Goal: Information Seeking & Learning: Learn about a topic

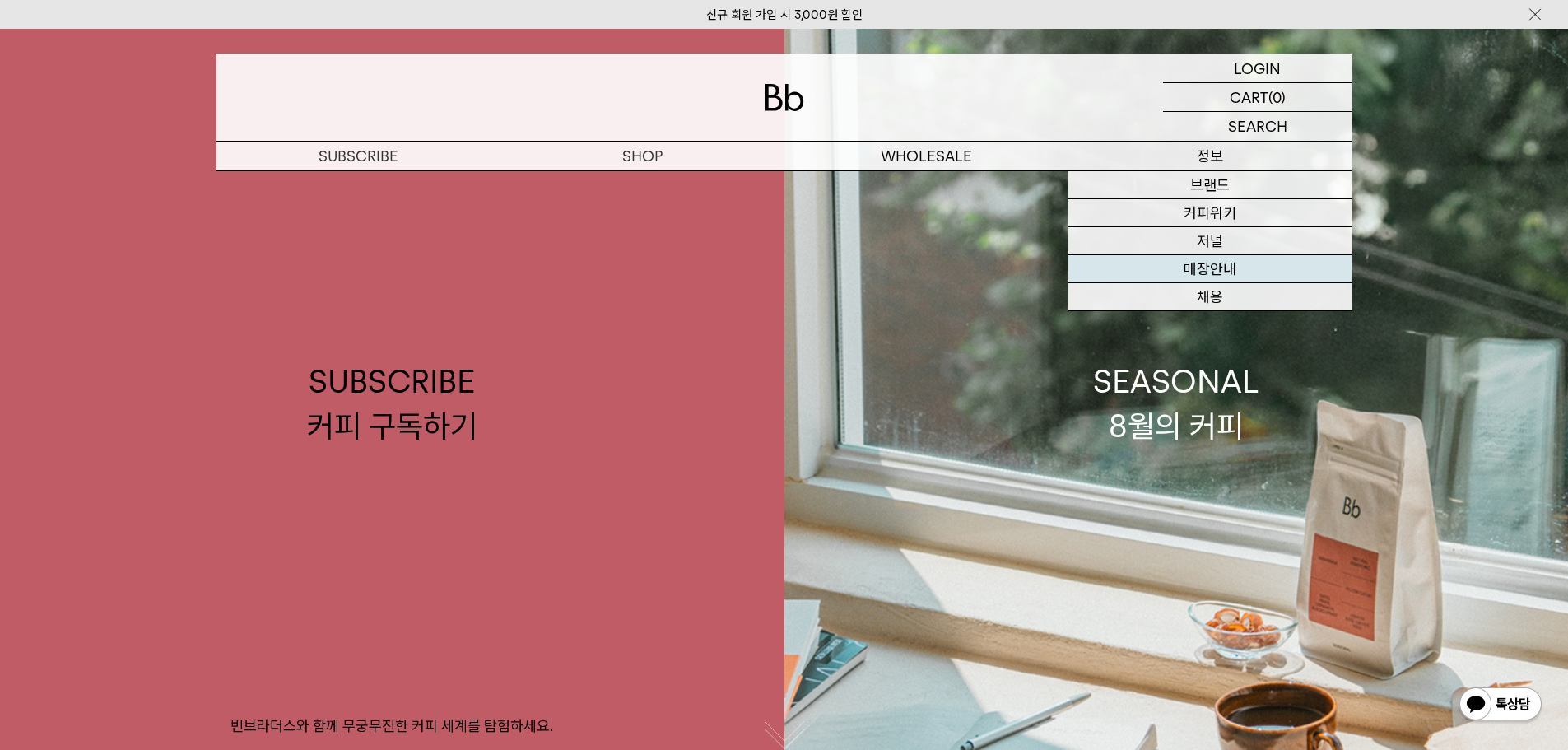
click at [1208, 272] on link "매장안내" at bounding box center [1210, 269] width 284 height 28
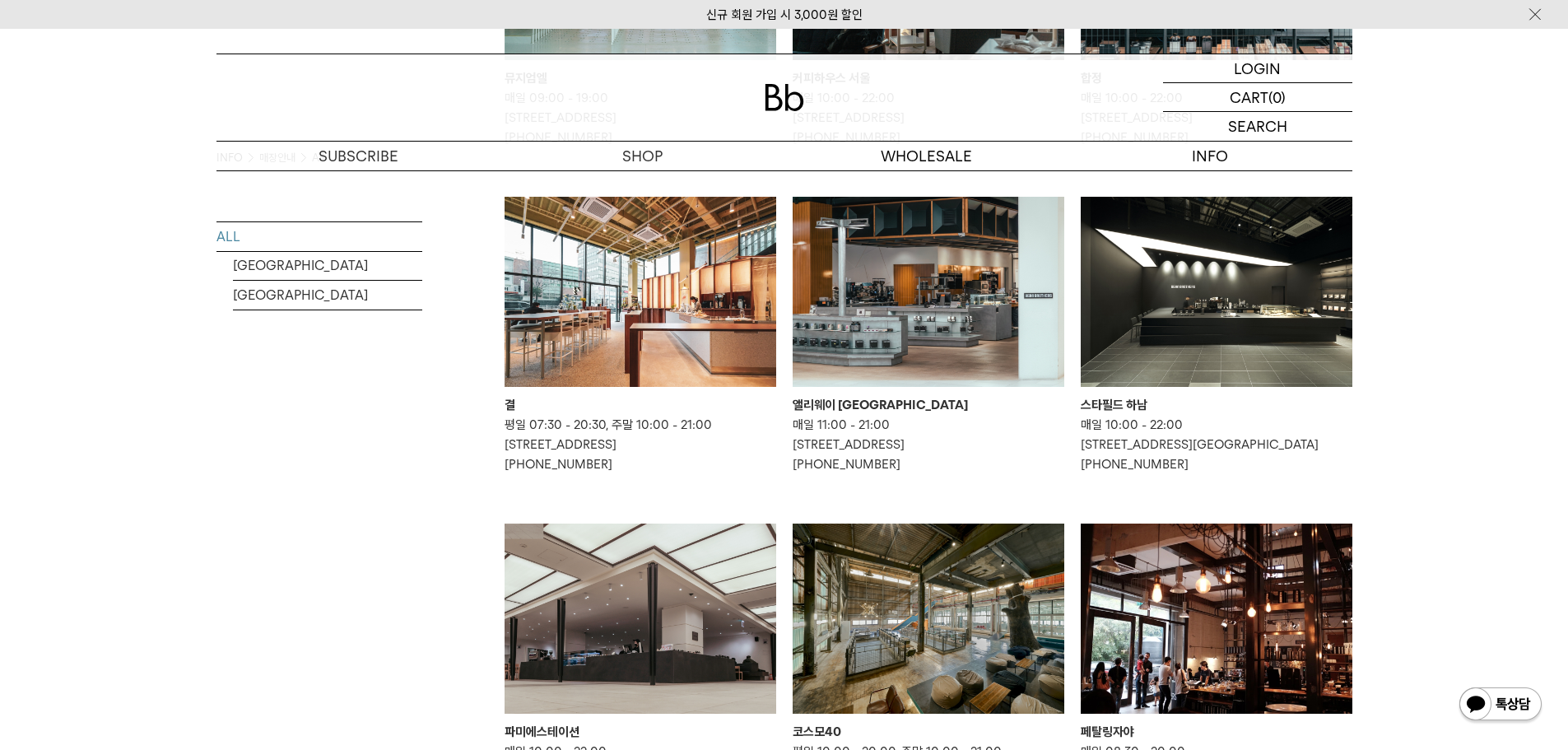
scroll to position [576, 0]
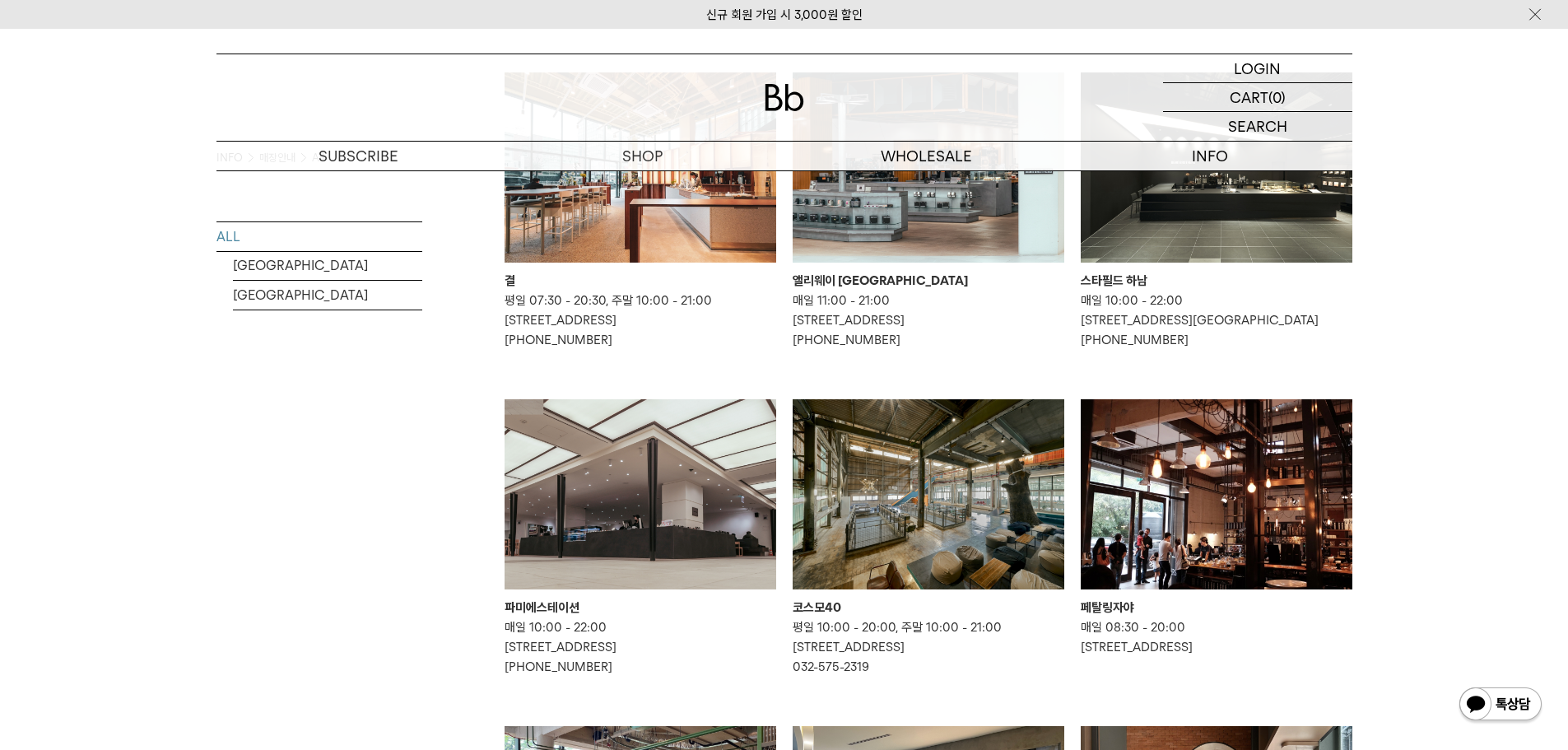
click at [939, 529] on img at bounding box center [929, 494] width 271 height 191
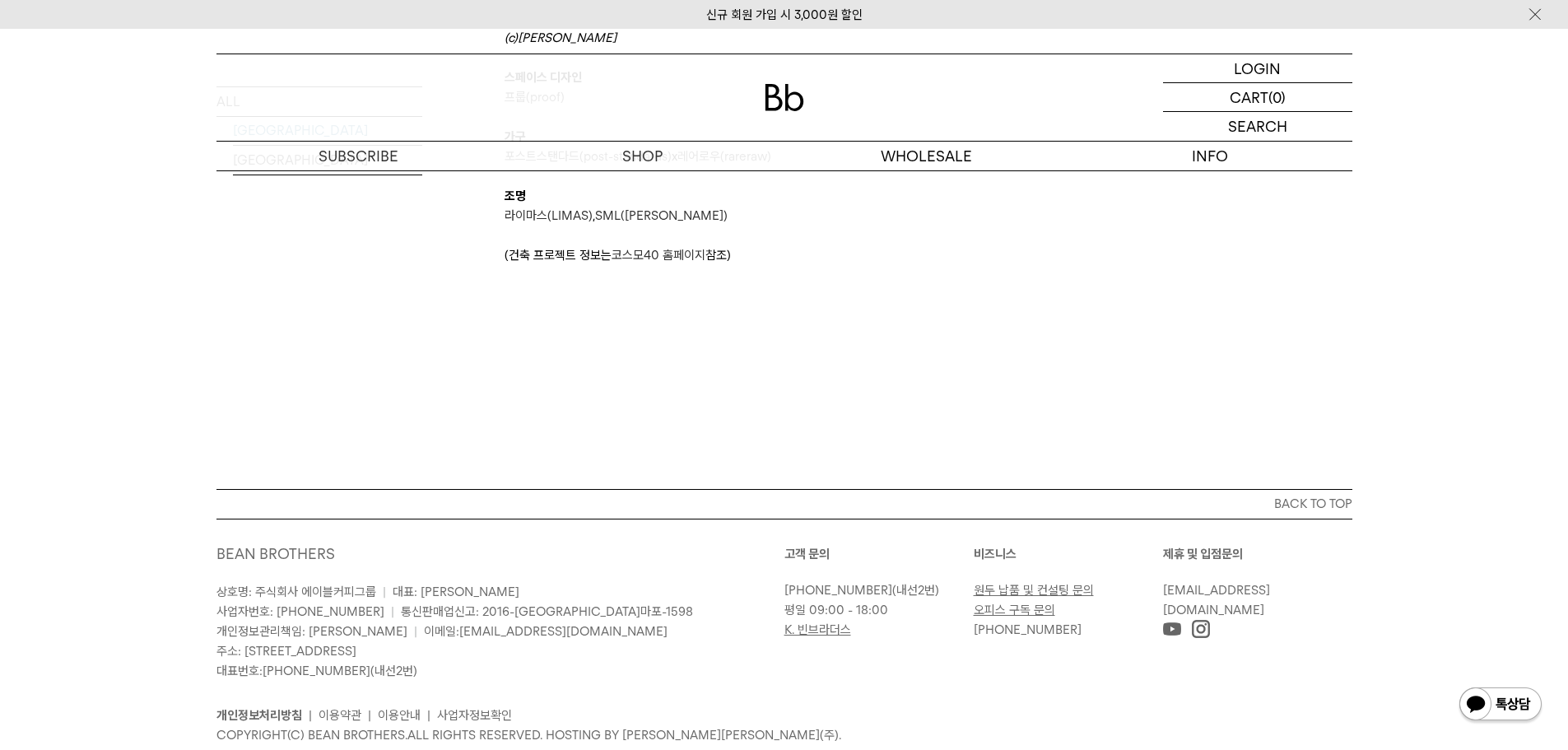
scroll to position [1276, 0]
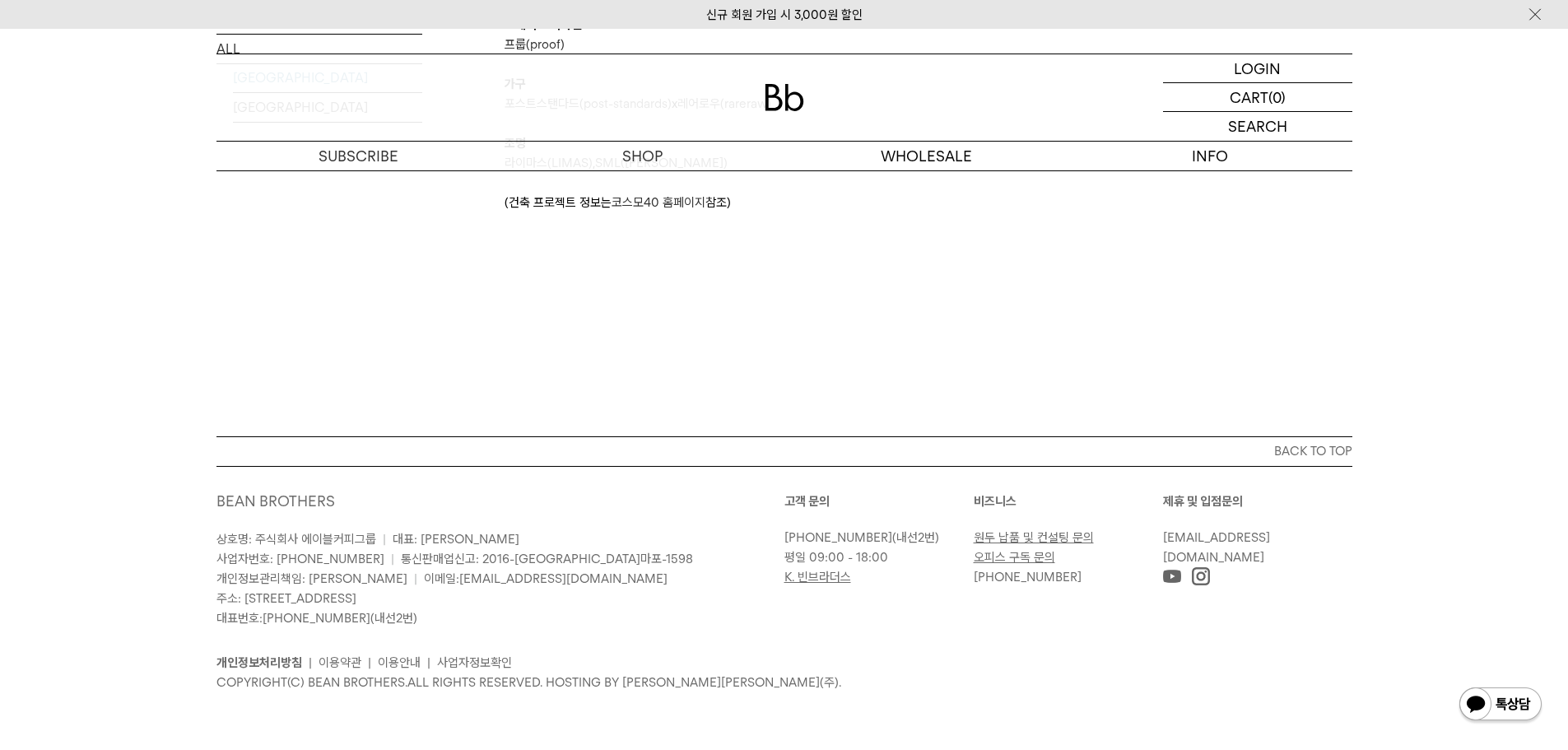
drag, startPoint x: 390, startPoint y: 603, endPoint x: 484, endPoint y: 603, distance: 94.0
click at [356, 602] on span "주소: [STREET_ADDRESS]" at bounding box center [286, 598] width 140 height 15
click at [488, 607] on p "상호명: 주식회사 에이블커피그룹 | 대표: 박성호 사업자번호: 220-87-84283 | 통신판매업신고: 2016-서울마포-1598 개인정보관…" at bounding box center [500, 578] width 568 height 99
drag, startPoint x: 366, startPoint y: 597, endPoint x: 232, endPoint y: 593, distance: 134.1
click at [221, 593] on p "상호명: 주식회사 에이블커피그룹 | 대표: 박성호 사업자번호: 220-87-84283 | 통신판매업신고: 2016-서울마포-1598 개인정보관…" at bounding box center [500, 578] width 568 height 99
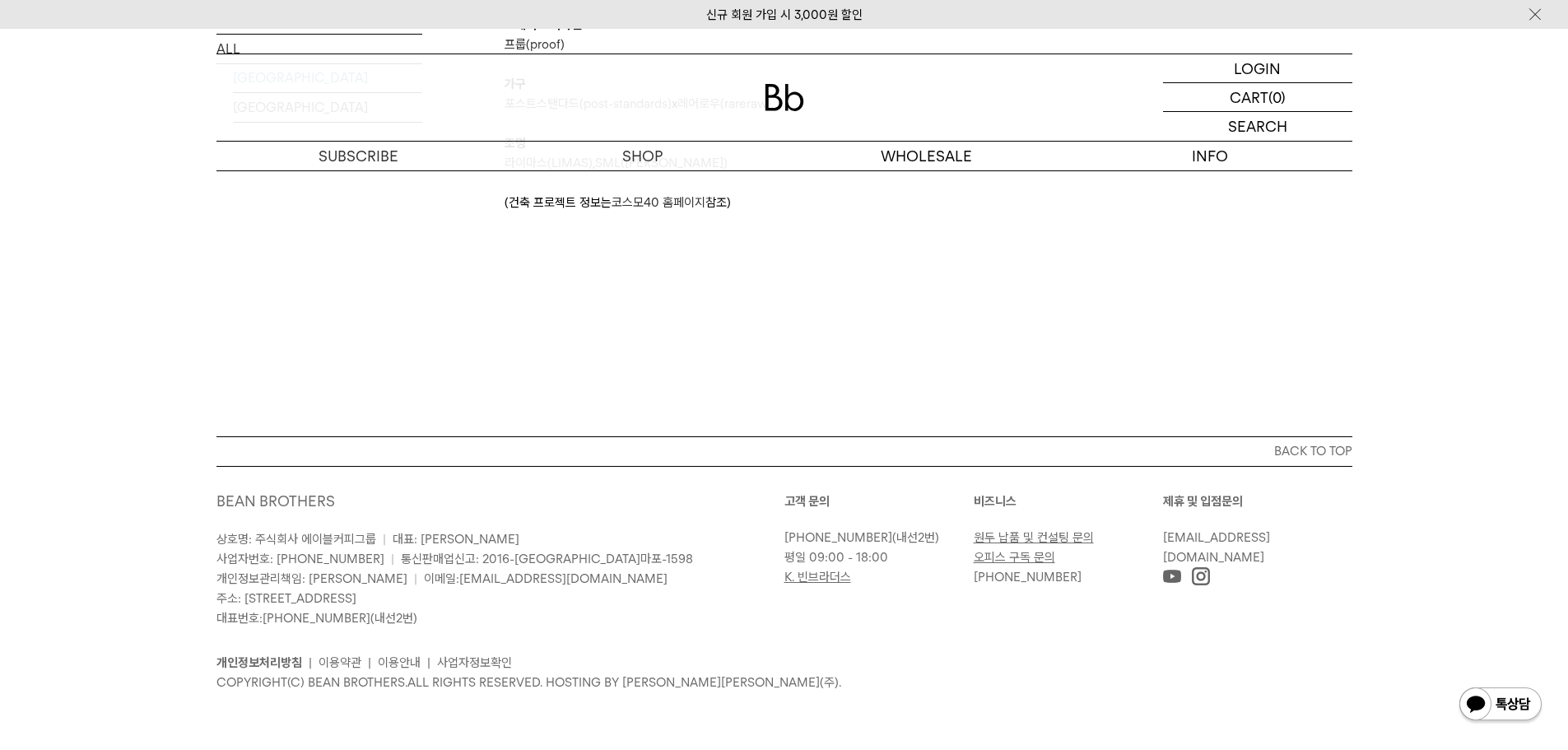
click at [510, 608] on p "상호명: 주식회사 에이블커피그룹 | 대표: 박성호 사업자번호: 220-87-84283 | 통신판매업신고: 2016-서울마포-1598 개인정보관…" at bounding box center [500, 578] width 568 height 99
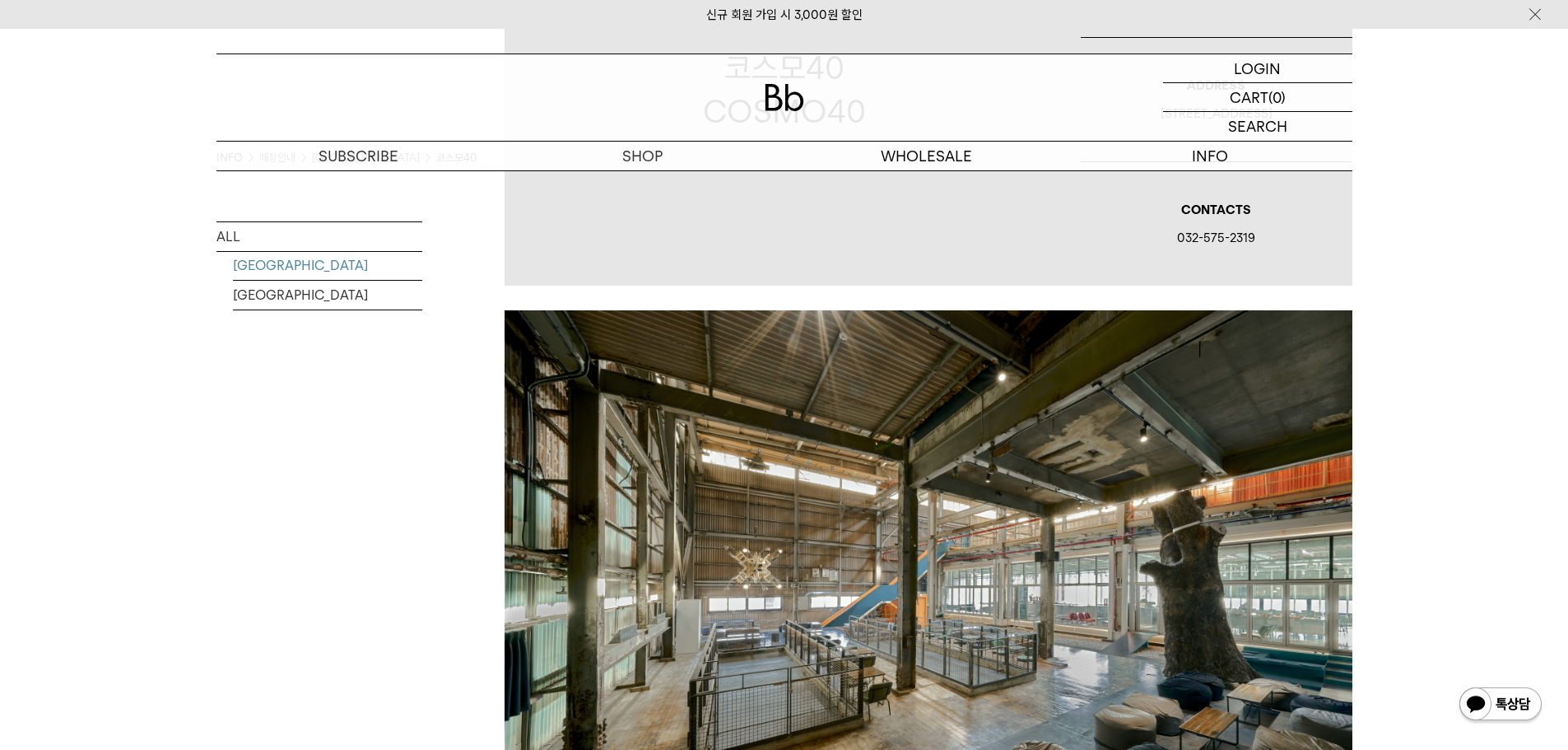
scroll to position [124, 0]
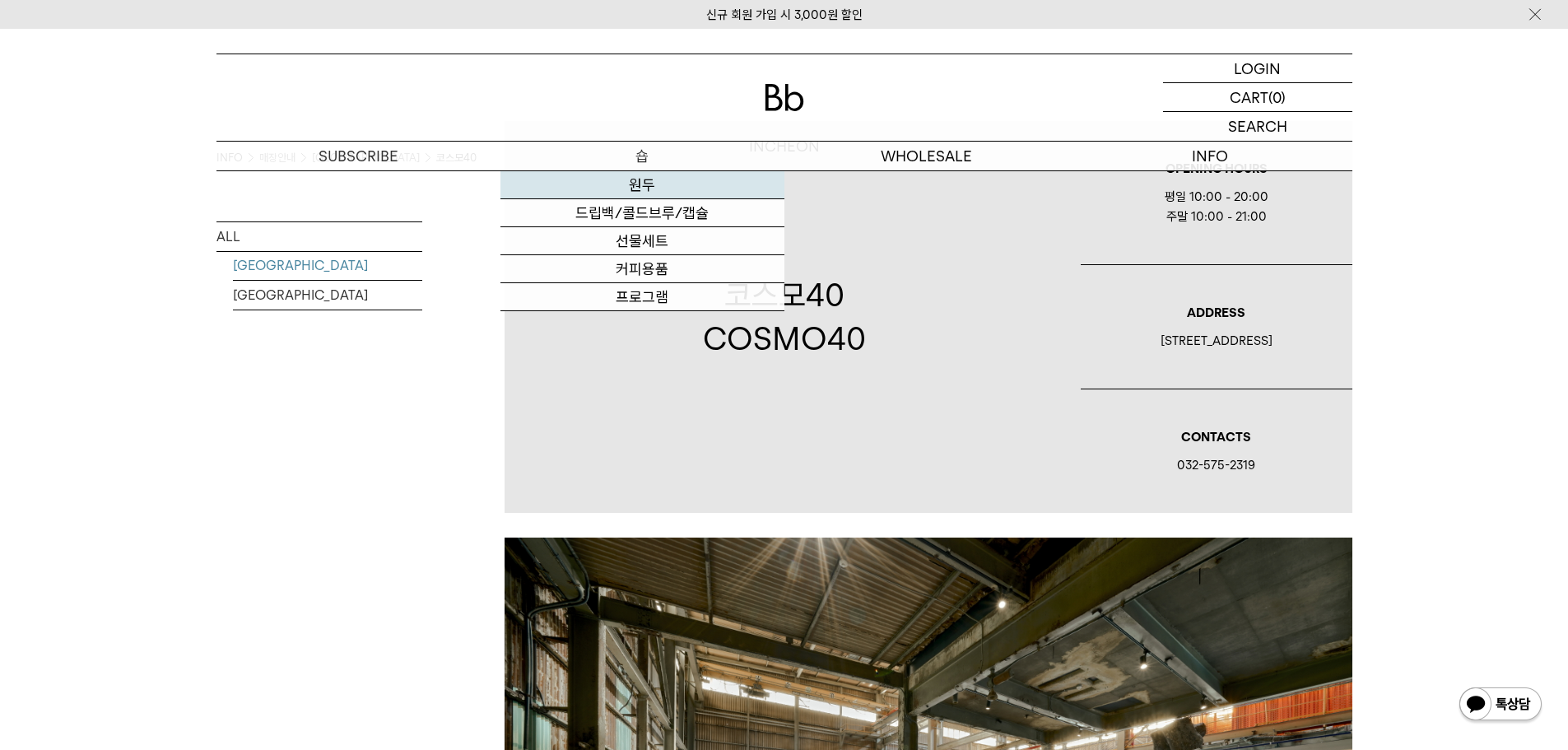
click at [655, 181] on link "원두" at bounding box center [642, 184] width 284 height 28
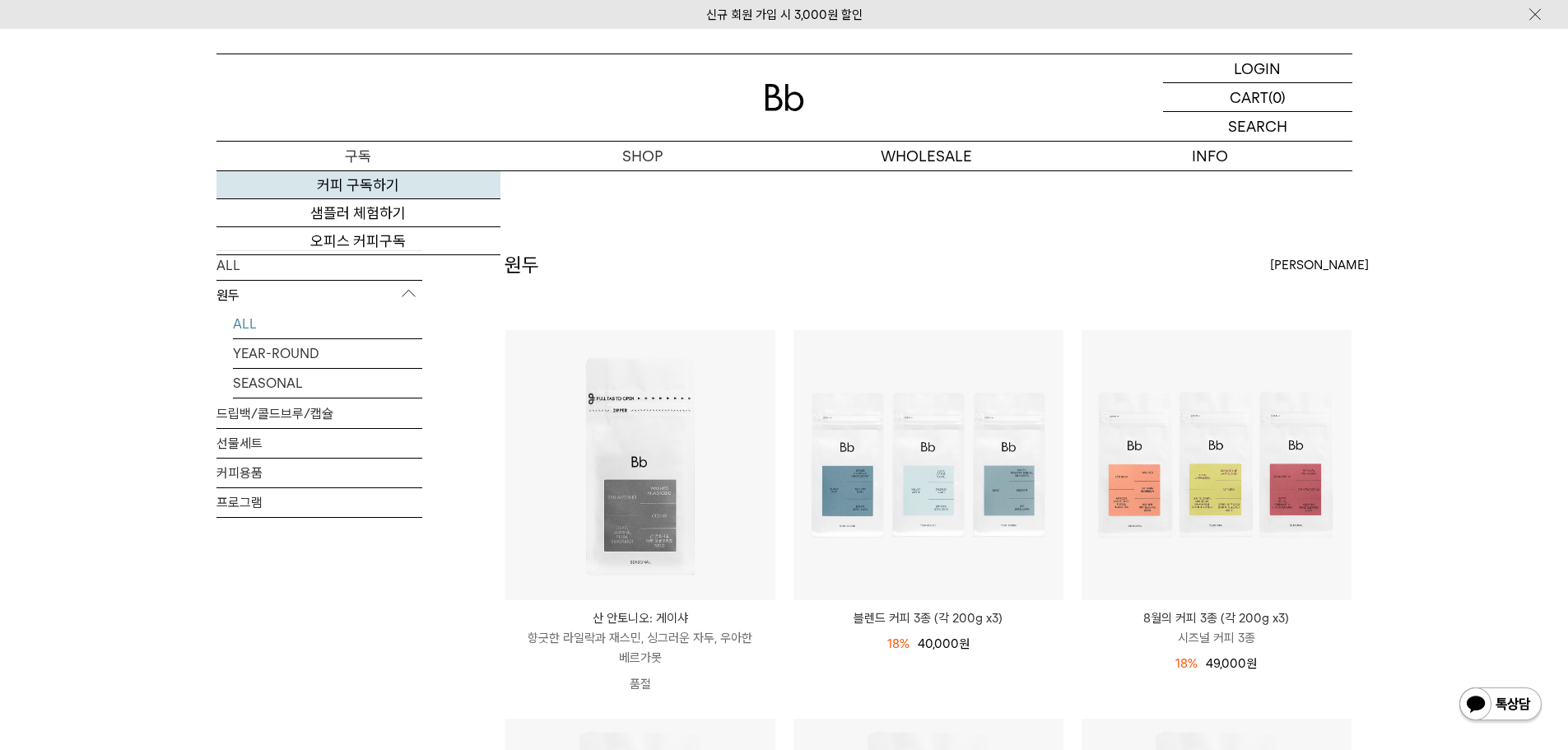
click at [383, 180] on link "커피 구독하기" at bounding box center [358, 184] width 284 height 28
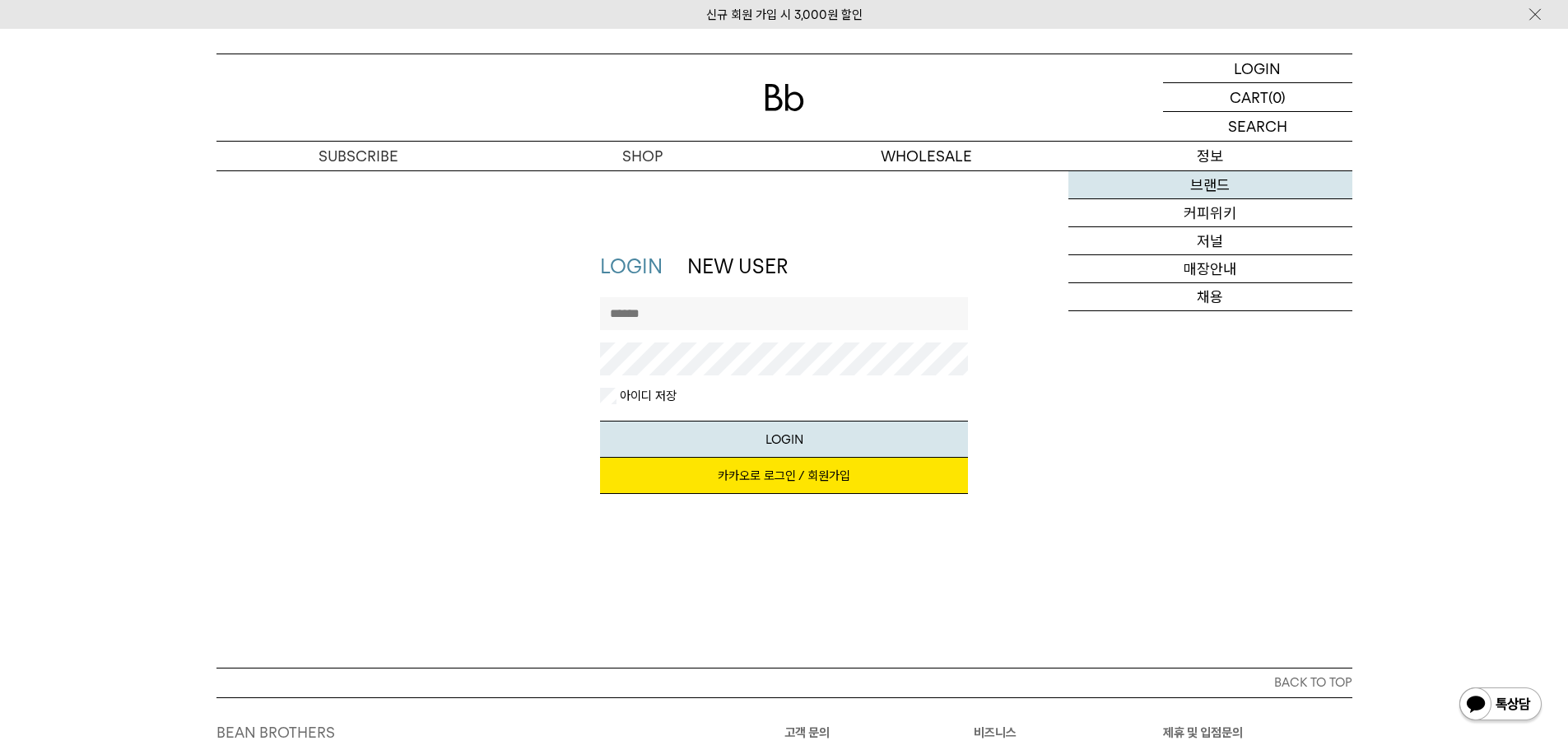
click at [1216, 191] on link "브랜드" at bounding box center [1210, 184] width 284 height 28
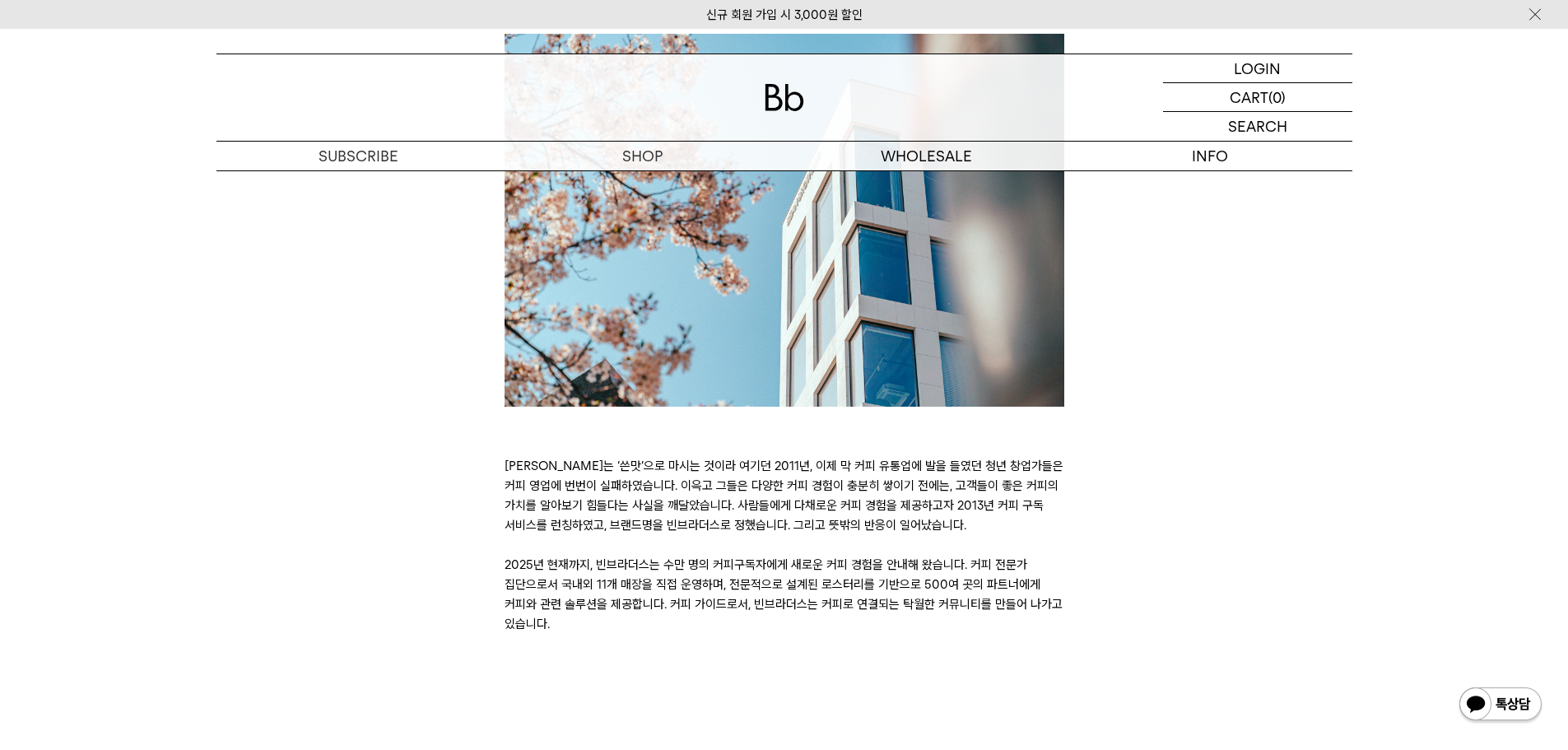
scroll to position [330, 0]
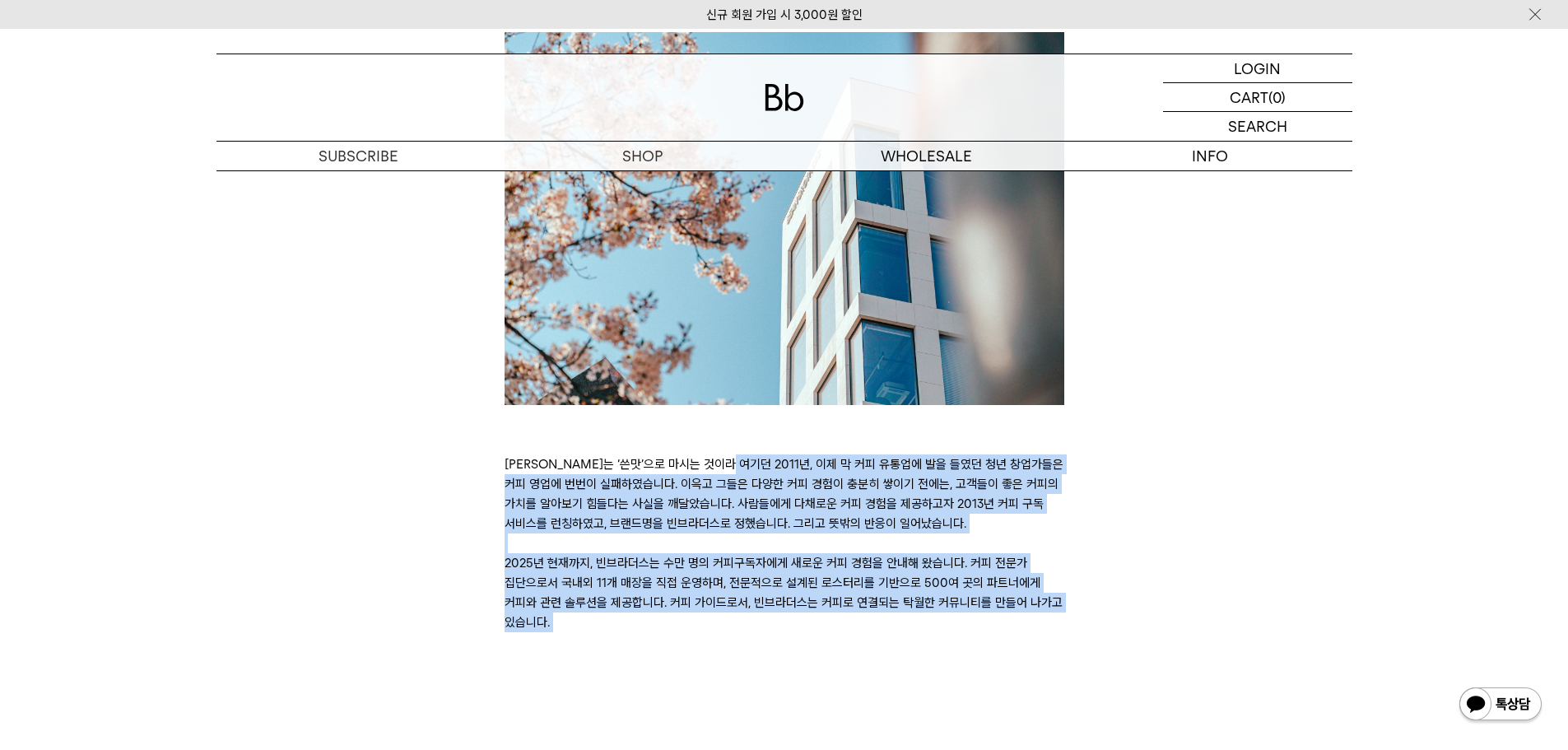
drag, startPoint x: 516, startPoint y: 460, endPoint x: 1091, endPoint y: 639, distance: 602.2
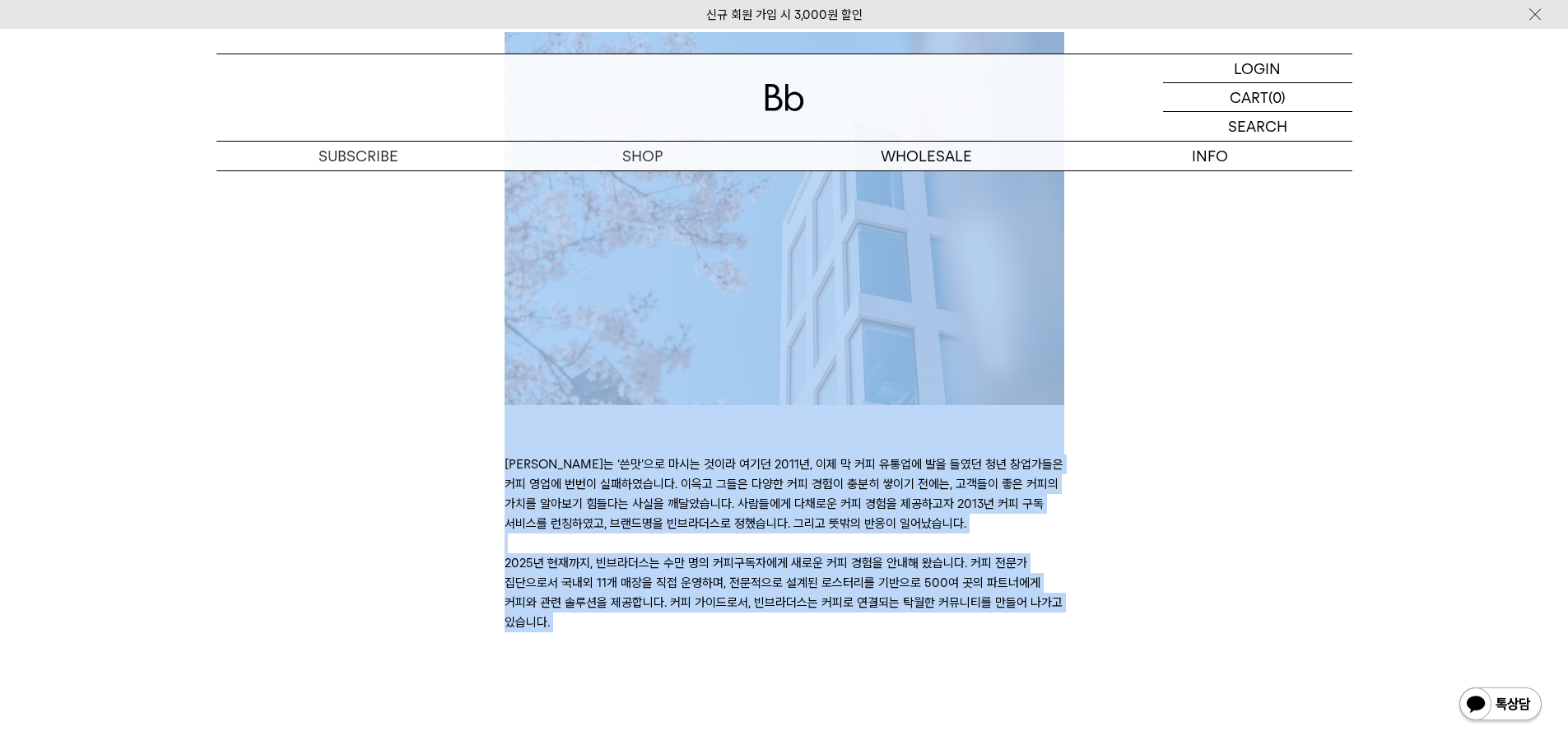
drag, startPoint x: 1087, startPoint y: 638, endPoint x: 425, endPoint y: 451, distance: 687.9
click at [474, 506] on div "BRAND STORY 커피는 ‘쓴맛’으로 마시는 것이라 여기던 2011년, 이제 막 커피 유통업에 발을 들였던 청년 창업가들은 커피 영업에 번…" at bounding box center [784, 293] width 1153 height 677
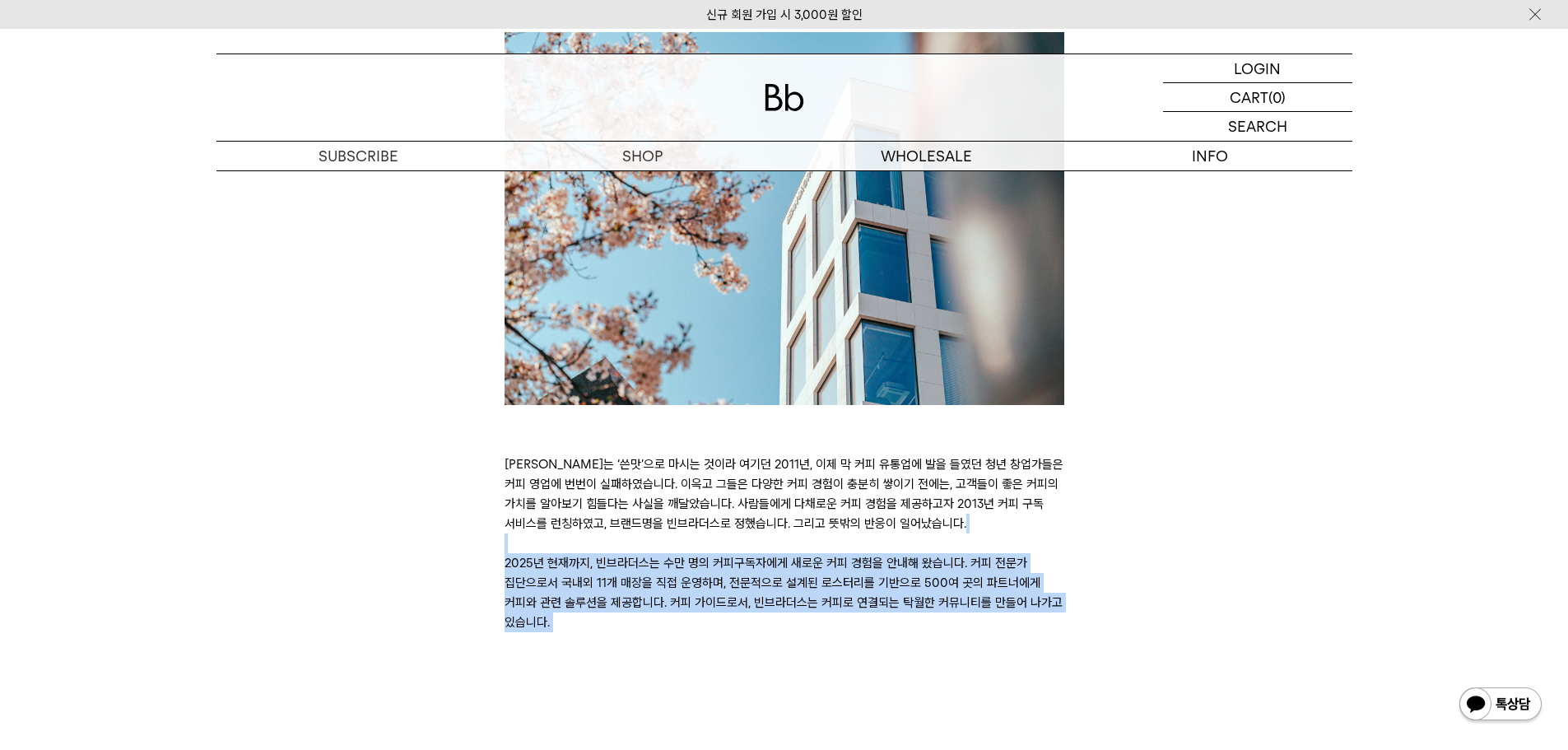
drag, startPoint x: 642, startPoint y: 646, endPoint x: 457, endPoint y: 506, distance: 232.0
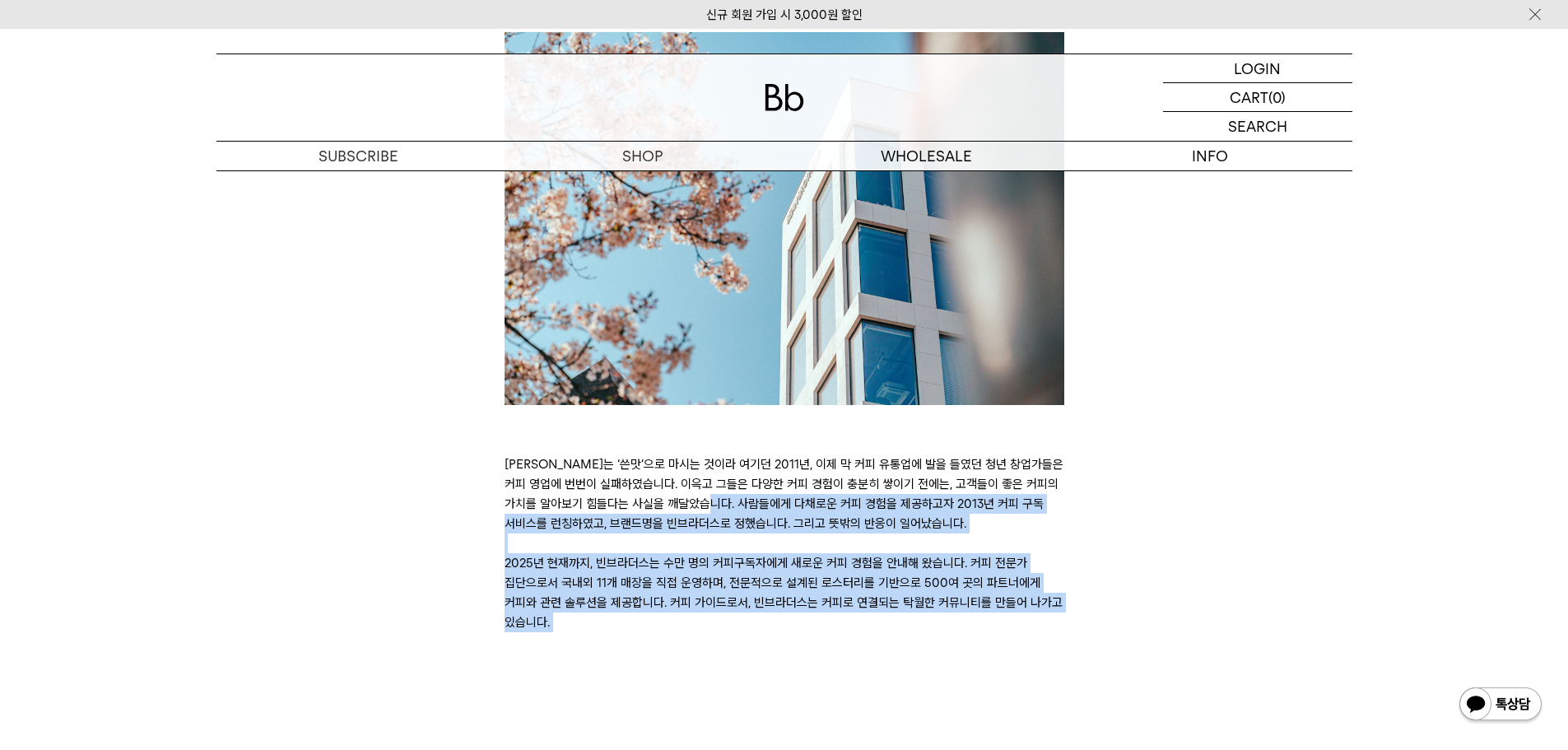
click at [928, 531] on p "커피는 ‘쓴맛’으로 마시는 것이라 여기던 2011년, 이제 막 커피 유통업에 발을 들였던 청년 창업가들은 커피 영업에 번번이 실패하였습니다. …" at bounding box center [784, 542] width 560 height 178
click at [868, 623] on p "커피는 ‘쓴맛’으로 마시는 것이라 여기던 2011년, 이제 막 커피 유통업에 발을 들였던 청년 창업가들은 커피 영업에 번번이 실패하였습니다. …" at bounding box center [784, 542] width 560 height 178
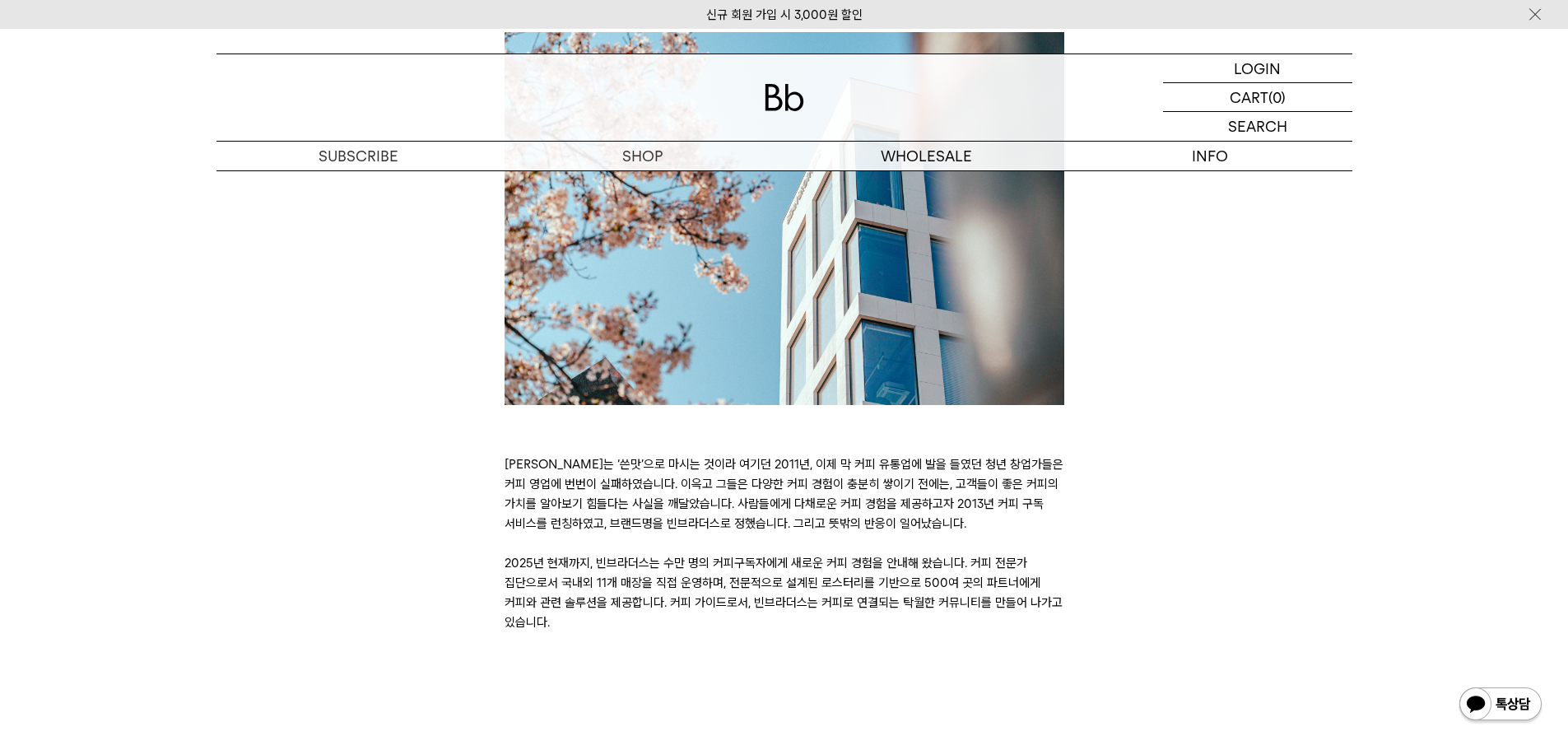
click at [632, 465] on p "커피는 ‘쓴맛’으로 마시는 것이라 여기던 2011년, 이제 막 커피 유통업에 발을 들였던 청년 창업가들은 커피 영업에 번번이 실패하였습니다. …" at bounding box center [784, 542] width 560 height 178
click at [1014, 528] on p "커피는 ‘쓴맛’으로 마시는 것이라 여기던 2011년, 이제 막 커피 유통업에 발을 들였던 청년 창업가들은 커피 영업에 번번이 실패하였습니다. …" at bounding box center [784, 542] width 560 height 178
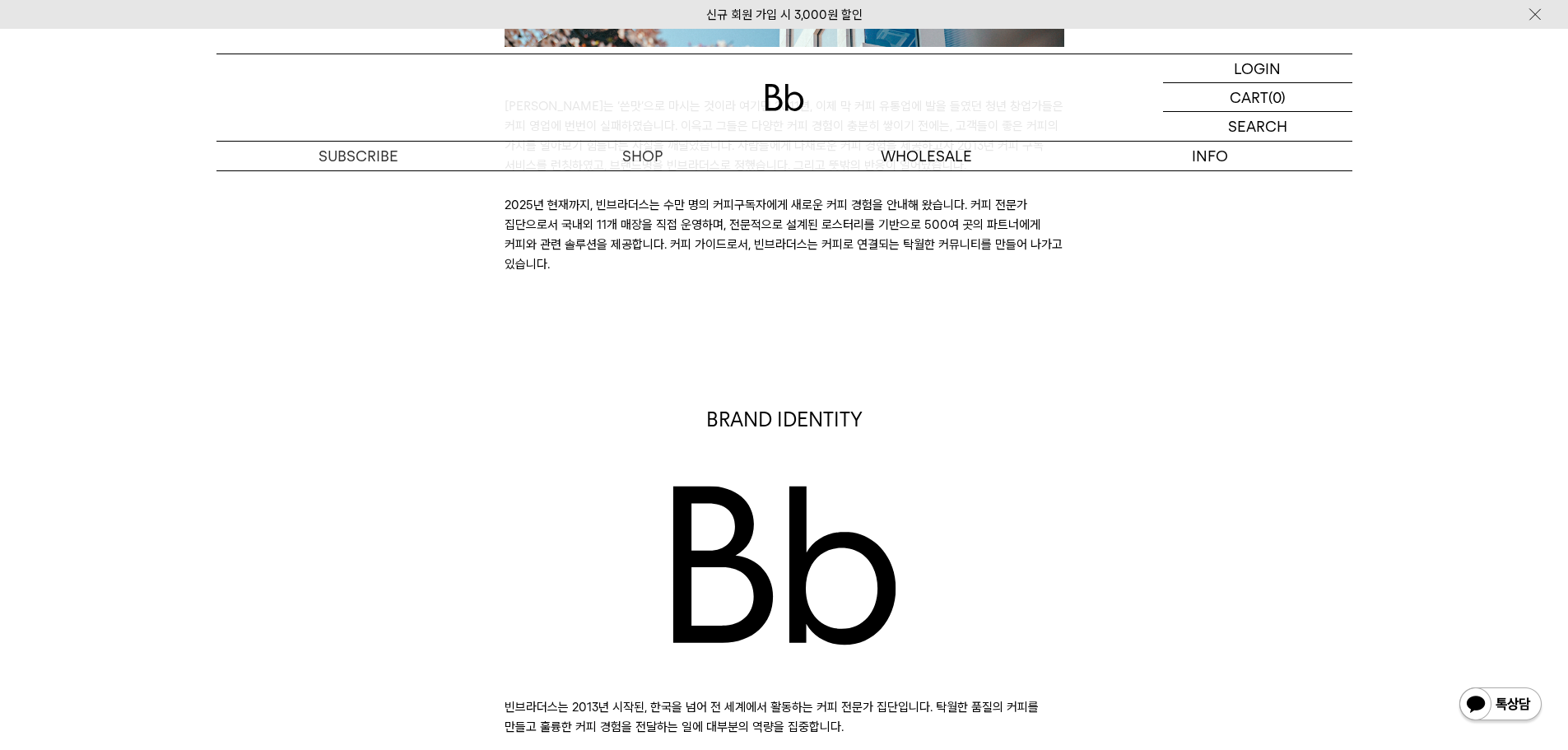
scroll to position [823, 0]
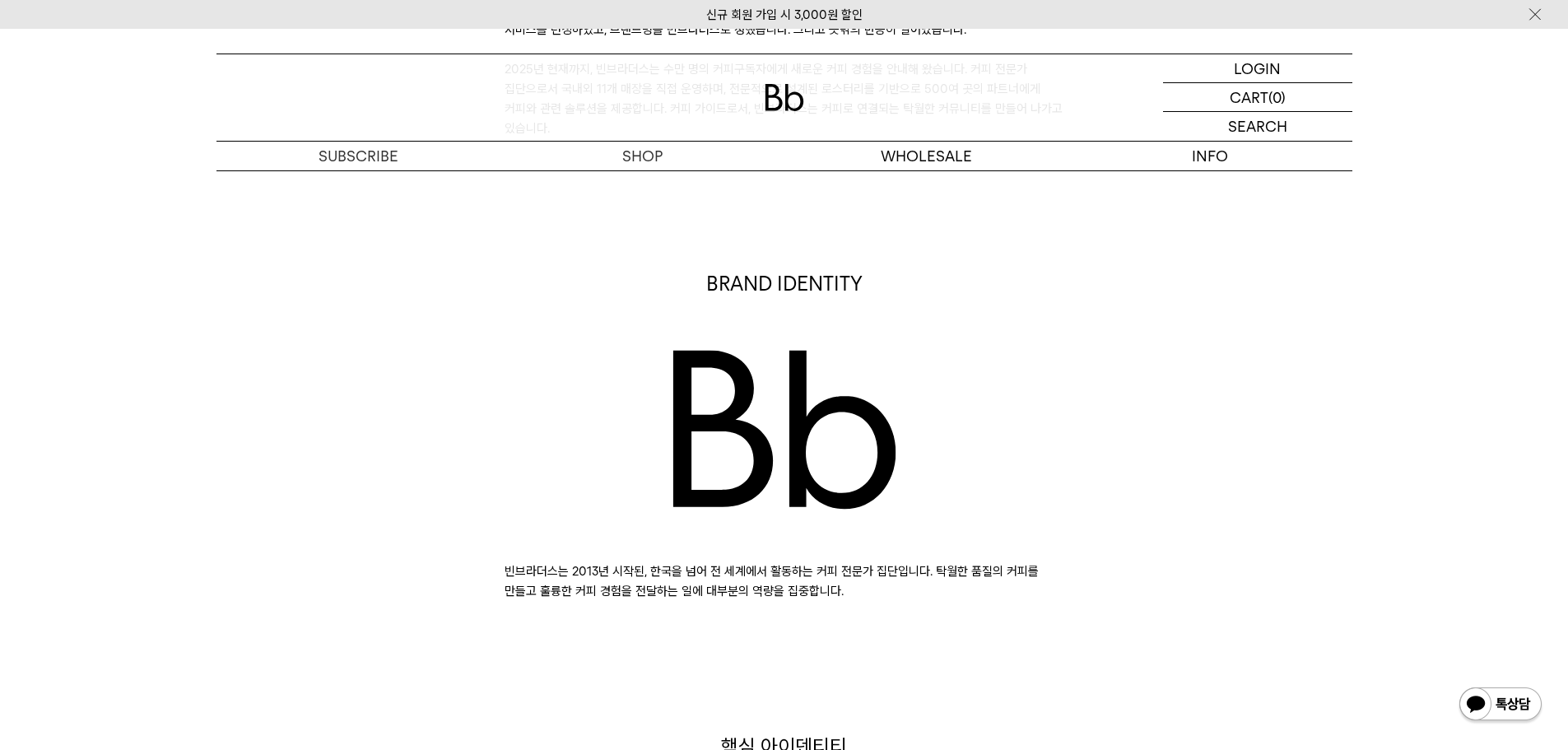
drag, startPoint x: 488, startPoint y: 570, endPoint x: 956, endPoint y: 596, distance: 468.7
click at [956, 596] on div "BRAND IDENTITY 빈브라더스는 2013년 시작된, 한국을 넘어 전 세계에서 활동하는 커피 전문가 집단입니다. 탁월한 품질의 커피를 만…" at bounding box center [784, 436] width 1153 height 331
click at [944, 600] on p "빈브라더스는 2013년 시작된, 한국을 넘어 전 세계에서 활동하는 커피 전문가 집단입니다. 탁월한 품질의 커피를 만들고 훌륭한 커피 경험을 전…" at bounding box center [784, 581] width 560 height 39
drag, startPoint x: 954, startPoint y: 597, endPoint x: 614, endPoint y: 549, distance: 343.4
click at [614, 549] on div "빈브라더스는 2013년 시작된, 한국을 넘어 전 세계에서 활동하는 커피 전문가 집단입니다. 탁월한 품질의 커피를 만들고 훌륭한 커피 경험을 전…" at bounding box center [784, 474] width 560 height 253
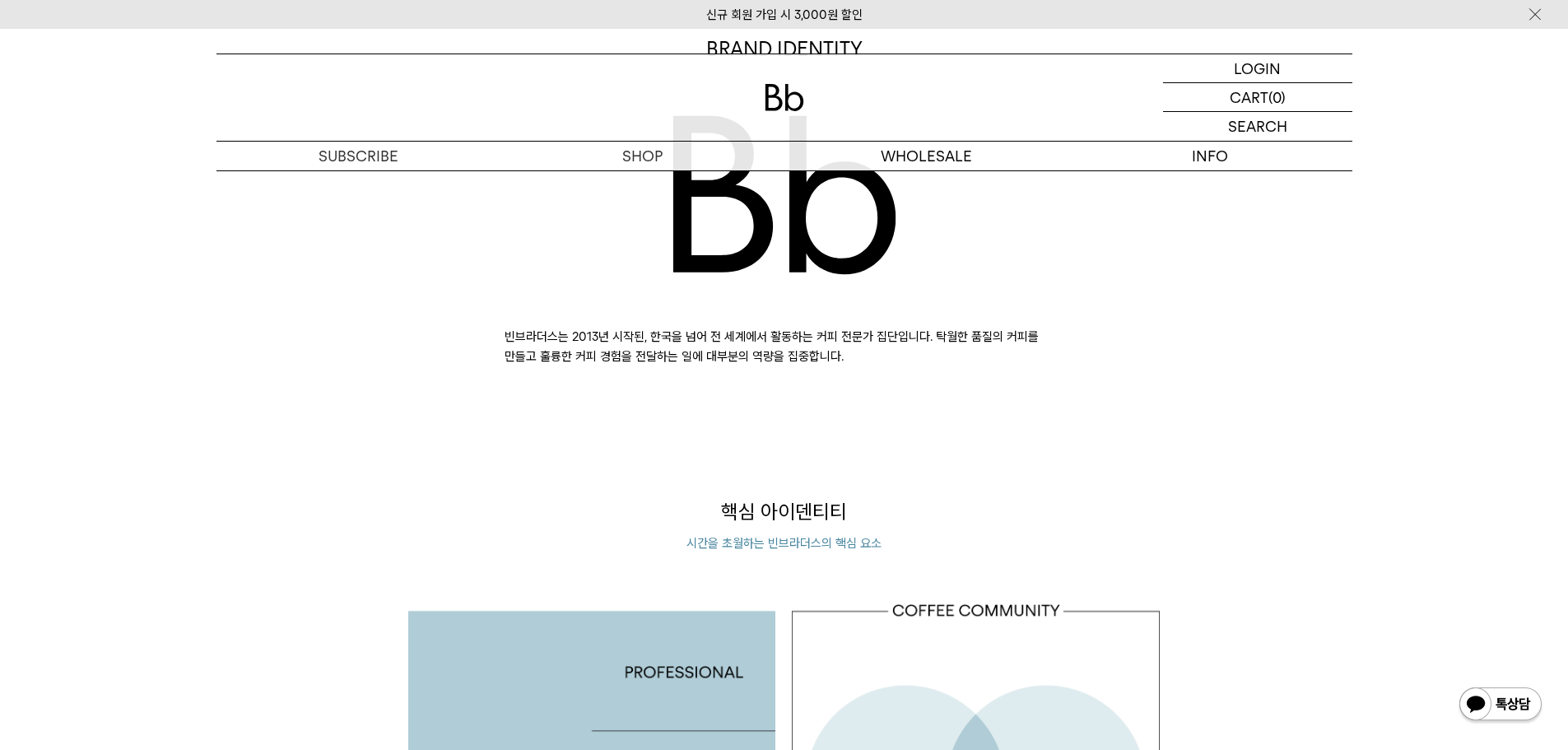
scroll to position [1235, 0]
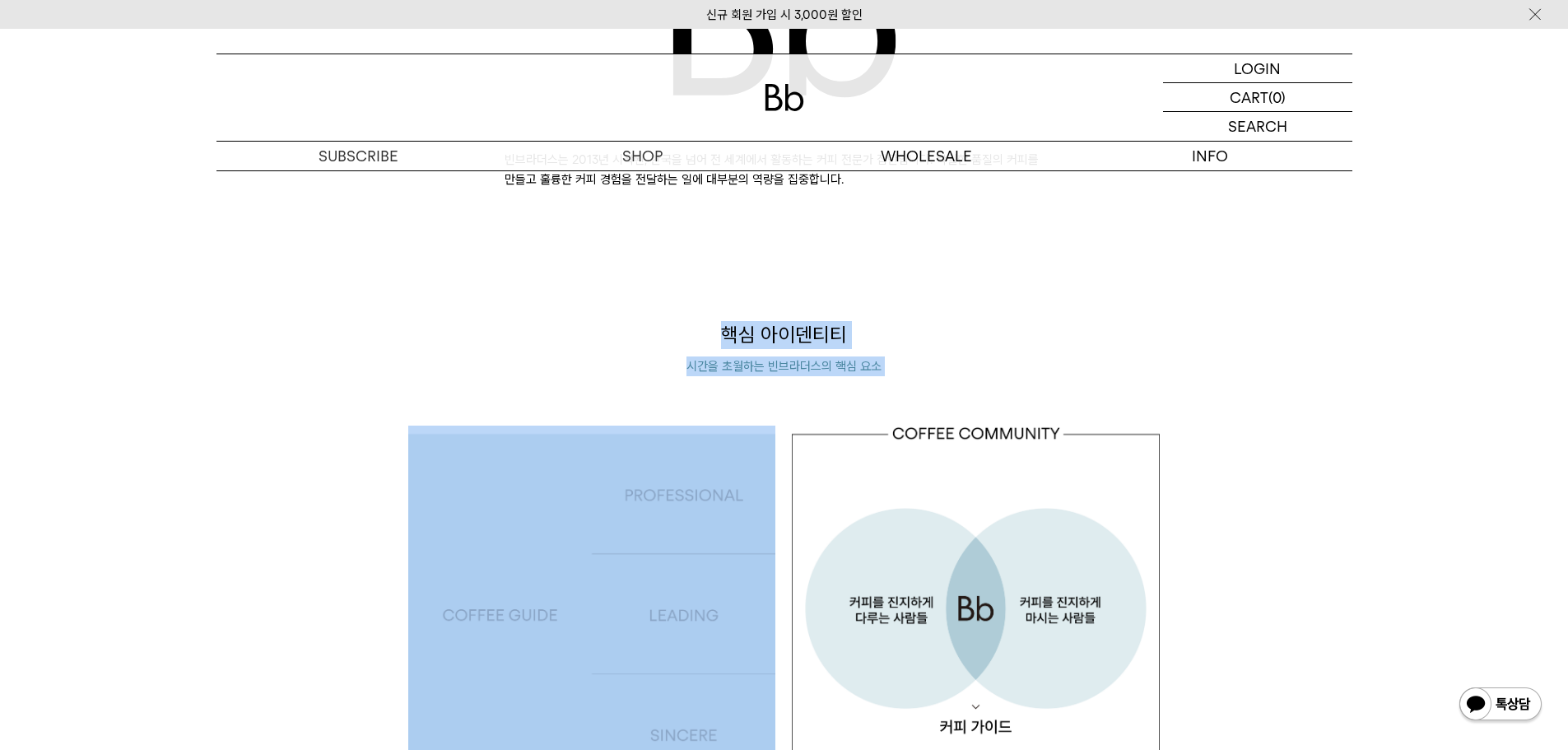
drag, startPoint x: 917, startPoint y: 386, endPoint x: 956, endPoint y: 389, distance: 39.1
click at [950, 389] on div "핵심 아이덴티티 시간을 초월하는 빈브라더스의 핵심 요소 커피 가이드 - 활기차게 업계를 선도하는 커피 전문가 팀 커피 전문가들로 구성된 빈브라…" at bounding box center [784, 623] width 752 height 604
click at [956, 389] on div "핵심 아이덴티티 시간을 초월하는 빈브라더스의 핵심 요소 커피 가이드 - 활기차게 업계를 선도하는 커피 전문가 팀 커피 전문가들로 구성된 빈브라…" at bounding box center [784, 623] width 752 height 604
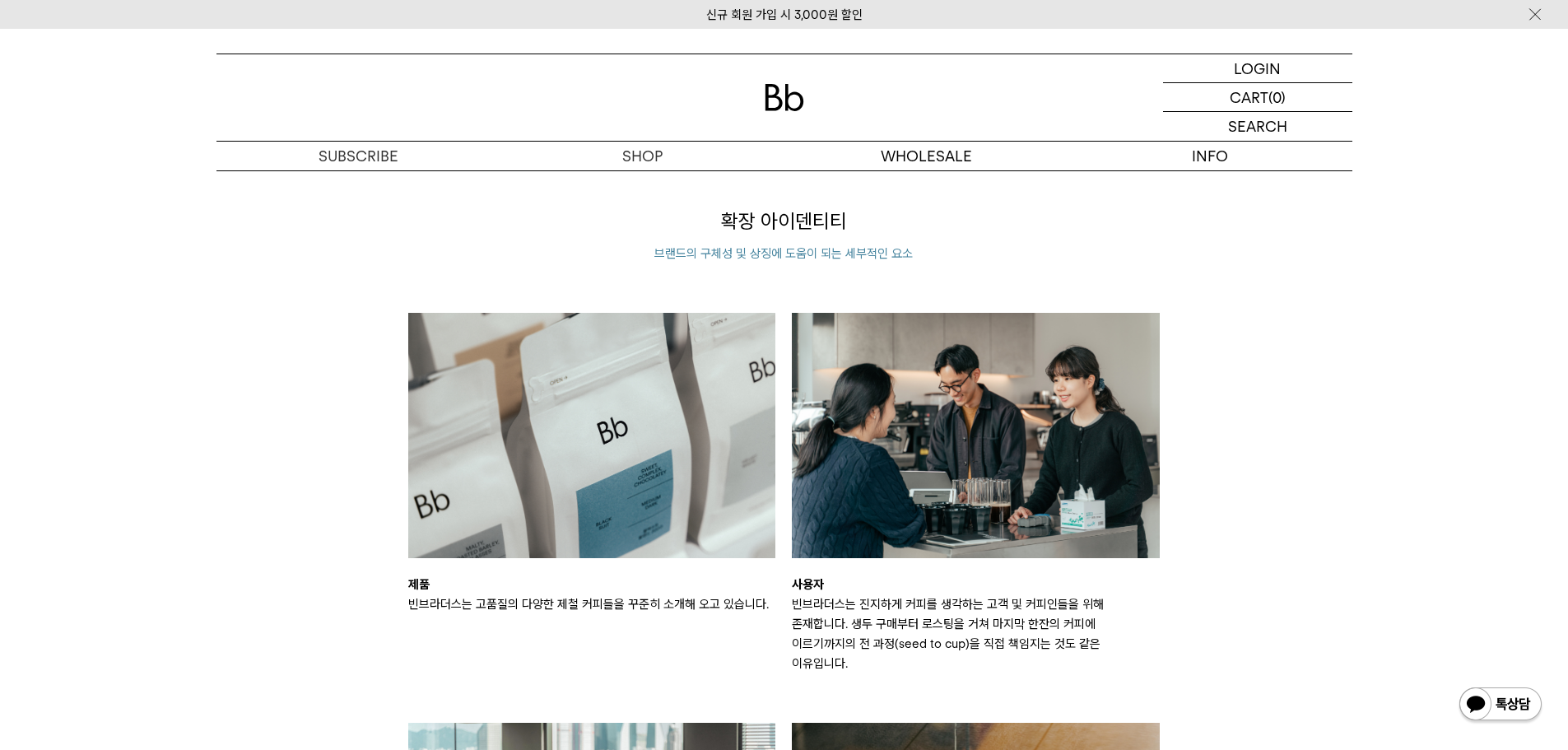
scroll to position [2304, 0]
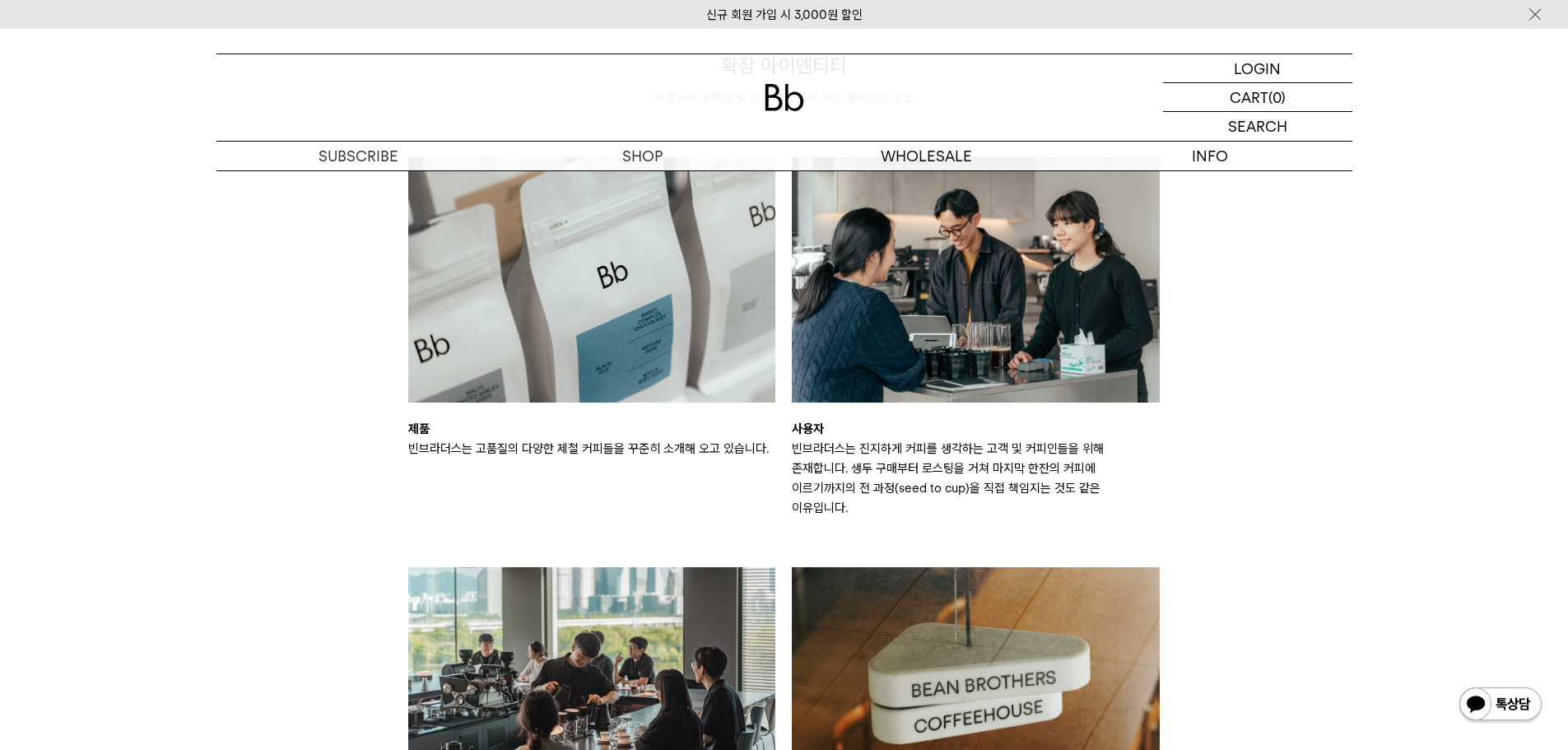
drag, startPoint x: 814, startPoint y: 451, endPoint x: 1069, endPoint y: 496, distance: 258.9
click at [1069, 496] on p "빈브라더스는 진지하게 커피를 생각하는 고객 및 커피인들을 위해 존재합니다. 생두 구매부터 로스팅을 거쳐 마지막 한잔의 커피에 이르기까지의 전 …" at bounding box center [976, 478] width 368 height 79
click at [1071, 496] on p "빈브라더스는 진지하게 커피를 생각하는 고객 및 커피인들을 위해 존재합니다. 생두 구매부터 로스팅을 거쳐 마지막 한잔의 커피에 이르기까지의 전 …" at bounding box center [976, 478] width 368 height 79
drag, startPoint x: 1062, startPoint y: 487, endPoint x: 778, endPoint y: 447, distance: 286.8
click at [778, 447] on div "제품 빈브라더스는 고품질의 다양한 제철 커피들을 꾸준히 소개해 오고 있습니다. 사용자 빈브라더스는 진지하게 커피를 생각하는 고객 및 커피인들을…" at bounding box center [784, 532] width 768 height 751
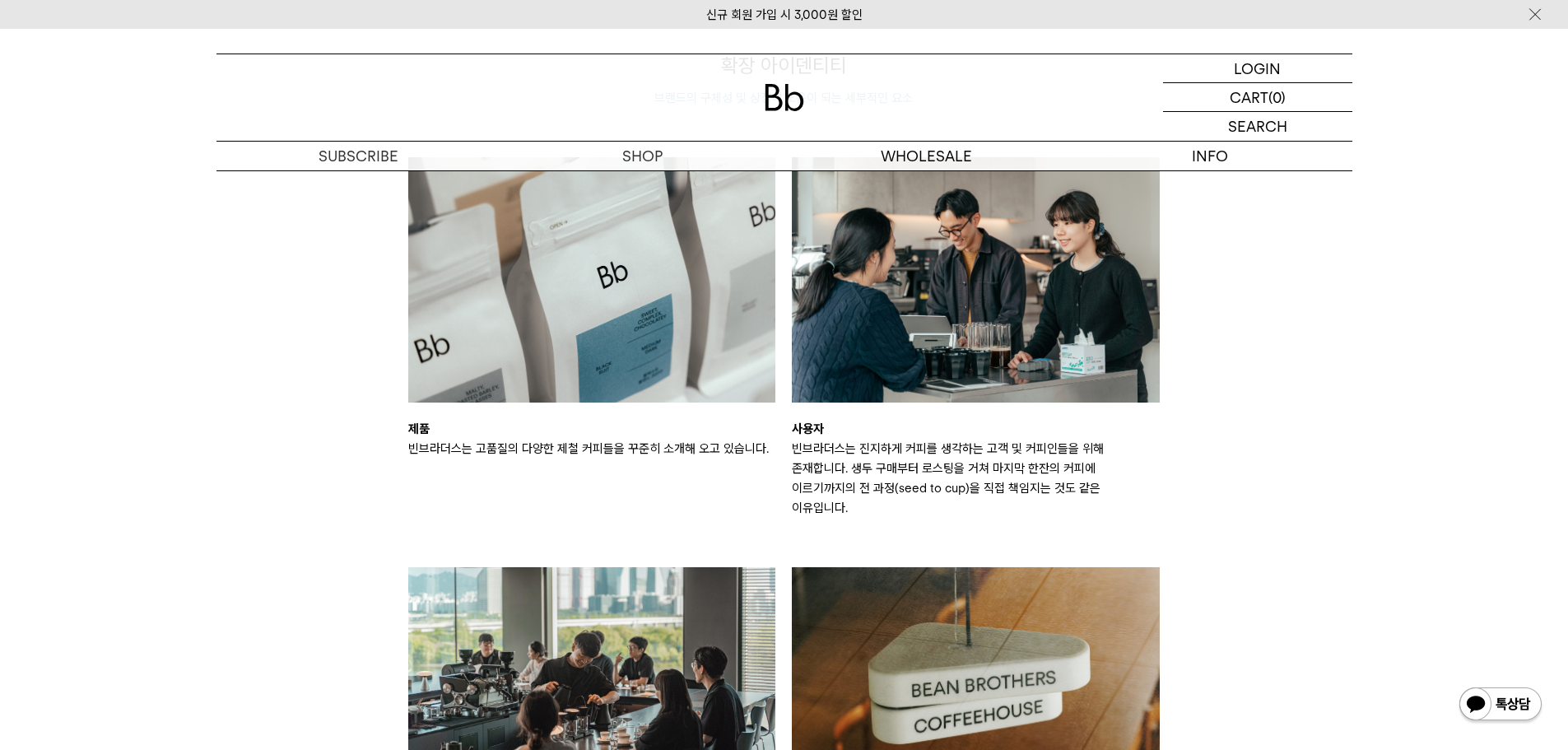
click at [1233, 494] on div "확장 아이덴티티 브랜드의 구체성 및 상징에 도움이 되는 세부적인 요소 제품 빈브라더스는 고품질의 다양한 제철 커피들을 꾸준히 소개해 오고 있습…" at bounding box center [784, 511] width 1153 height 921
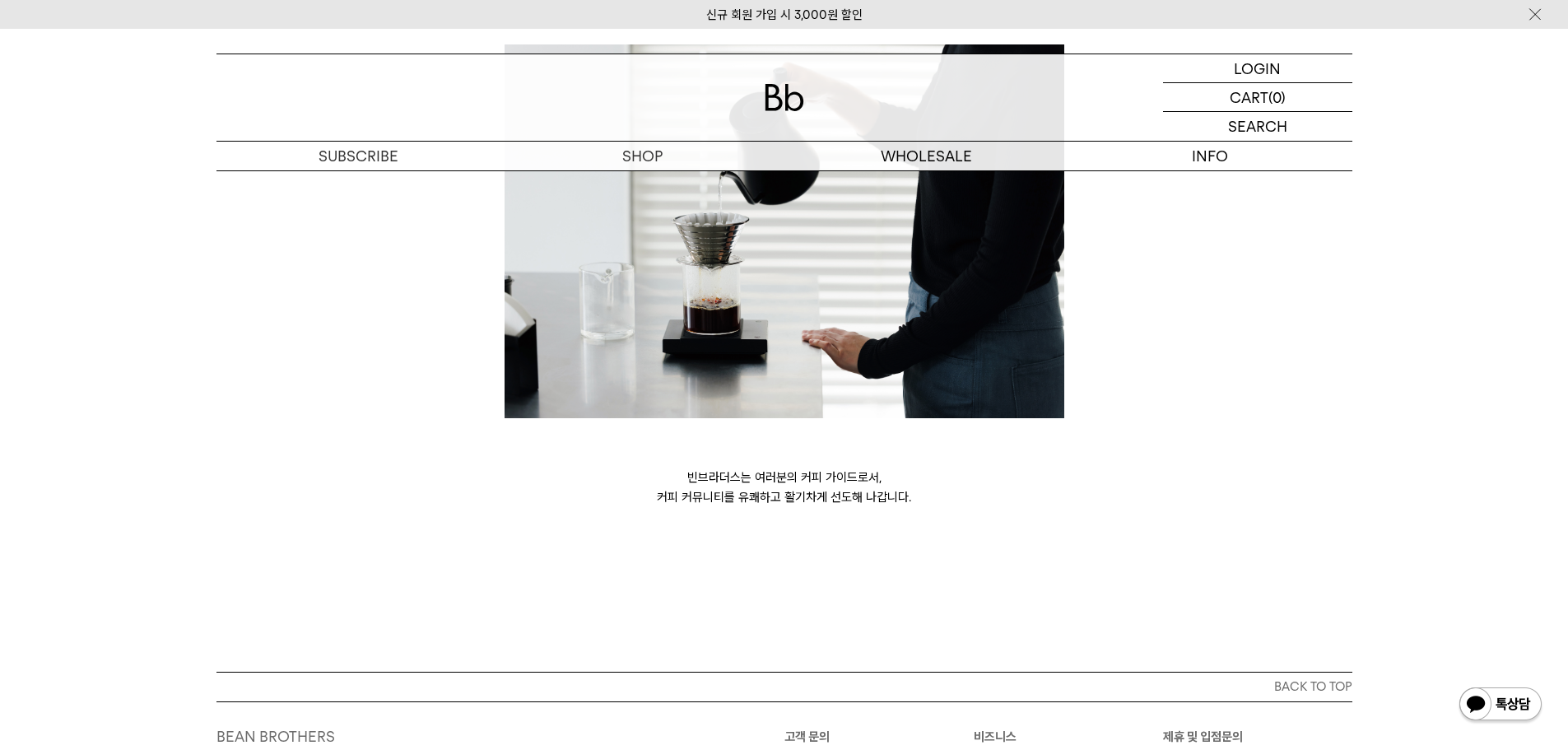
scroll to position [4502, 0]
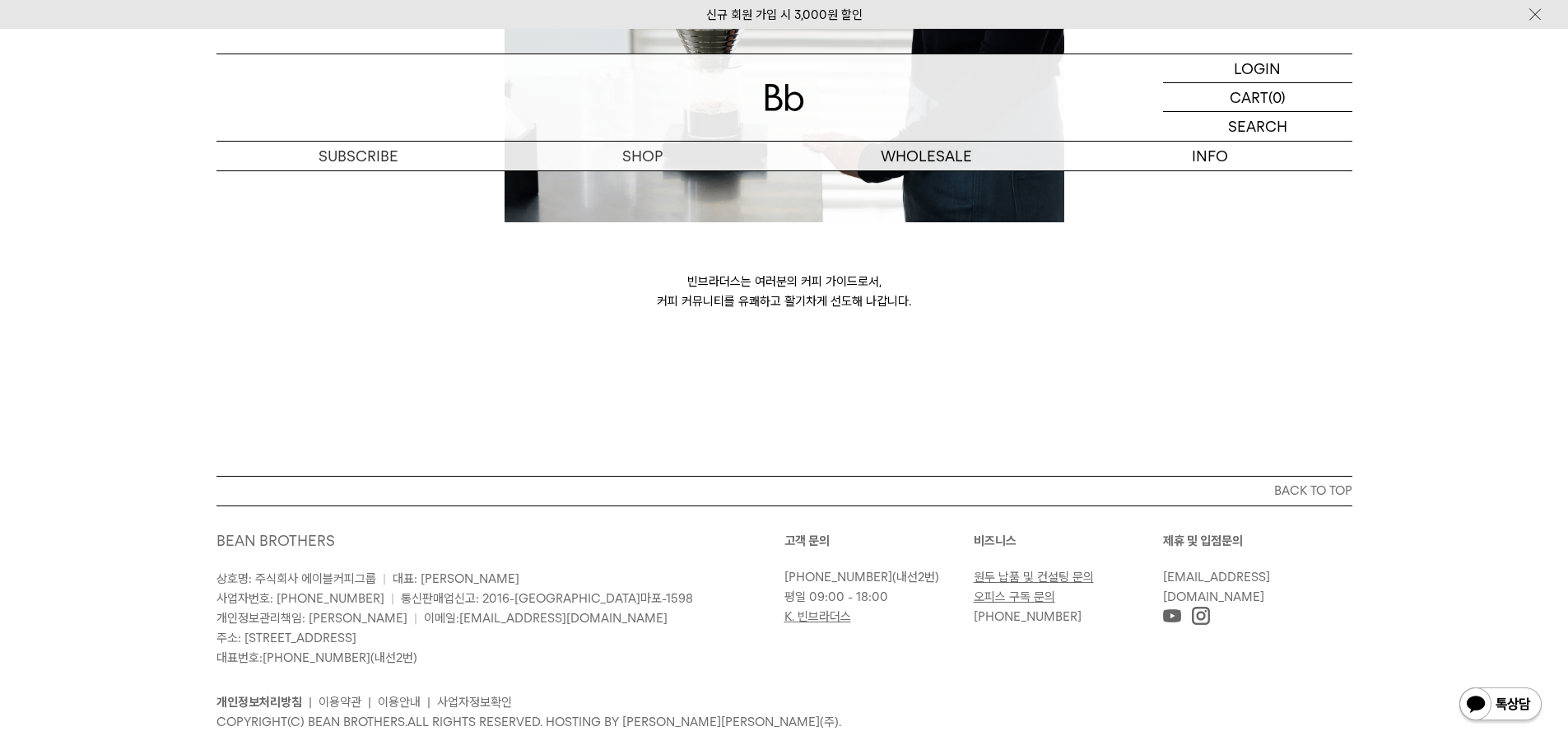
click at [1212, 570] on link "[EMAIL_ADDRESS][DOMAIN_NAME]" at bounding box center [1216, 587] width 107 height 34
click at [1209, 607] on img at bounding box center [1201, 615] width 18 height 18
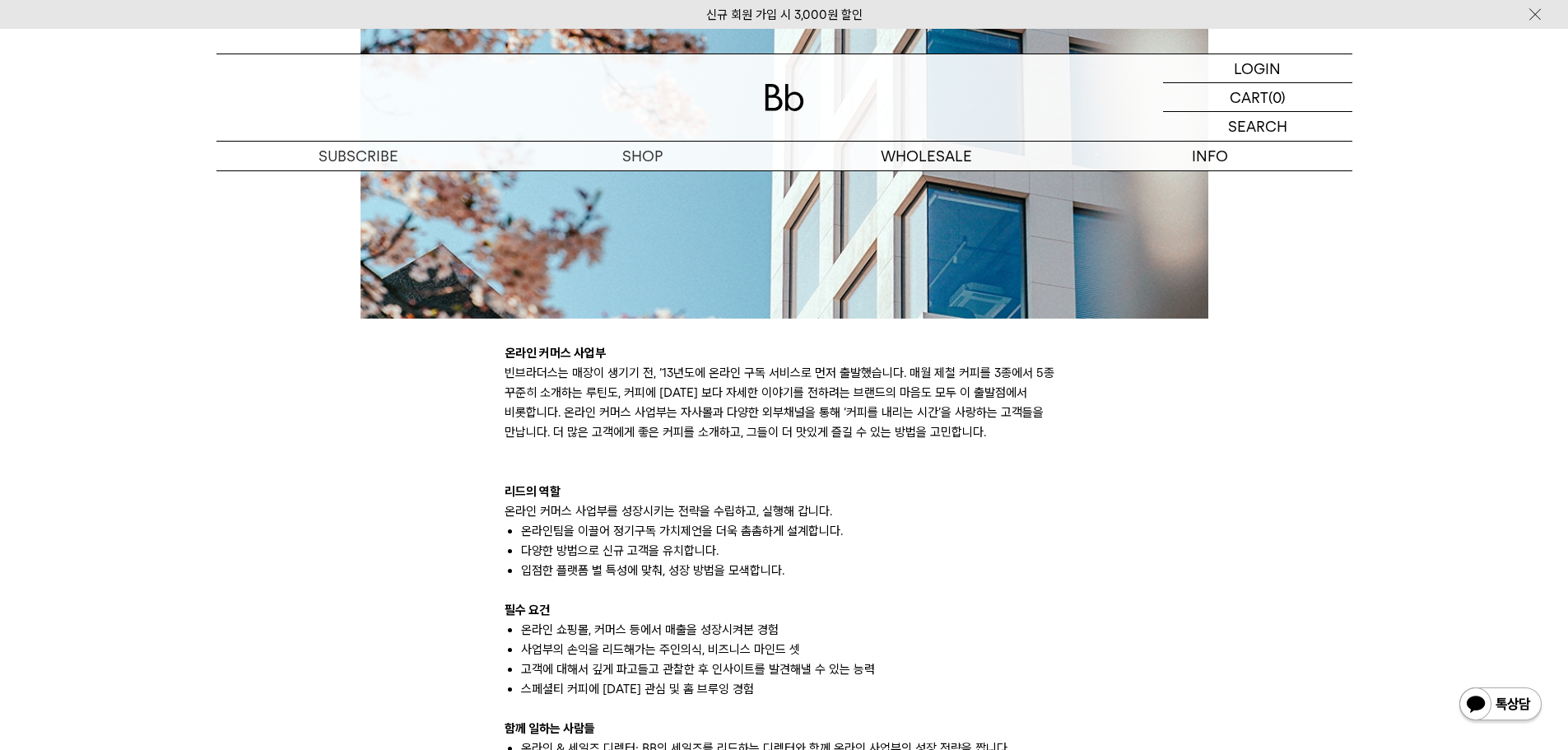
scroll to position [905, 0]
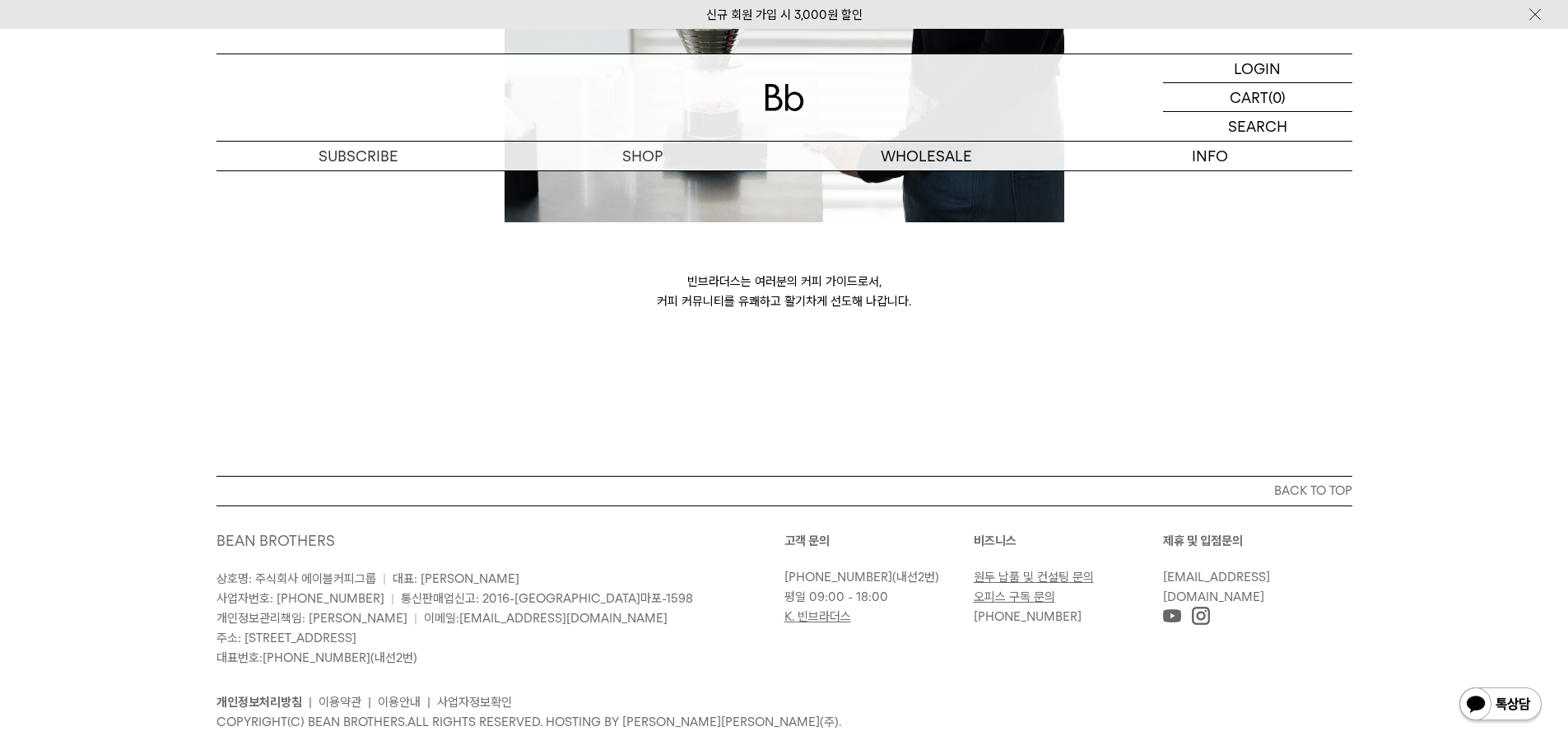
click at [1008, 609] on link "[PHONE_NUMBER]" at bounding box center [1028, 616] width 108 height 15
drag, startPoint x: 1077, startPoint y: 577, endPoint x: 968, endPoint y: 588, distance: 109.6
click at [968, 588] on div "고객 문의 02-6204-7888 (내선2번) 평일 09:00 - 18:00 K. 빈브라더스 비즈니스 원두 납품 및 컨설팅 문의 오피스 구독 …" at bounding box center [1069, 599] width 568 height 136
click at [1086, 604] on div "고객 문의 02-6204-7888 (내선2번) 평일 09:00 - 18:00 K. 빈브라더스 비즈니스 원두 납품 및 컨설팅 문의 오피스 구독 …" at bounding box center [1069, 599] width 568 height 136
drag, startPoint x: 1056, startPoint y: 595, endPoint x: 972, endPoint y: 595, distance: 84.0
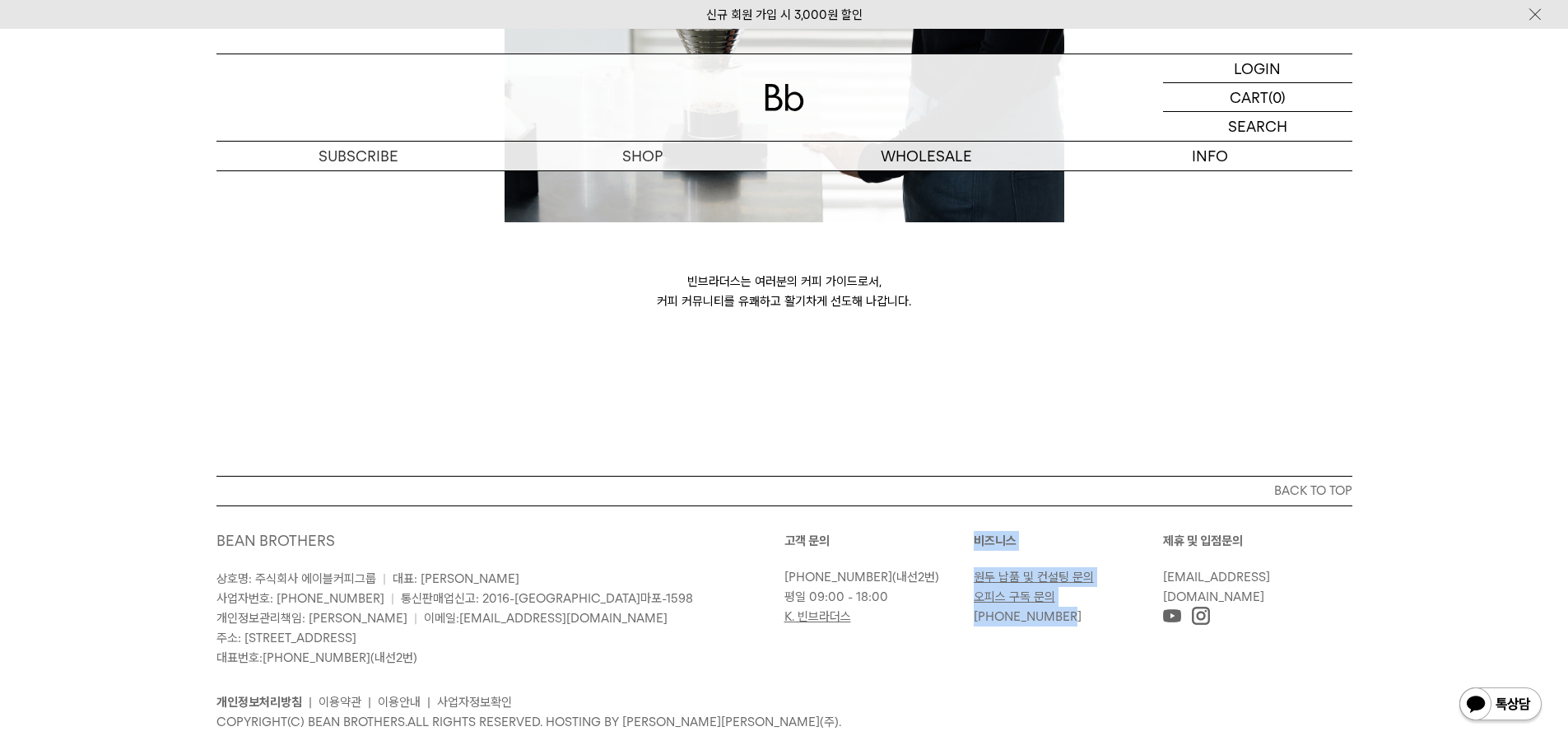
click at [972, 595] on div "고객 문의 02-6204-7888 (내선2번) 평일 09:00 - 18:00 K. 빈브라더스 비즈니스 원두 납품 및 컨설팅 문의 오피스 구독 …" at bounding box center [1069, 599] width 568 height 136
click at [978, 589] on div "고객 문의 02-6204-7888 (내선2번) 평일 09:00 - 18:00 K. 빈브라더스 비즈니스 원두 납품 및 컨설팅 문의 오피스 구독 …" at bounding box center [1069, 599] width 568 height 136
drag, startPoint x: 972, startPoint y: 578, endPoint x: 1075, endPoint y: 581, distance: 103.0
click at [1075, 581] on div "고객 문의 02-6204-7888 (내선2번) 평일 09:00 - 18:00 K. 빈브라더스 비즈니스 원두 납품 및 컨설팅 문의 오피스 구독 …" at bounding box center [1069, 578] width 568 height 95
click at [1075, 607] on p "[PHONE_NUMBER]" at bounding box center [1064, 616] width 181 height 20
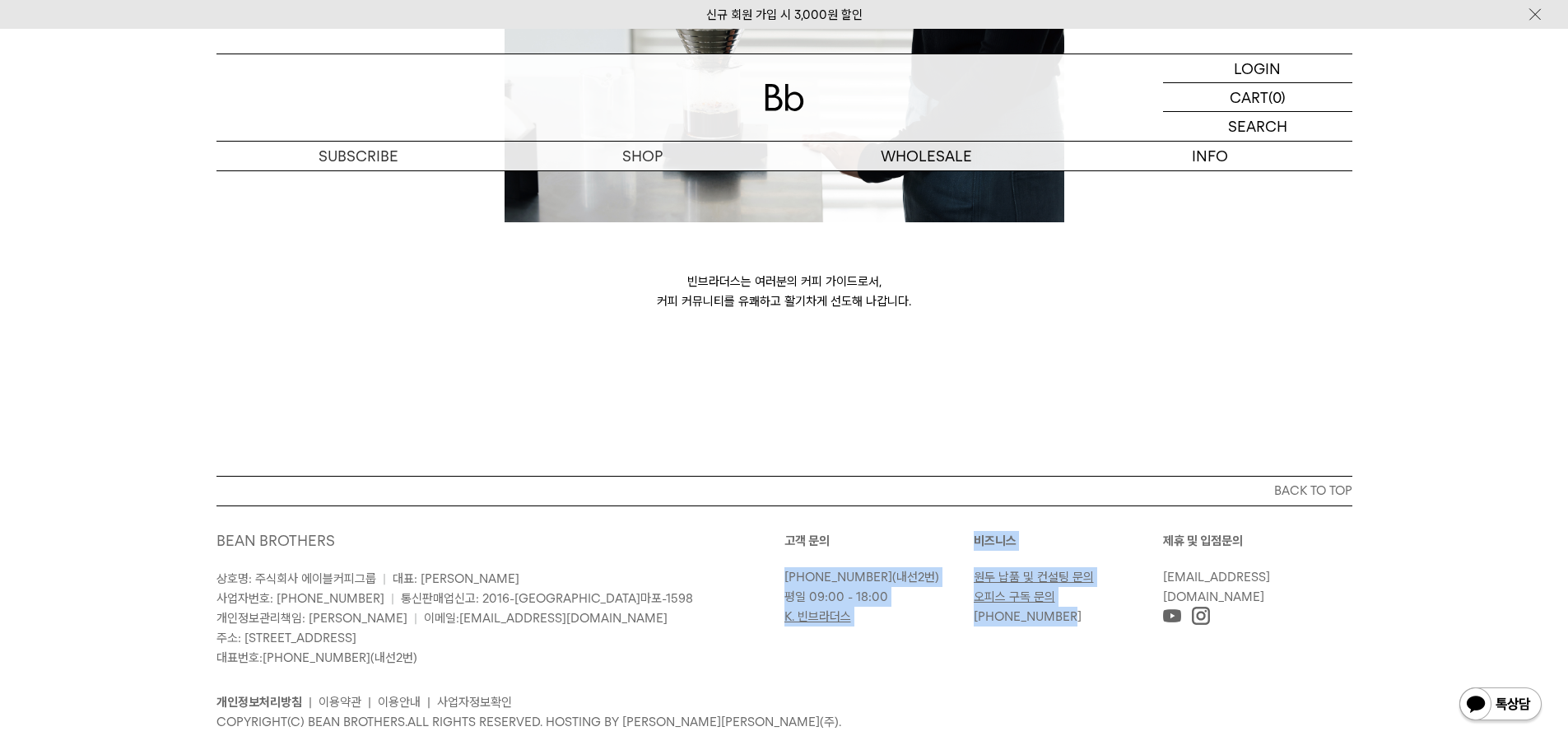
drag, startPoint x: 1073, startPoint y: 584, endPoint x: 964, endPoint y: 510, distance: 131.7
click at [964, 531] on div "고객 문의 02-6204-7888 (내선2번) 평일 09:00 - 18:00 K. 빈브라더스 비즈니스 원두 납품 및 컨설팅 문의 오피스 구독 …" at bounding box center [1069, 578] width 568 height 95
click at [964, 531] on div "고객 문의 02-6204-7888 (내선2번) 평일 09:00 - 18:00 K. 빈브라더스" at bounding box center [879, 578] width 190 height 95
drag, startPoint x: 966, startPoint y: 495, endPoint x: 1095, endPoint y: 584, distance: 156.7
click at [1095, 584] on div "고객 문의 02-6204-7888 (내선2번) 평일 09:00 - 18:00 K. 빈브라더스 비즈니스 원두 납품 및 컨설팅 문의 오피스 구독 …" at bounding box center [1069, 578] width 568 height 95
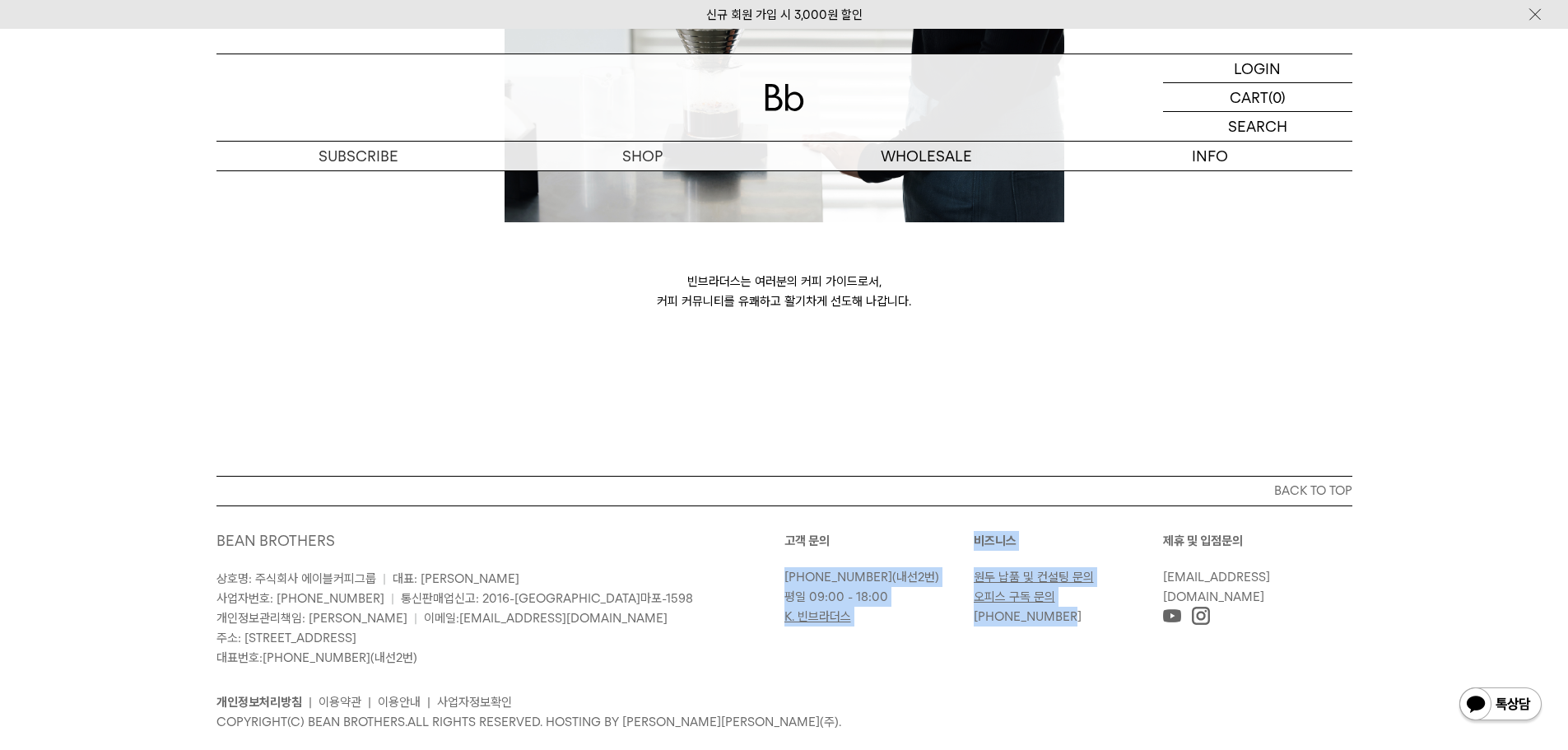
click at [1084, 607] on p "[PHONE_NUMBER]" at bounding box center [1064, 616] width 181 height 20
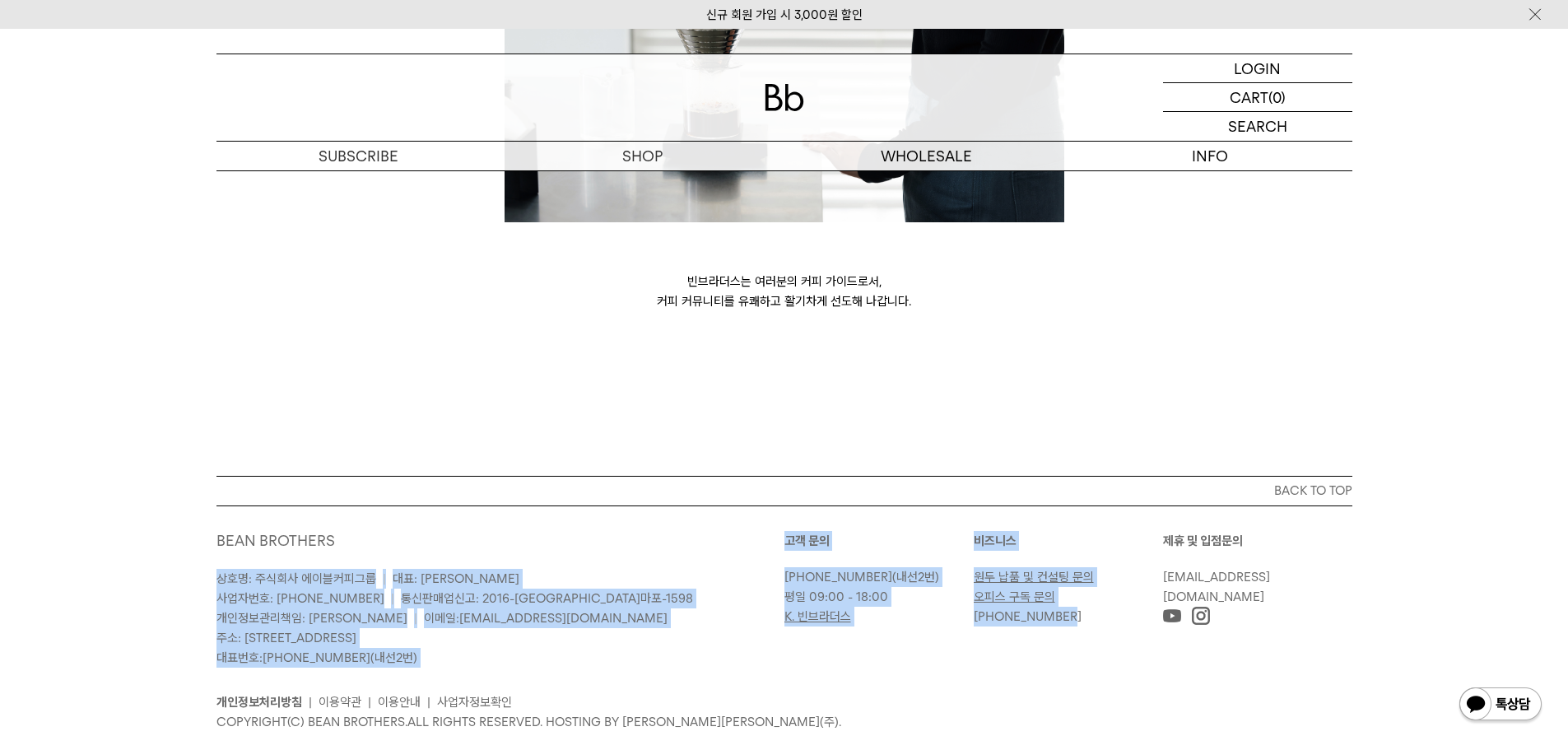
drag, startPoint x: 1053, startPoint y: 577, endPoint x: 739, endPoint y: 488, distance: 326.4
click at [739, 505] on div "BEAN BROTHERS 상호명: 주식회사 에이블커피그룹 | 대표: 박성호 사업자번호: 220-87-84283 | 통신판매업신고: 2016-서…" at bounding box center [784, 631] width 1135 height 251
click at [762, 531] on div "BEAN BROTHERS 상호명: 주식회사 에이블커피그룹 | 대표: 박성호 사업자번호: 220-87-84283 | 통신판매업신고: 2016-서…" at bounding box center [500, 599] width 568 height 136
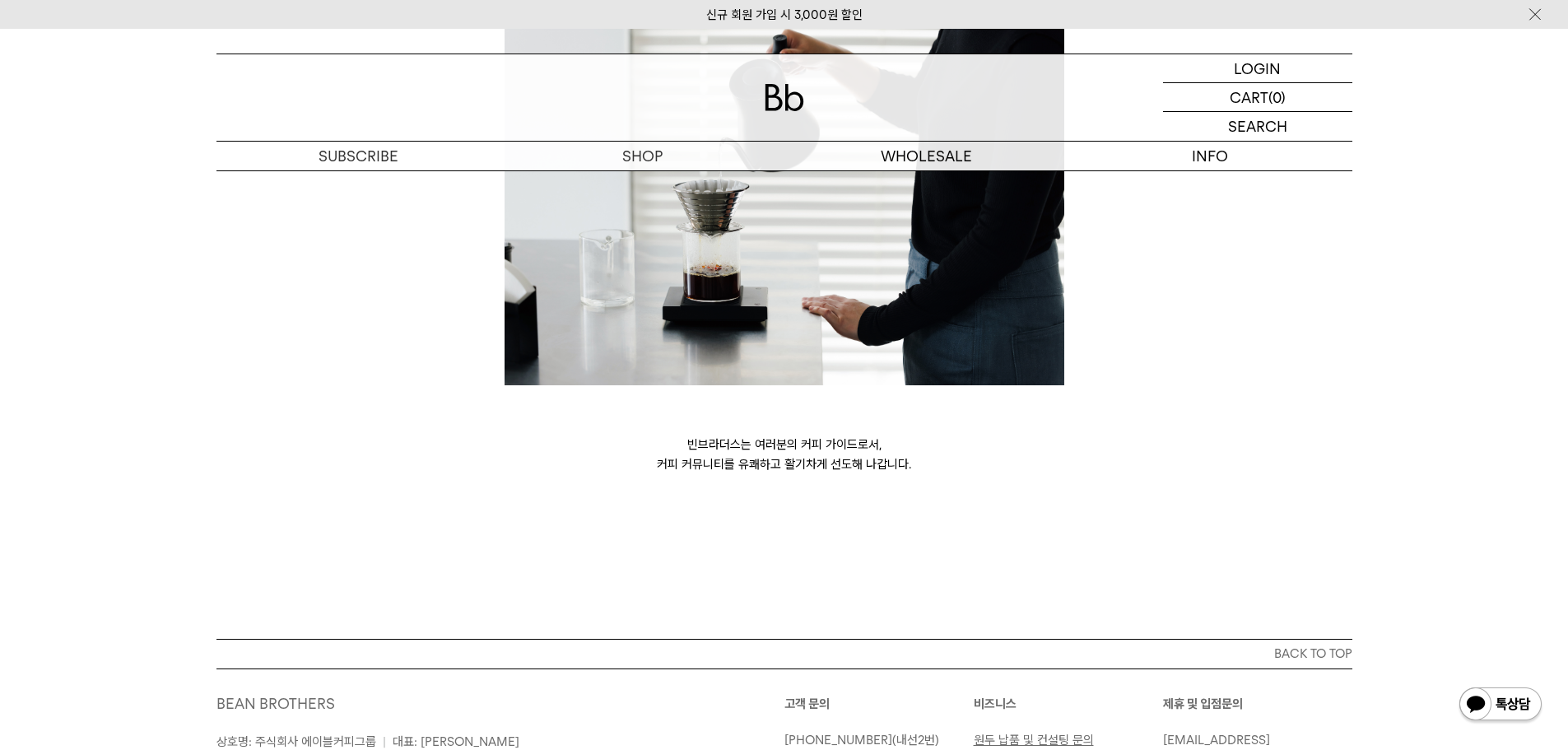
scroll to position [4255, 0]
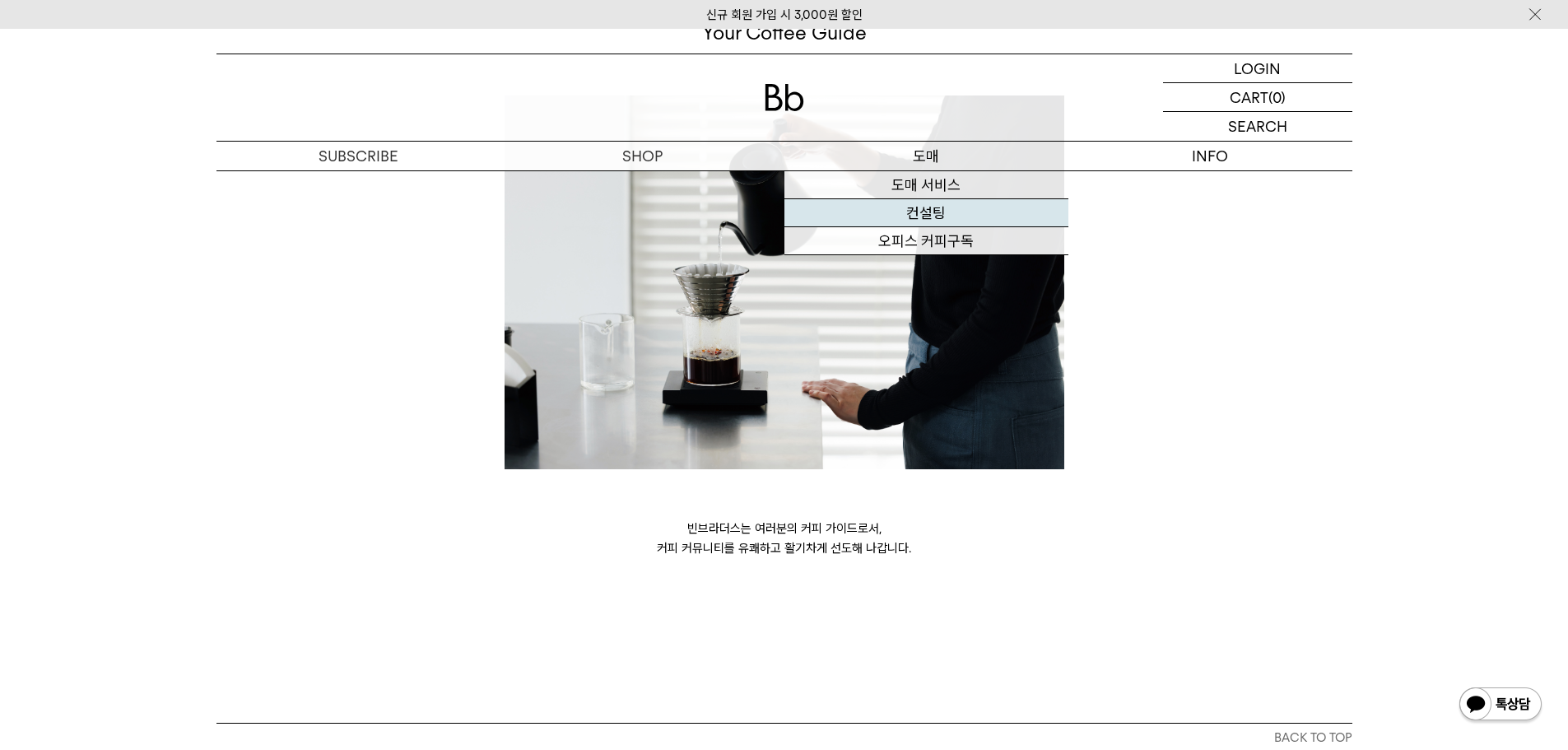
click at [937, 212] on link "컨설팅" at bounding box center [926, 213] width 284 height 28
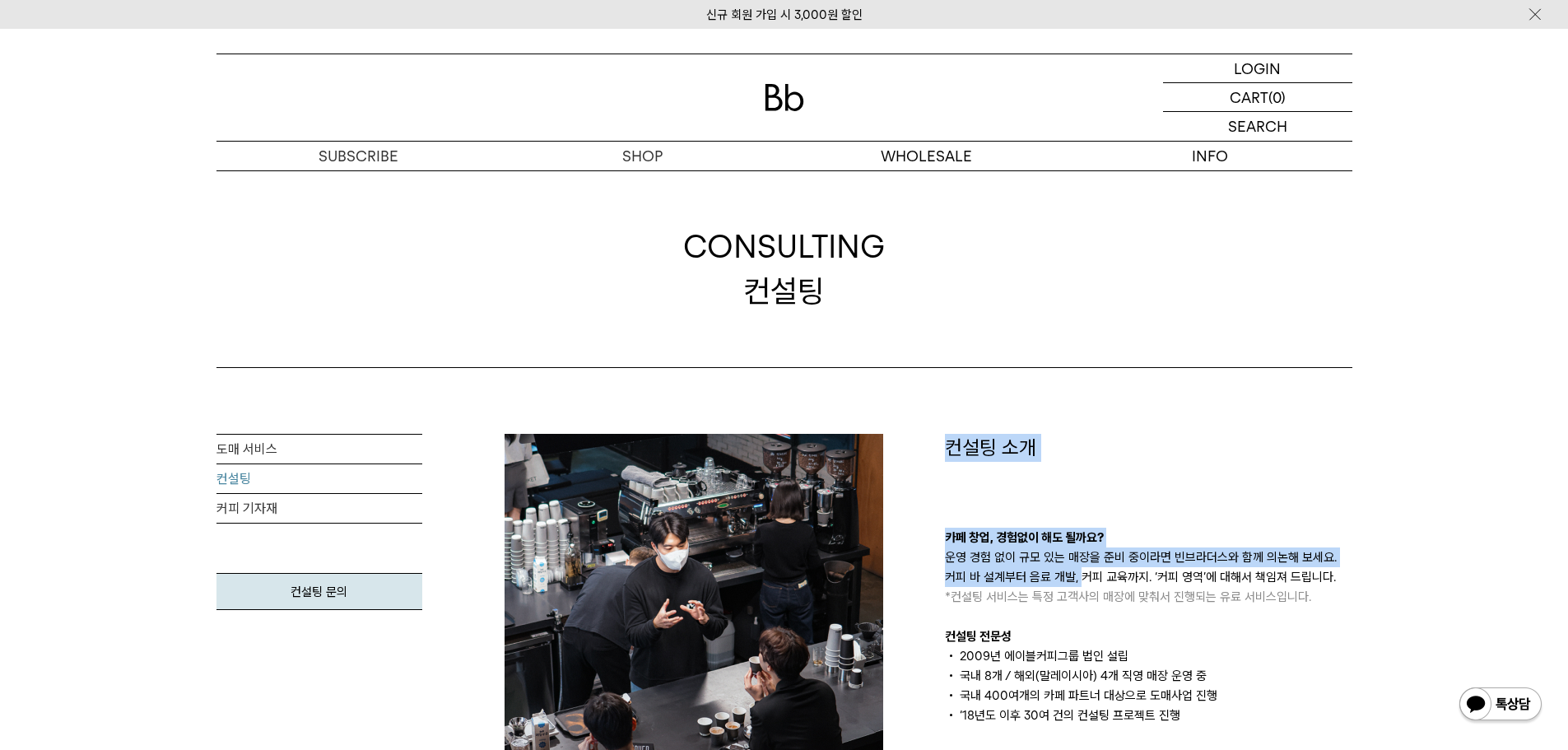
drag, startPoint x: 1056, startPoint y: 505, endPoint x: 1153, endPoint y: 542, distance: 103.8
click at [1131, 550] on div "컨설팅 소개 카페 창업, 경험없이 해도 될까요? 운영 경험 없이 규모 있는 매장을 준비 중이라면 빈브라더스와 함께 의논해 보세요. 커피 바 설…" at bounding box center [1148, 579] width 408 height 292
click at [1178, 528] on p "카페 창업, 경험없이 해도 될까요?" at bounding box center [1148, 537] width 408 height 20
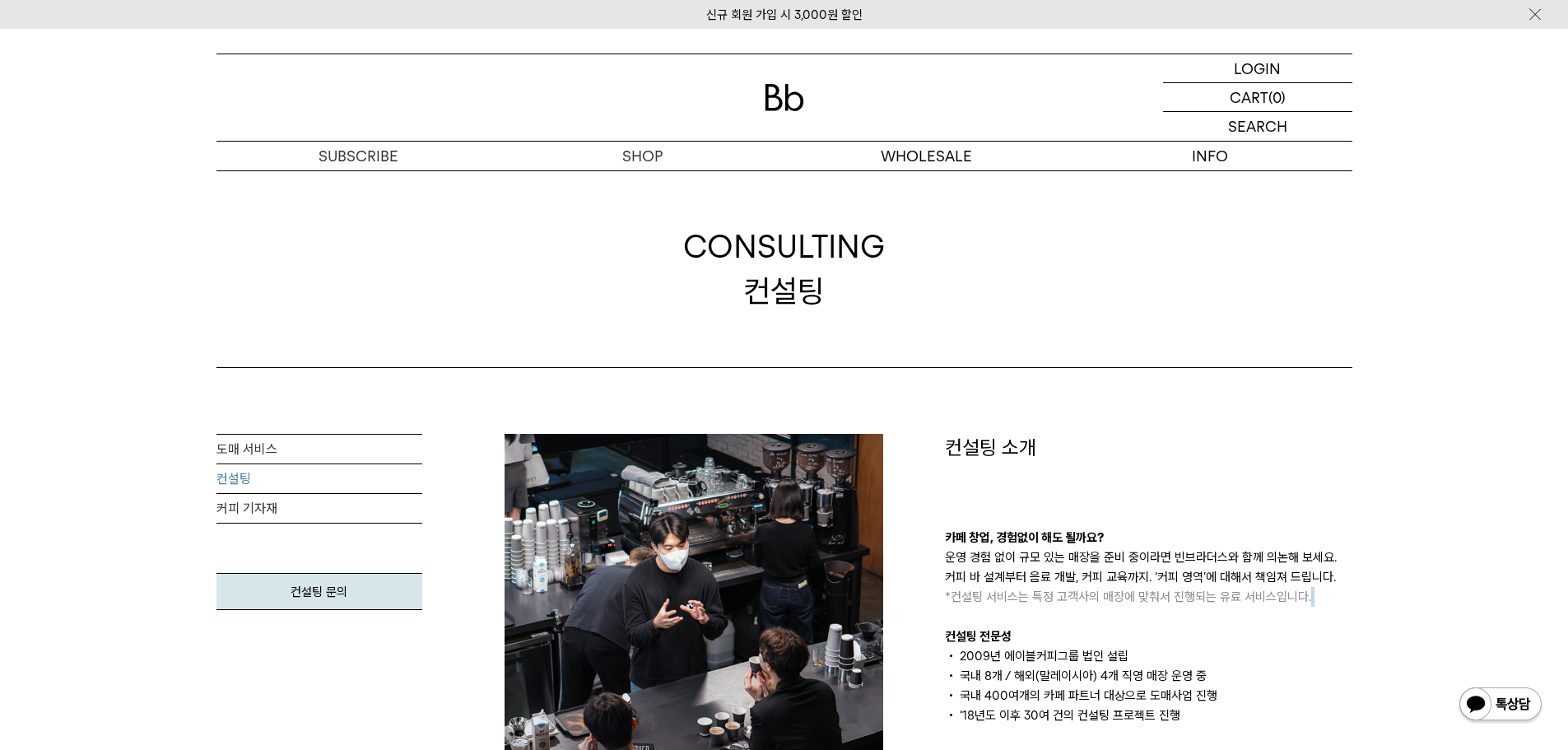
click at [1306, 596] on div "카페 창업, 경험없이 해도 될까요? 운영 경험 없이 규모 있는 매장을 준비 중이라면 빈브라더스와 함께 의논해 보세요. 커피 바 설계부터 음료 …" at bounding box center [1148, 626] width 408 height 197
click at [1233, 502] on div "컨설팅 소개 카페 창업, 경험없이 해도 될까요? 운영 경험 없이 규모 있는 매장을 준비 중이라면 빈브라더스와 함께 의논해 보세요. 커피 바 설…" at bounding box center [1148, 579] width 408 height 292
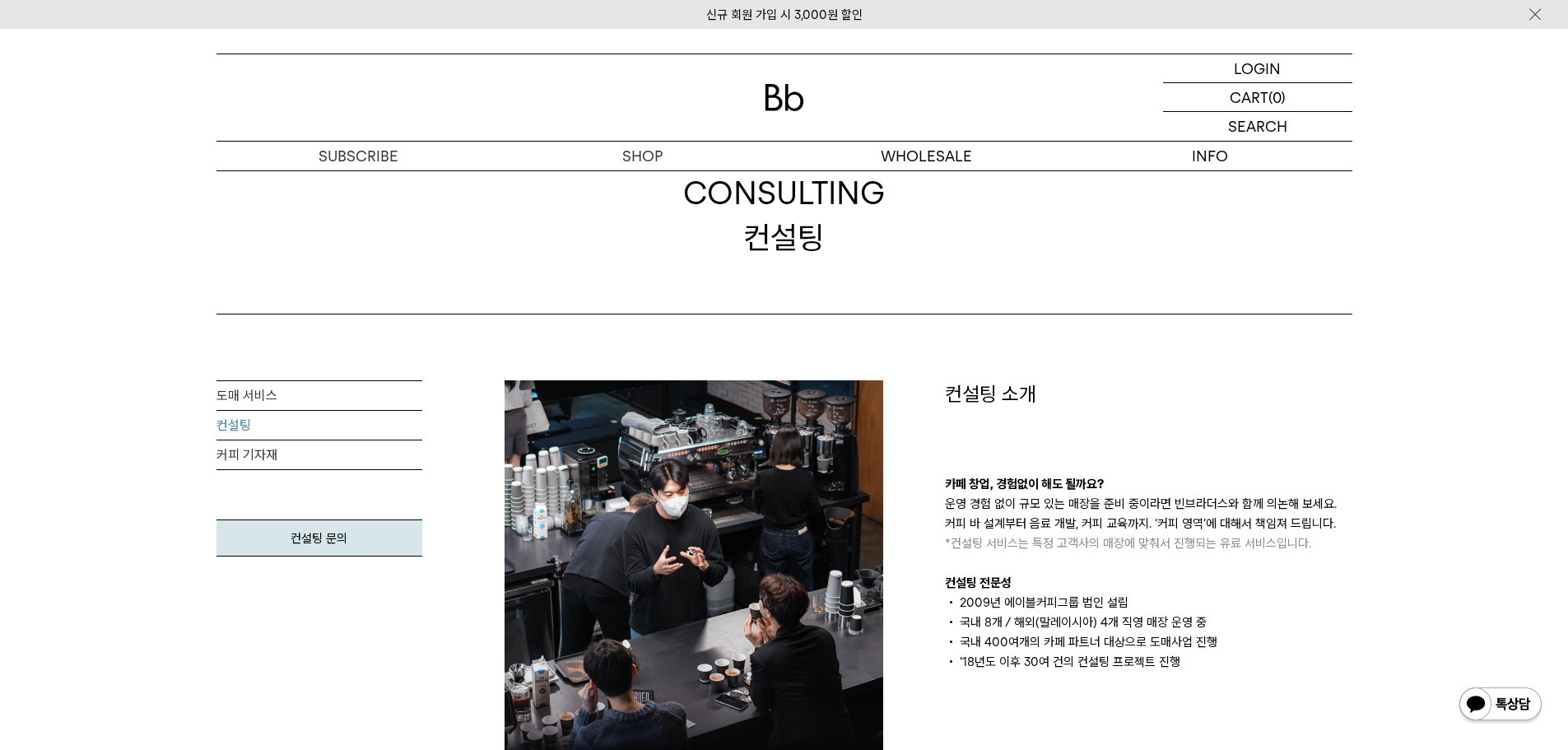
scroll to position [82, 0]
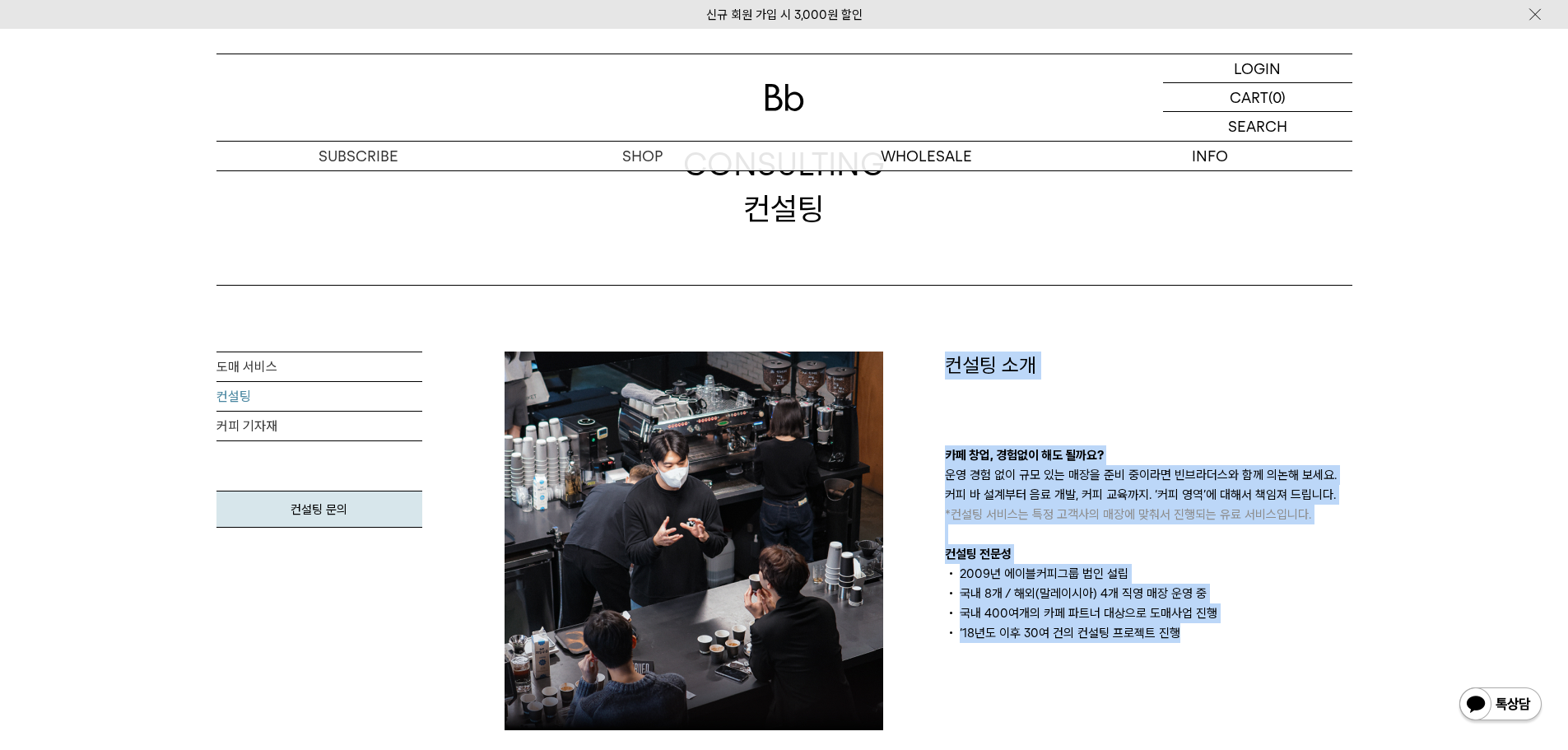
drag, startPoint x: 945, startPoint y: 356, endPoint x: 1195, endPoint y: 643, distance: 380.6
click at [1195, 643] on div "컨설팅 소개 카페 창업, 경험없이 해도 될까요? 운영 경험 없이 규모 있는 매장을 준비 중이라면 빈브라더스와 함께 의논해 보세요. 커피 바 설…" at bounding box center [1148, 541] width 440 height 378
drag, startPoint x: 1184, startPoint y: 632, endPoint x: 935, endPoint y: 368, distance: 362.9
click at [935, 368] on div "컨설팅 소개 카페 창업, 경험없이 해도 될까요? 운영 경험 없이 규모 있는 매장을 준비 중이라면 빈브라더스와 함께 의논해 보세요. 커피 바 설…" at bounding box center [1148, 541] width 440 height 378
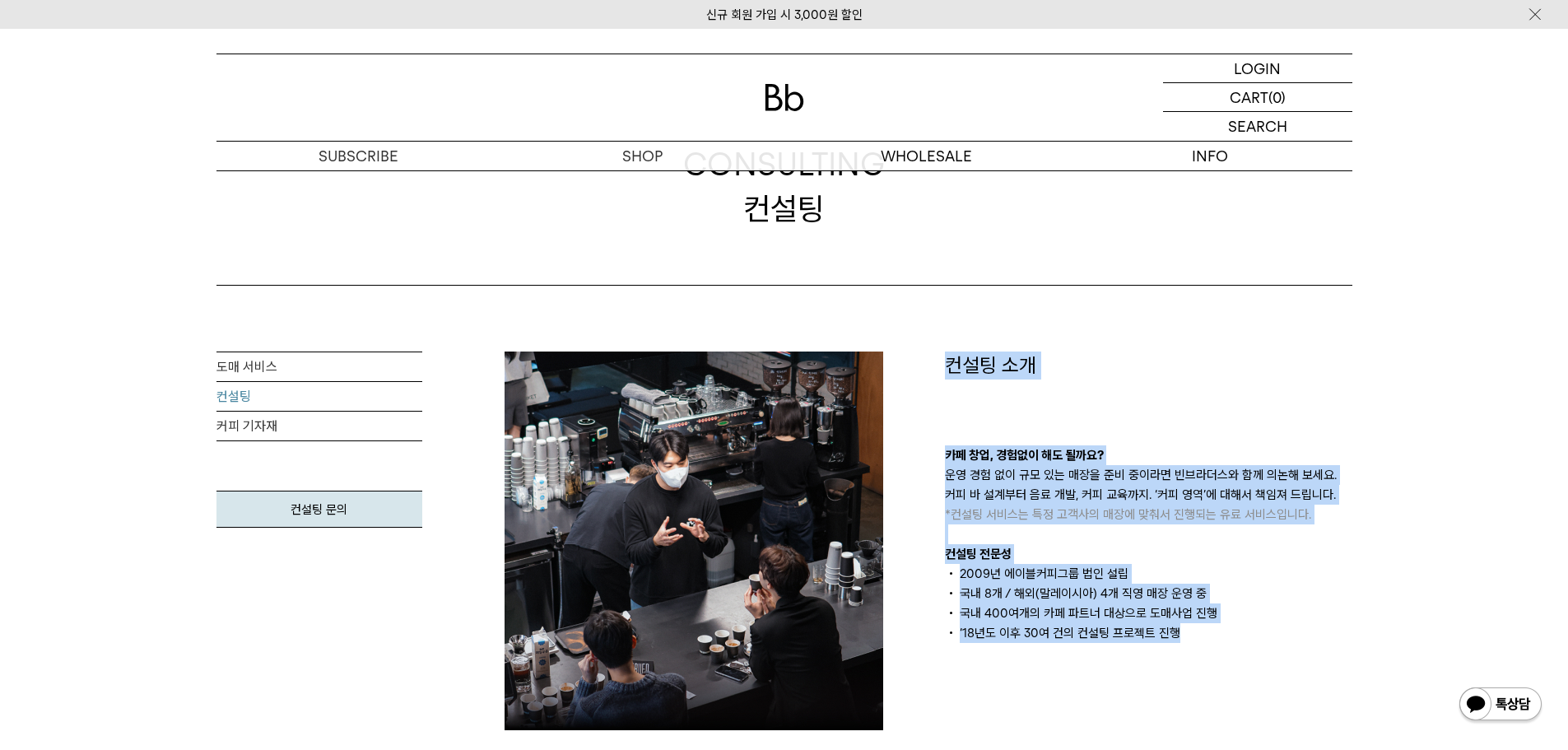
click at [945, 380] on div "컨설팅 소개 카페 창업, 경험없이 해도 될까요? 운영 경험 없이 규모 있는 매장을 준비 중이라면 빈브라더스와 함께 의논해 보세요. 커피 바 설…" at bounding box center [1148, 498] width 408 height 292
drag, startPoint x: 940, startPoint y: 354, endPoint x: 1202, endPoint y: 642, distance: 389.3
click at [1202, 642] on div "컨설팅 소개 카페 창업, 경험없이 해도 될까요? 운영 경험 없이 규모 있는 매장을 준비 중이라면 빈브라더스와 함께 의논해 보세요. 커피 바 설…" at bounding box center [1148, 541] width 440 height 378
click at [1202, 642] on li "‘18년도 이후 30여 건의 컨설팅 프로젝트 진행" at bounding box center [1148, 632] width 408 height 20
drag, startPoint x: 1122, startPoint y: 563, endPoint x: 923, endPoint y: 352, distance: 290.0
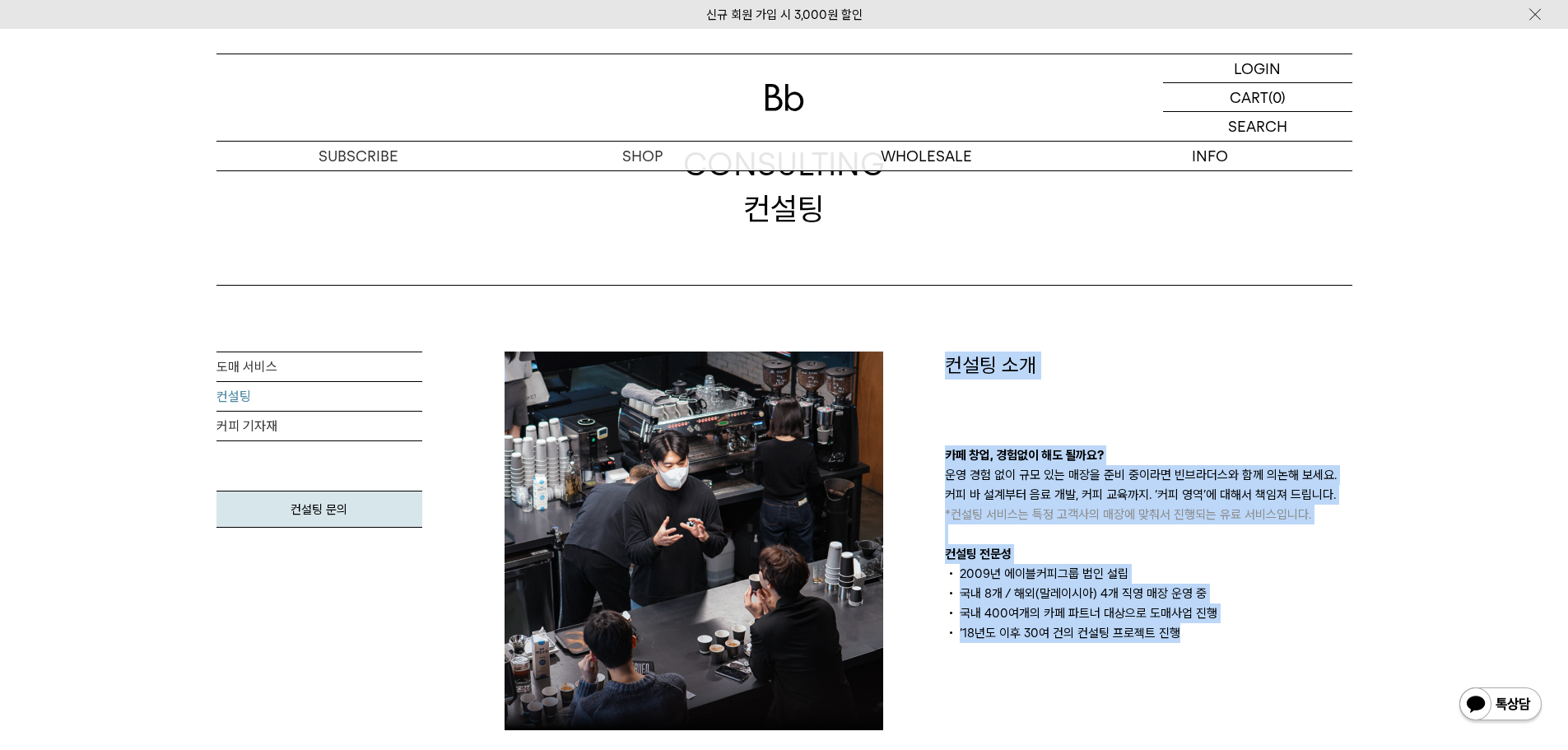
click at [945, 399] on div "컨설팅 소개 카페 창업, 경험없이 해도 될까요? 운영 경험 없이 규모 있는 매장을 준비 중이라면 빈브라더스와 함께 의논해 보세요. 커피 바 설…" at bounding box center [1148, 498] width 408 height 292
drag, startPoint x: 941, startPoint y: 361, endPoint x: 1189, endPoint y: 638, distance: 371.8
click at [1189, 638] on div "컨설팅 소개 카페 창업, 경험없이 해도 될까요? 운영 경험 없이 규모 있는 매장을 준비 중이라면 빈브라더스와 함께 의논해 보세요. 커피 바 설…" at bounding box center [1148, 541] width 440 height 378
click at [1193, 641] on li "‘18년도 이후 30여 건의 컨설팅 프로젝트 진행" at bounding box center [1148, 632] width 408 height 20
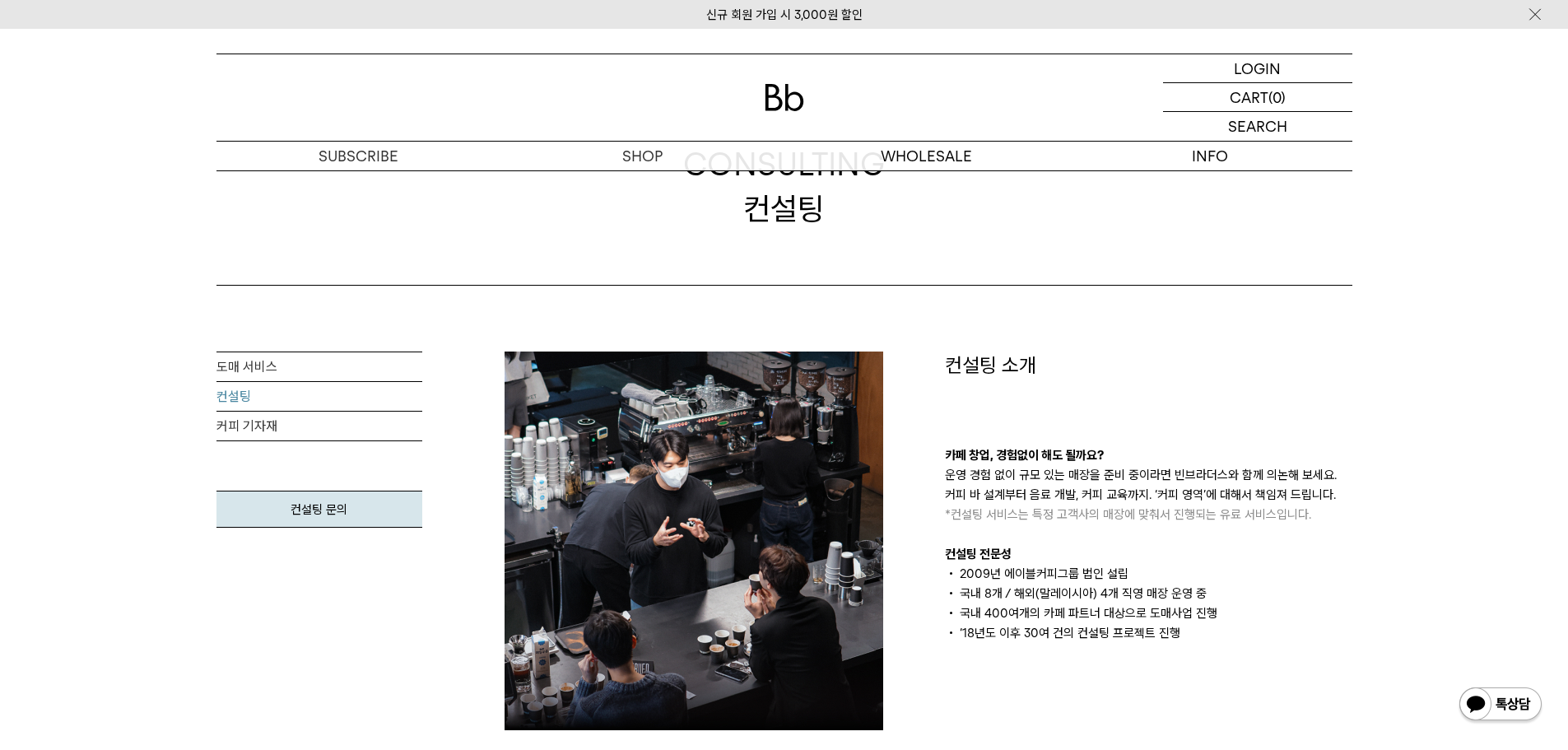
click at [1190, 636] on li "‘18년도 이후 30여 건의 컨설팅 프로젝트 진행" at bounding box center [1148, 632] width 408 height 20
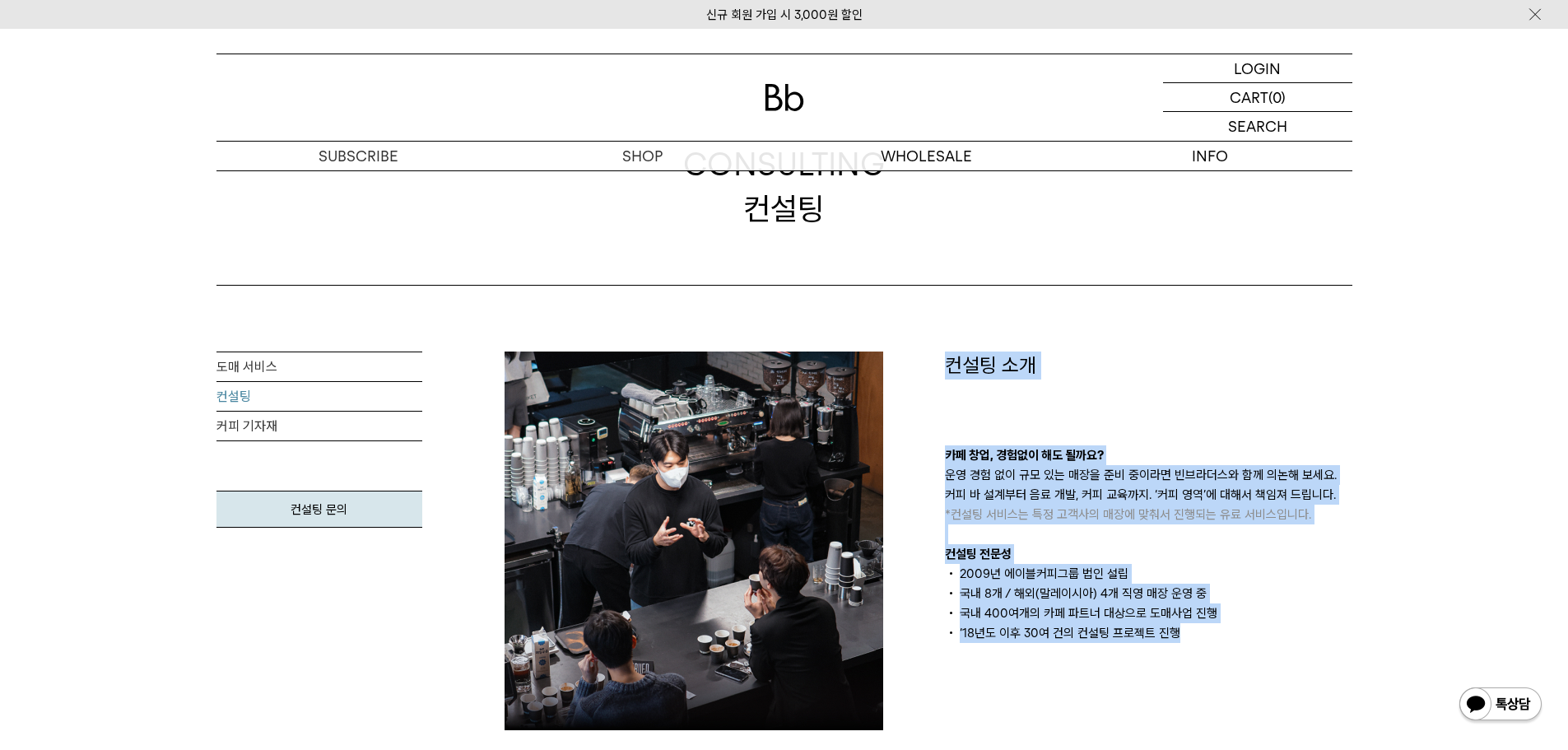
drag, startPoint x: 1090, startPoint y: 558, endPoint x: 929, endPoint y: 344, distance: 267.8
click at [935, 394] on div "컨설팅 소개 카페 창업, 경험없이 해도 될까요? 운영 경험 없이 규모 있는 매장을 준비 중이라면 빈브라더스와 함께 의논해 보세요. 커피 바 설…" at bounding box center [1148, 541] width 440 height 378
drag, startPoint x: 941, startPoint y: 349, endPoint x: 1202, endPoint y: 644, distance: 393.9
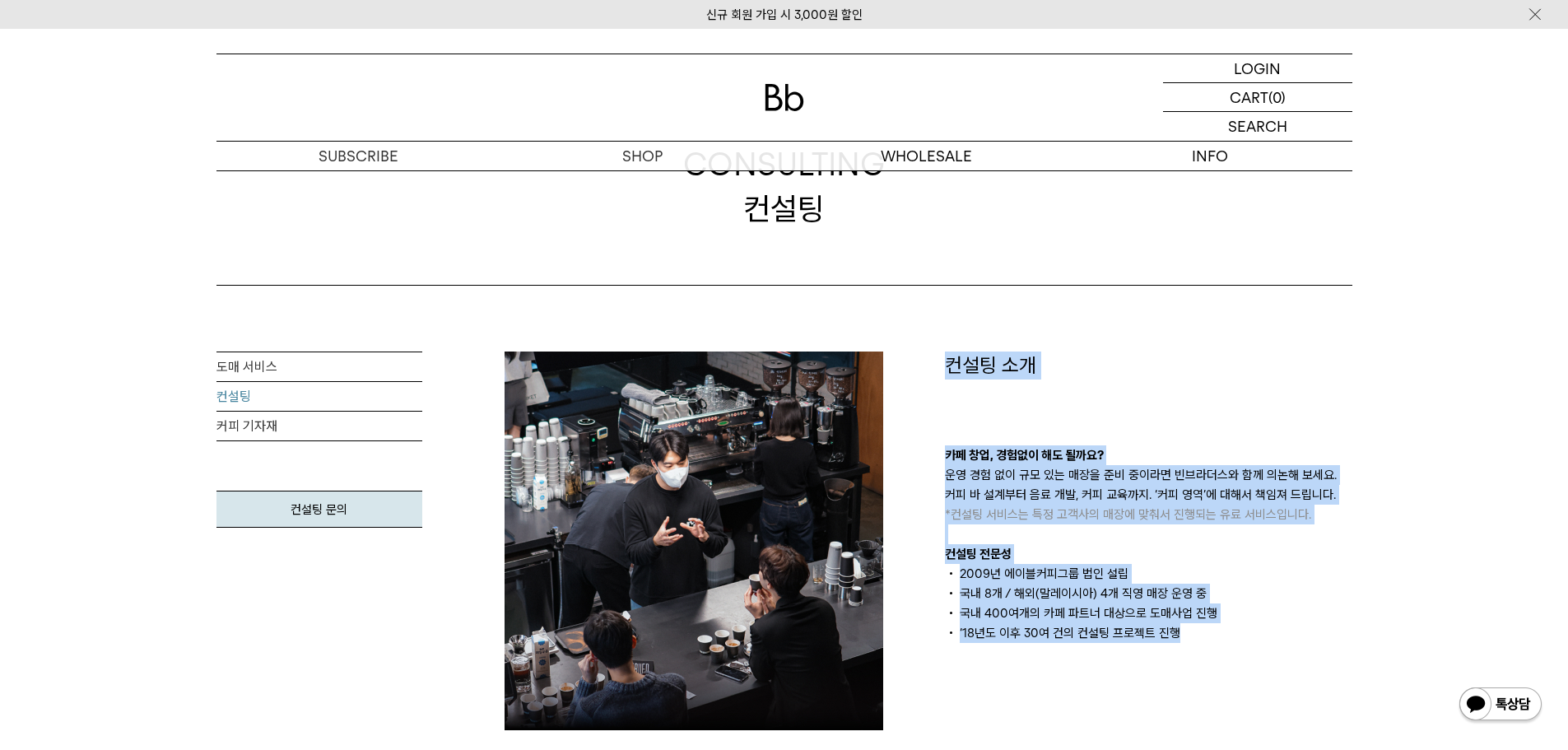
click at [1202, 643] on div "컨설팅 소개 카페 창업, 경험없이 해도 될까요? 운영 경험 없이 규모 있는 매장을 준비 중이라면 빈브라더스와 함께 의논해 보세요. 커피 바 설…" at bounding box center [1148, 541] width 440 height 378
drag, startPoint x: 1153, startPoint y: 608, endPoint x: 935, endPoint y: 362, distance: 328.7
click at [935, 362] on div "컨설팅 소개 카페 창업, 경험없이 해도 될까요? 운영 경험 없이 규모 있는 매장을 준비 중이라면 빈브라더스와 함께 의논해 보세요. 커피 바 설…" at bounding box center [1148, 541] width 440 height 378
click at [932, 383] on div "컨설팅 소개 카페 창업, 경험없이 해도 될까요? 운영 경험 없이 규모 있는 매장을 준비 중이라면 빈브라더스와 함께 의논해 보세요. 커피 바 설…" at bounding box center [1148, 541] width 440 height 378
drag, startPoint x: 941, startPoint y: 358, endPoint x: 1196, endPoint y: 638, distance: 378.7
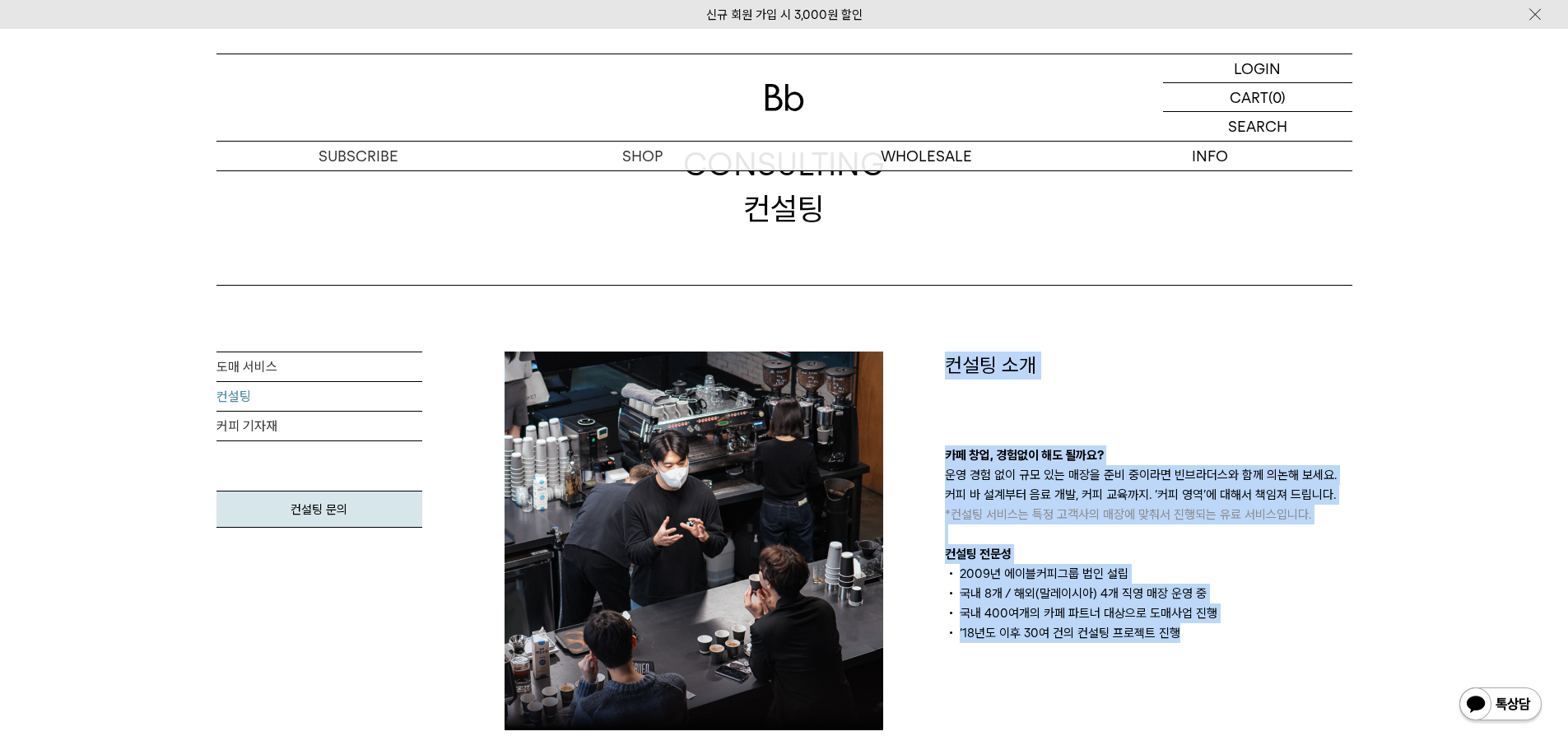
click at [1196, 638] on div "컨설팅 소개 카페 창업, 경험없이 해도 될까요? 운영 경험 없이 규모 있는 매장을 준비 중이라면 빈브라더스와 함께 의논해 보세요. 커피 바 설…" at bounding box center [1148, 541] width 440 height 378
click at [1196, 639] on li "‘18년도 이후 30여 건의 컨설팅 프로젝트 진행" at bounding box center [1148, 632] width 408 height 20
drag, startPoint x: 1196, startPoint y: 641, endPoint x: 931, endPoint y: 363, distance: 384.1
click at [931, 363] on div "컨설팅 소개 카페 창업, 경험없이 해도 될까요? 운영 경험 없이 규모 있는 매장을 준비 중이라면 빈브라더스와 함께 의논해 보세요. 커피 바 설…" at bounding box center [1148, 541] width 440 height 378
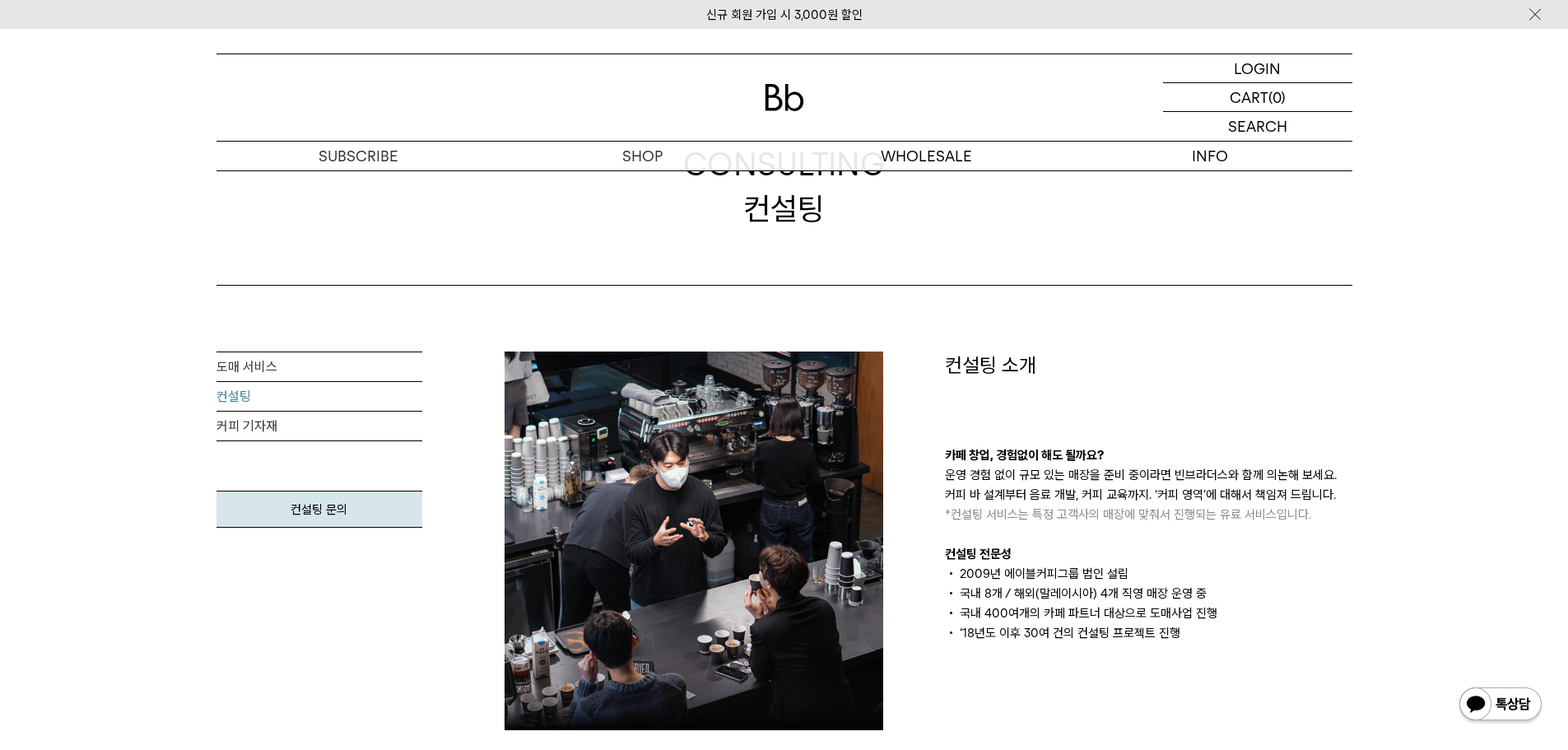
click at [925, 382] on div at bounding box center [708, 541] width 440 height 378
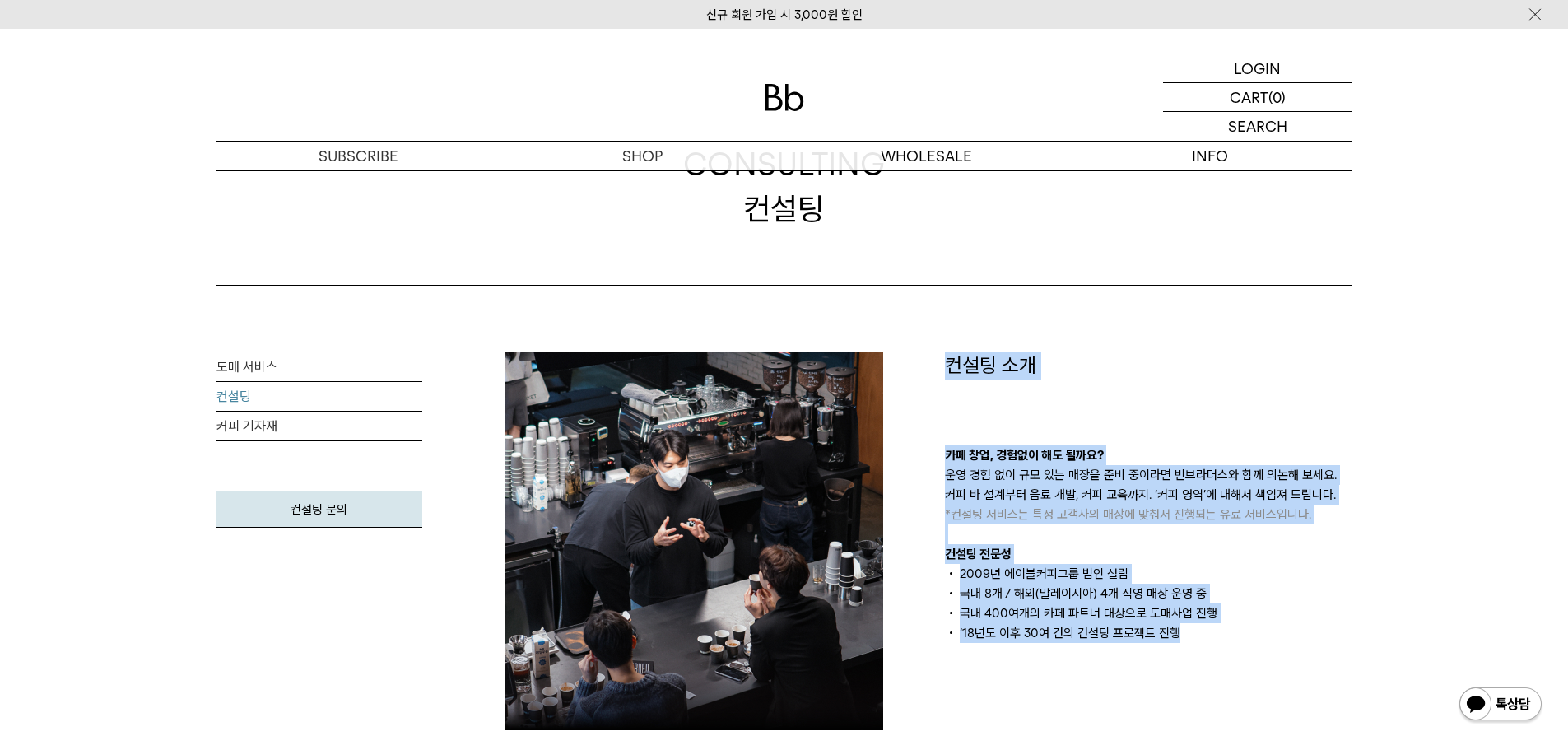
drag, startPoint x: 941, startPoint y: 357, endPoint x: 1202, endPoint y: 636, distance: 382.0
click at [1202, 636] on div "컨설팅 소개 카페 창업, 경험없이 해도 될까요? 운영 경험 없이 규모 있는 매장을 준비 중이라면 빈브라더스와 함께 의논해 보세요. 커피 바 설…" at bounding box center [1148, 541] width 440 height 378
click at [1200, 639] on li "‘18년도 이후 30여 건의 컨설팅 프로젝트 진행" at bounding box center [1148, 632] width 408 height 20
drag, startPoint x: 1153, startPoint y: 600, endPoint x: 937, endPoint y: 359, distance: 323.6
click at [939, 358] on div "컨설팅 소개 카페 창업, 경험없이 해도 될까요? 운영 경험 없이 규모 있는 매장을 준비 중이라면 빈브라더스와 함께 의논해 보세요. 커피 바 설…" at bounding box center [1148, 541] width 440 height 378
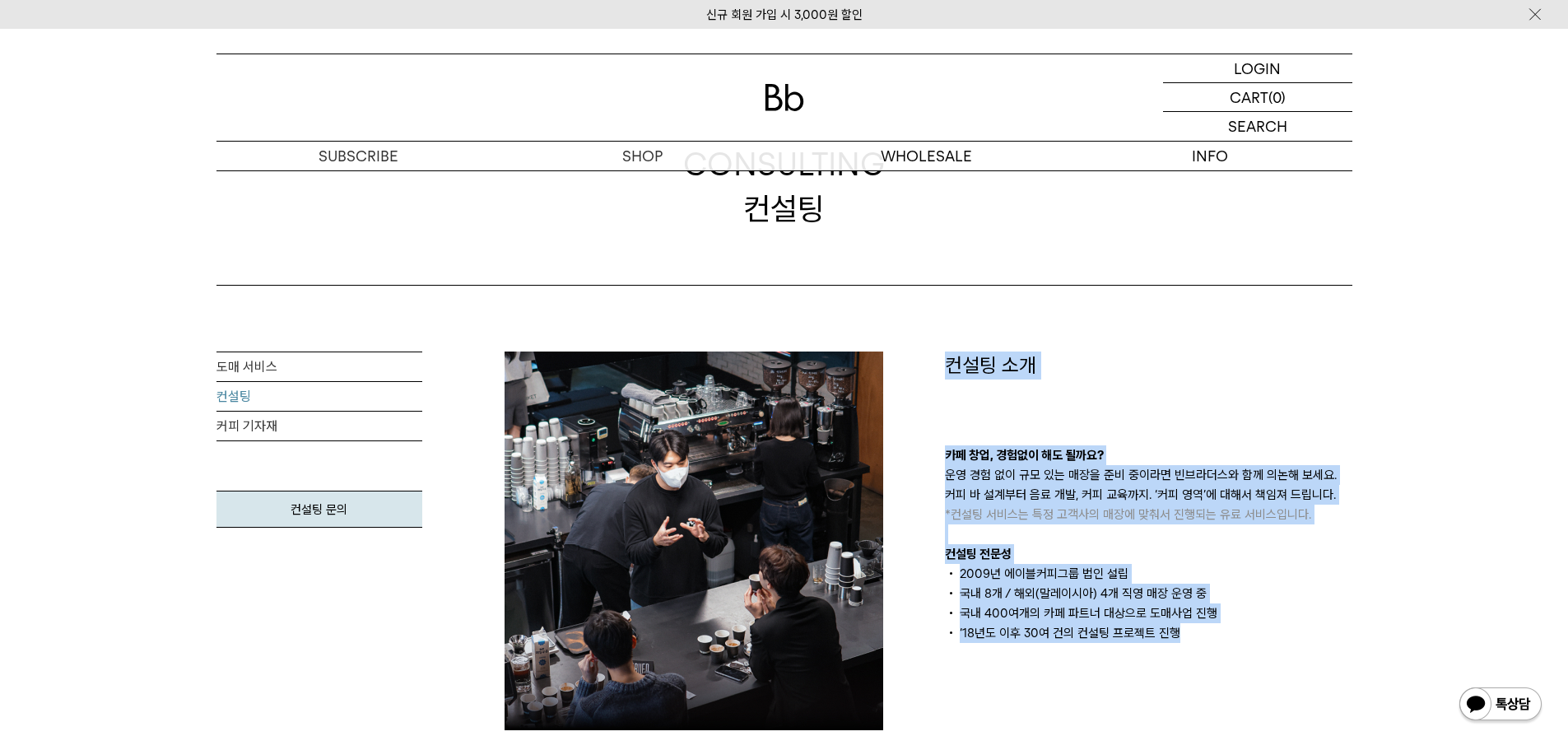
click at [940, 384] on div "컨설팅 소개 카페 창업, 경험없이 해도 될까요? 운영 경험 없이 규모 있는 매장을 준비 중이라면 빈브라더스와 함께 의논해 보세요. 커피 바 설…" at bounding box center [1148, 541] width 440 height 378
click at [937, 356] on div "컨설팅 소개 카페 창업, 경험없이 해도 될까요? 운영 경험 없이 규모 있는 매장을 준비 중이라면 빈브라더스와 함께 의논해 보세요. 커피 바 설…" at bounding box center [1148, 541] width 440 height 378
drag, startPoint x: 953, startPoint y: 368, endPoint x: 1214, endPoint y: 647, distance: 382.0
click at [1214, 647] on div "컨설팅 소개 카페 창업, 경험없이 해도 될까요? 운영 경험 없이 규모 있는 매장을 준비 중이라면 빈브라더스와 함께 의논해 보세요. 커피 바 설…" at bounding box center [1148, 541] width 440 height 378
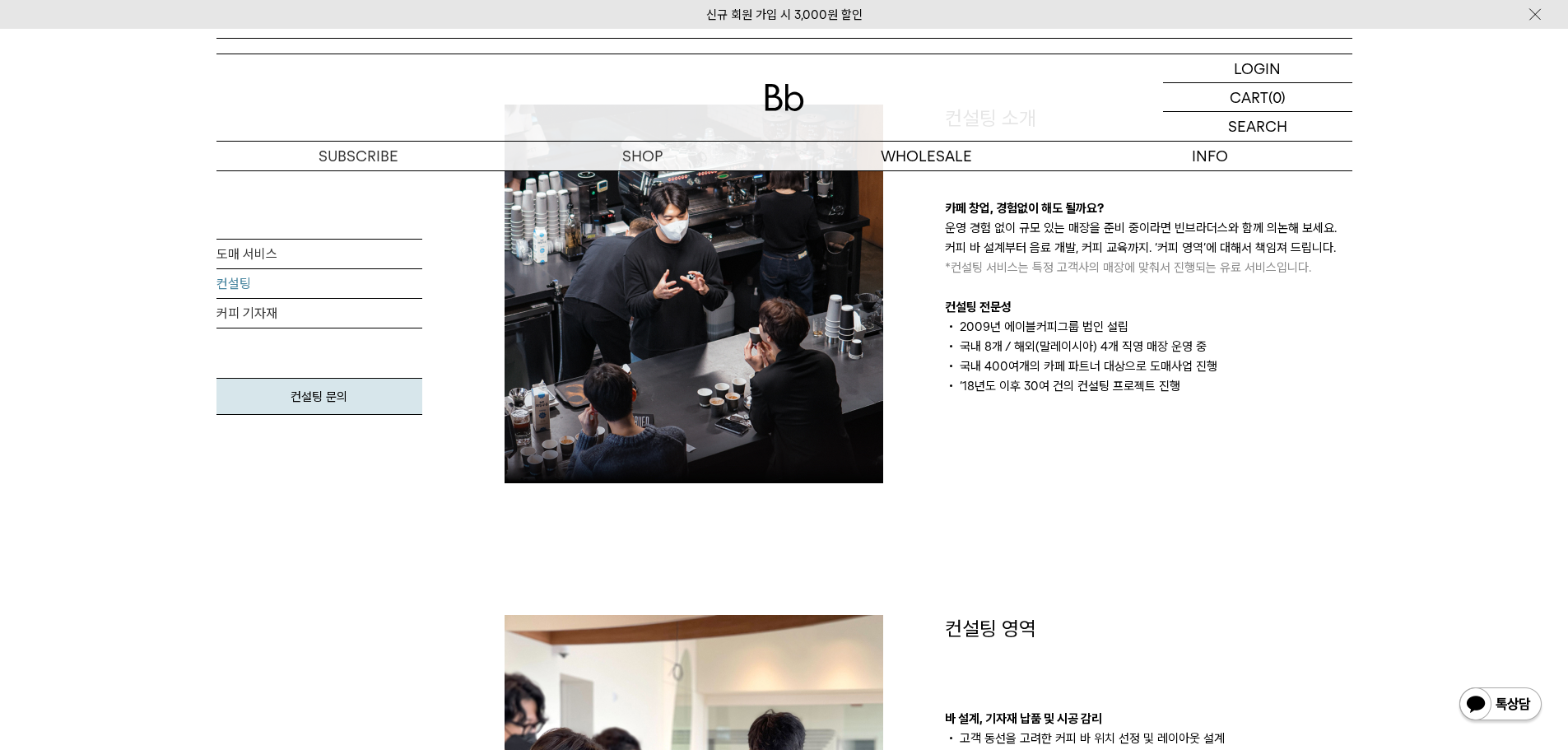
scroll to position [658, 0]
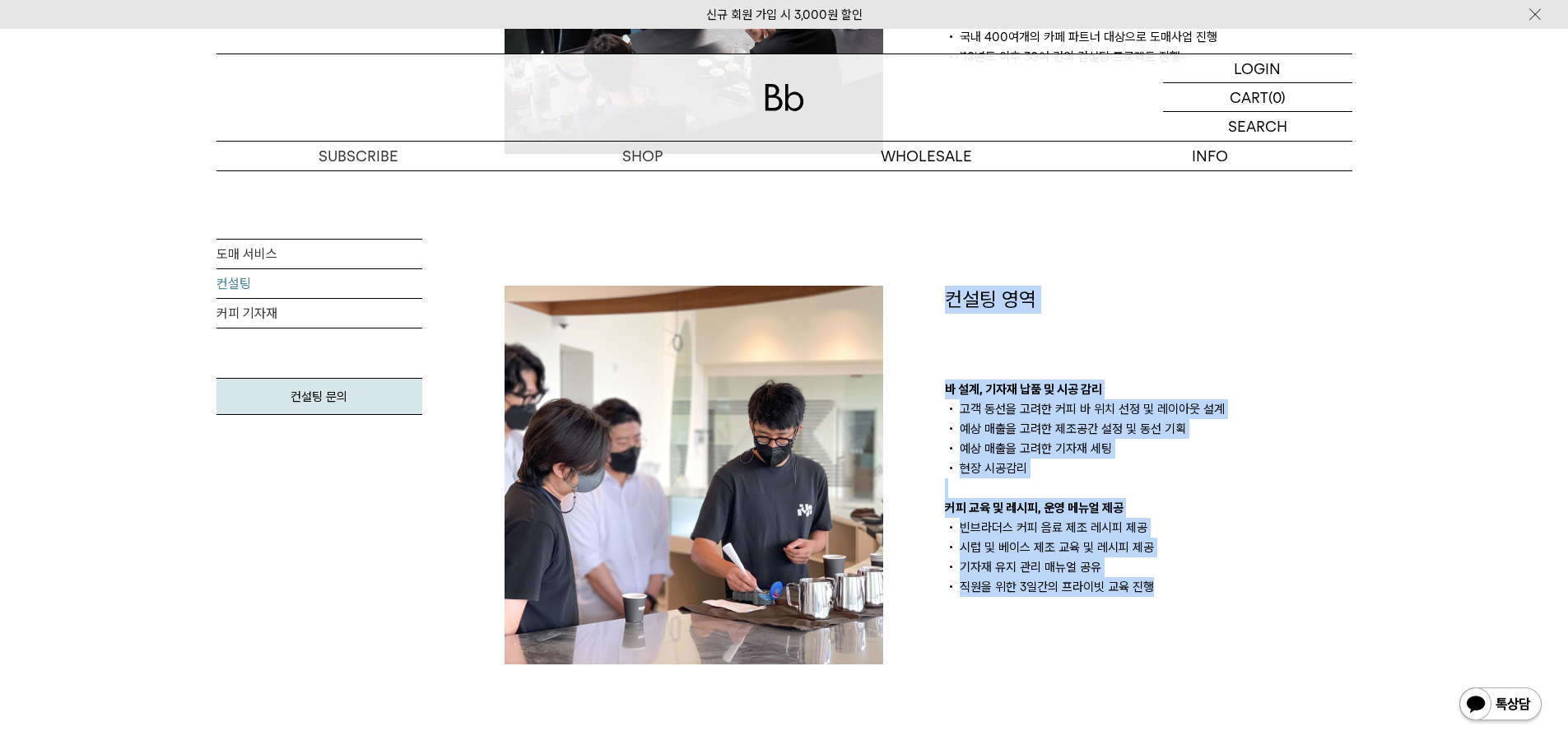
drag, startPoint x: 936, startPoint y: 297, endPoint x: 1178, endPoint y: 602, distance: 389.3
click at [1178, 602] on div "컨설팅 영역 바 설계, 기자재 납품 및 시공 감리 고객 동선을 고려한 커피 바 위치 선정 및 레이아웃 설계 예상 매출을 고려한 제조공간 설정 …" at bounding box center [1148, 475] width 440 height 378
click at [1178, 603] on div "컨설팅 영역 바 설계, 기자재 납품 및 시공 감리 고객 동선을 고려한 커피 바 위치 선정 및 레이아웃 설계 예상 매출을 고려한 제조공간 설정 …" at bounding box center [1148, 475] width 440 height 378
drag, startPoint x: 1109, startPoint y: 525, endPoint x: 935, endPoint y: 292, distance: 290.8
click at [935, 292] on div "컨설팅 영역 바 설계, 기자재 납품 및 시공 감리 고객 동선을 고려한 커피 바 위치 선정 및 레이아웃 설계 예상 매출을 고려한 제조공간 설정 …" at bounding box center [1148, 475] width 440 height 378
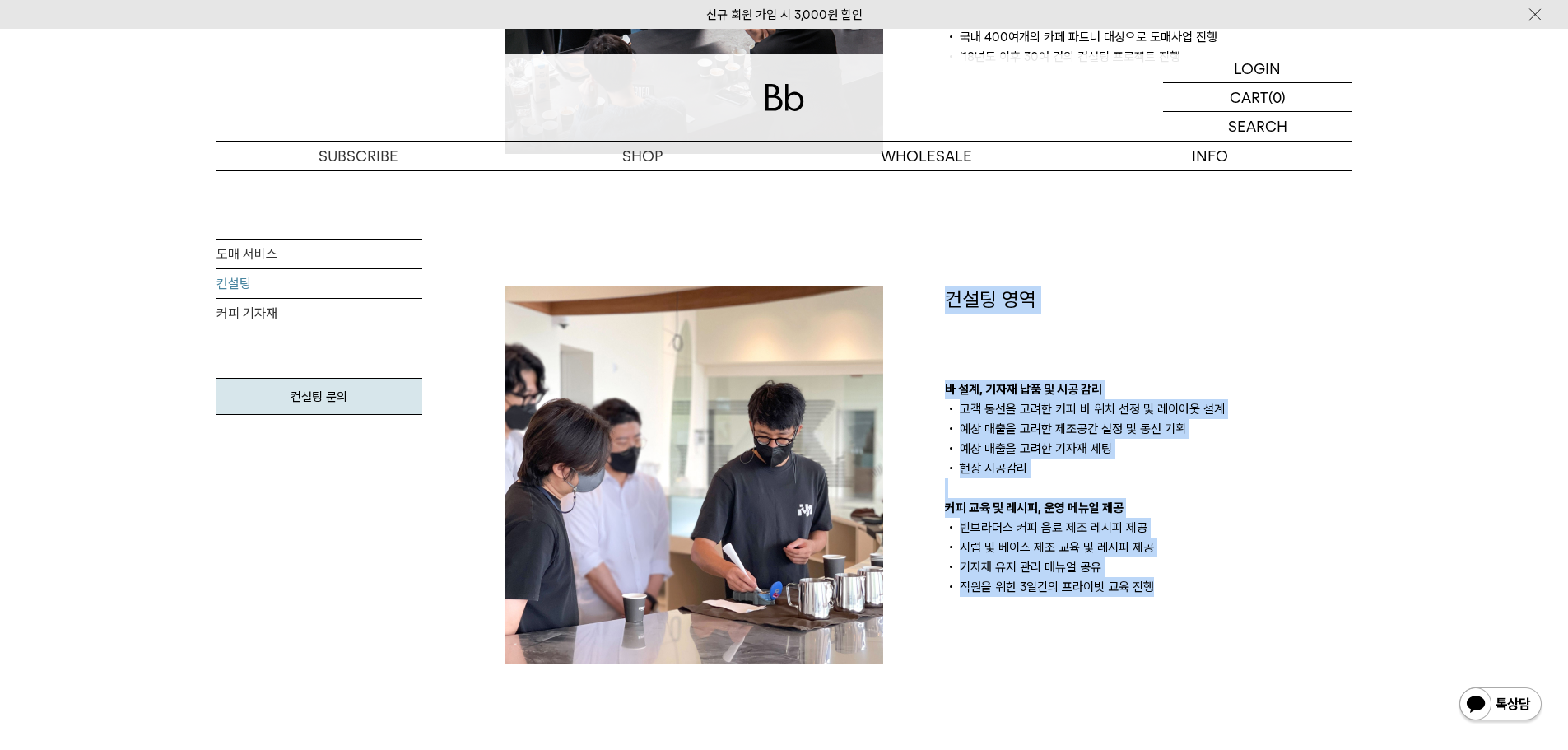
click at [929, 310] on div "컨설팅 영역 바 설계, 기자재 납품 및 시공 감리 고객 동선을 고려한 커피 바 위치 선정 및 레이아웃 설계 예상 매출을 고려한 제조공간 설정 …" at bounding box center [1148, 475] width 440 height 378
drag, startPoint x: 934, startPoint y: 287, endPoint x: 1161, endPoint y: 598, distance: 385.0
click at [1161, 598] on div "컨설팅 영역 바 설계, 기자재 납품 및 시공 감리 고객 동선을 고려한 커피 바 위치 선정 및 레이아웃 설계 예상 매출을 고려한 제조공간 설정 …" at bounding box center [1148, 475] width 440 height 378
click at [1164, 596] on div "컨설팅 영역 바 설계, 기자재 납품 및 시공 감리 고객 동선을 고려한 커피 바 위치 선정 및 레이아웃 설계 예상 매출을 고려한 제조공간 설정 …" at bounding box center [1148, 475] width 440 height 378
drag, startPoint x: 1171, startPoint y: 591, endPoint x: 935, endPoint y: 293, distance: 380.1
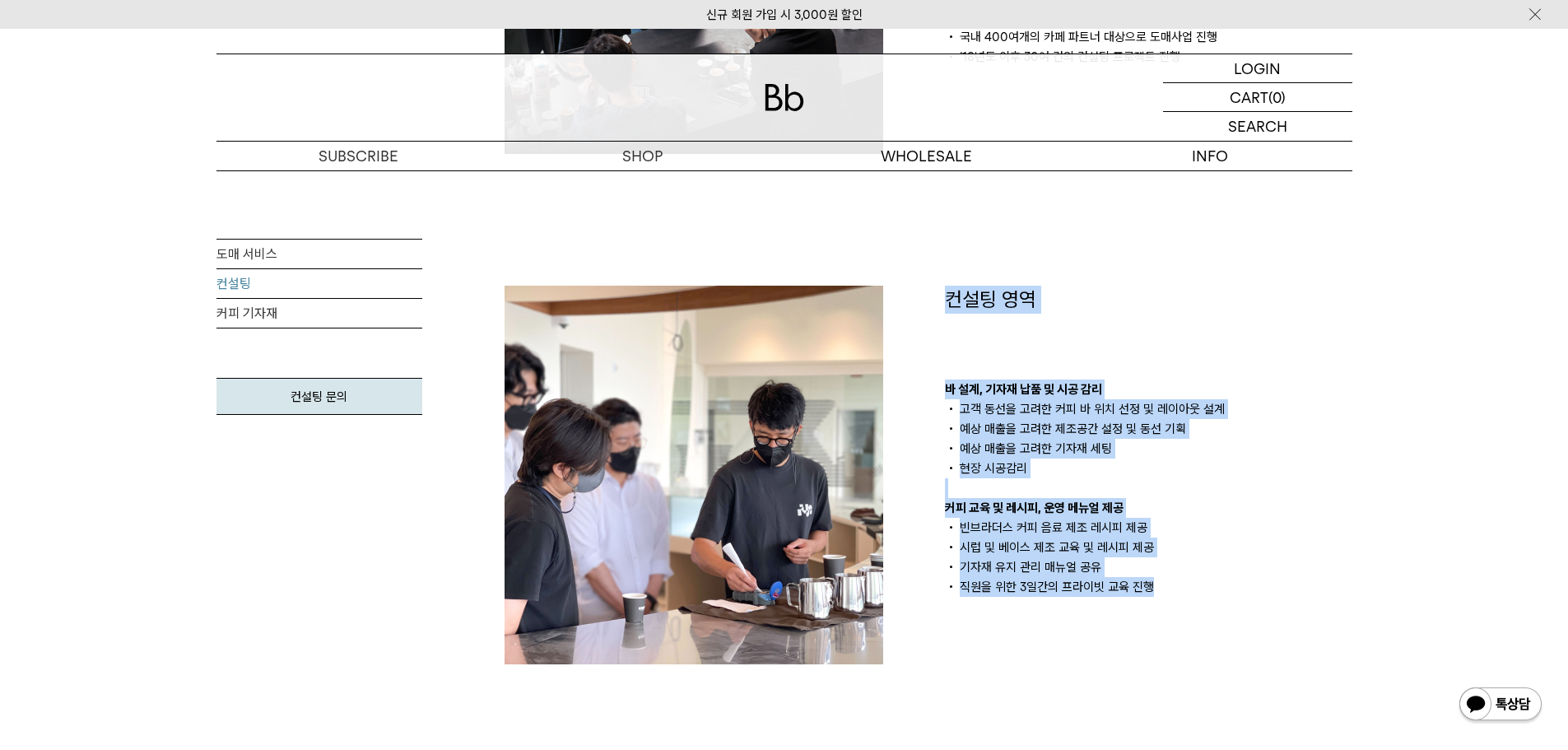
click at [935, 293] on div "컨설팅 영역 바 설계, 기자재 납품 및 시공 감리 고객 동선을 고려한 커피 바 위치 선정 및 레이아웃 설계 예상 매출을 고려한 제조공간 설정 …" at bounding box center [1148, 475] width 440 height 378
click at [935, 322] on div "컨설팅 영역 바 설계, 기자재 납품 및 시공 감리 고객 동선을 고려한 커피 바 위치 선정 및 레이아웃 설계 예상 매출을 고려한 제조공간 설정 …" at bounding box center [1148, 475] width 440 height 378
click at [936, 291] on div "컨설팅 영역 바 설계, 기자재 납품 및 시공 감리 고객 동선을 고려한 커피 바 위치 선정 및 레이아웃 설계 예상 매출을 고려한 제조공간 설정 …" at bounding box center [1148, 475] width 440 height 378
drag, startPoint x: 936, startPoint y: 291, endPoint x: 1165, endPoint y: 604, distance: 387.8
click at [1165, 604] on div "컨설팅 영역 바 설계, 기자재 납품 및 시공 감리 고객 동선을 고려한 커피 바 위치 선정 및 레이아웃 설계 예상 매출을 고려한 제조공간 설정 …" at bounding box center [1148, 475] width 440 height 378
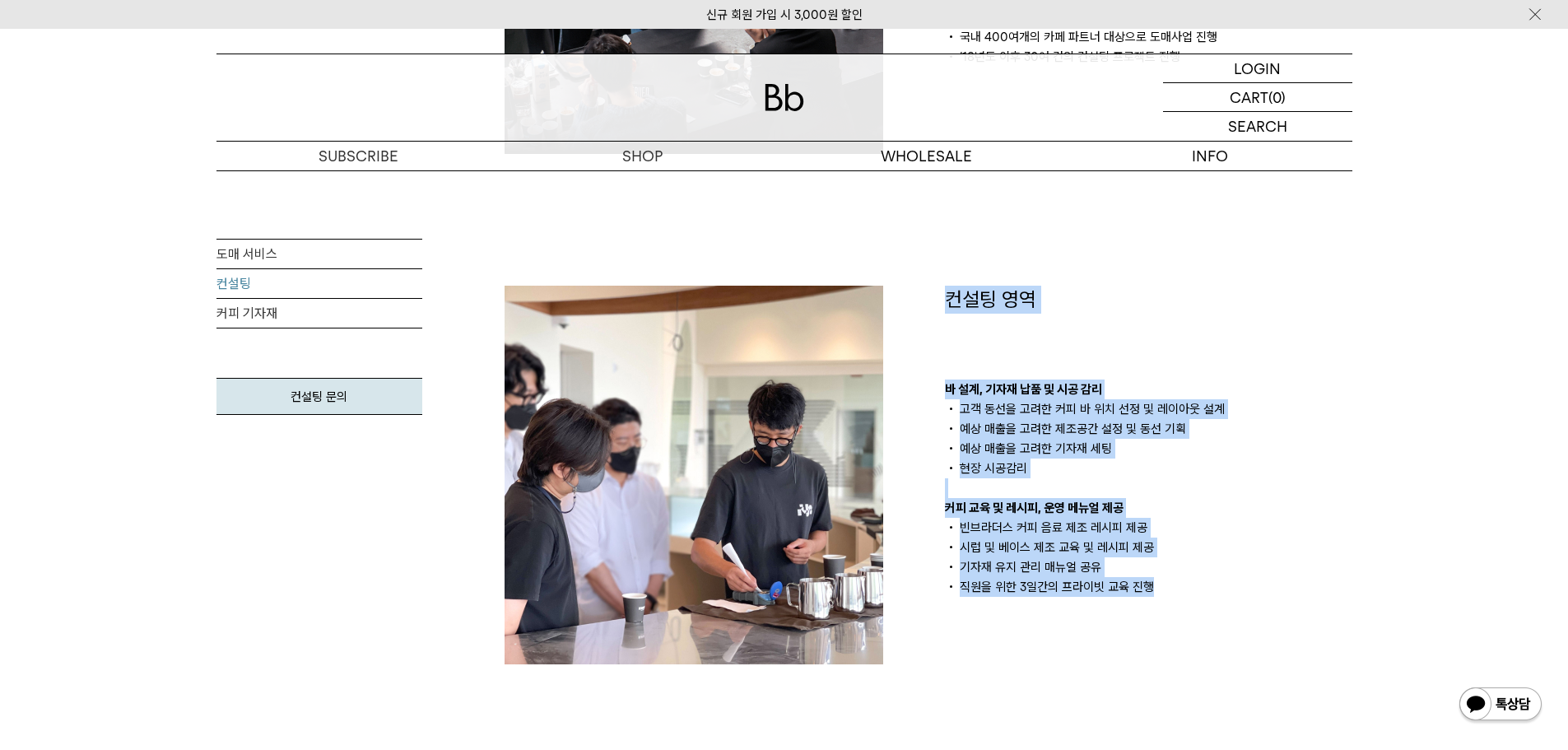
click at [1171, 598] on div "컨설팅 영역 바 설계, 기자재 납품 및 시공 감리 고객 동선을 고려한 커피 바 위치 선정 및 레이아웃 설계 예상 매출을 고려한 제조공간 설정 …" at bounding box center [1148, 475] width 440 height 378
drag, startPoint x: 1172, startPoint y: 592, endPoint x: 936, endPoint y: 298, distance: 377.0
click at [936, 298] on div "컨설팅 영역 바 설계, 기자재 납품 및 시공 감리 고객 동선을 고려한 커피 바 위치 선정 및 레이아웃 설계 예상 매출을 고려한 제조공간 설정 …" at bounding box center [1148, 475] width 440 height 378
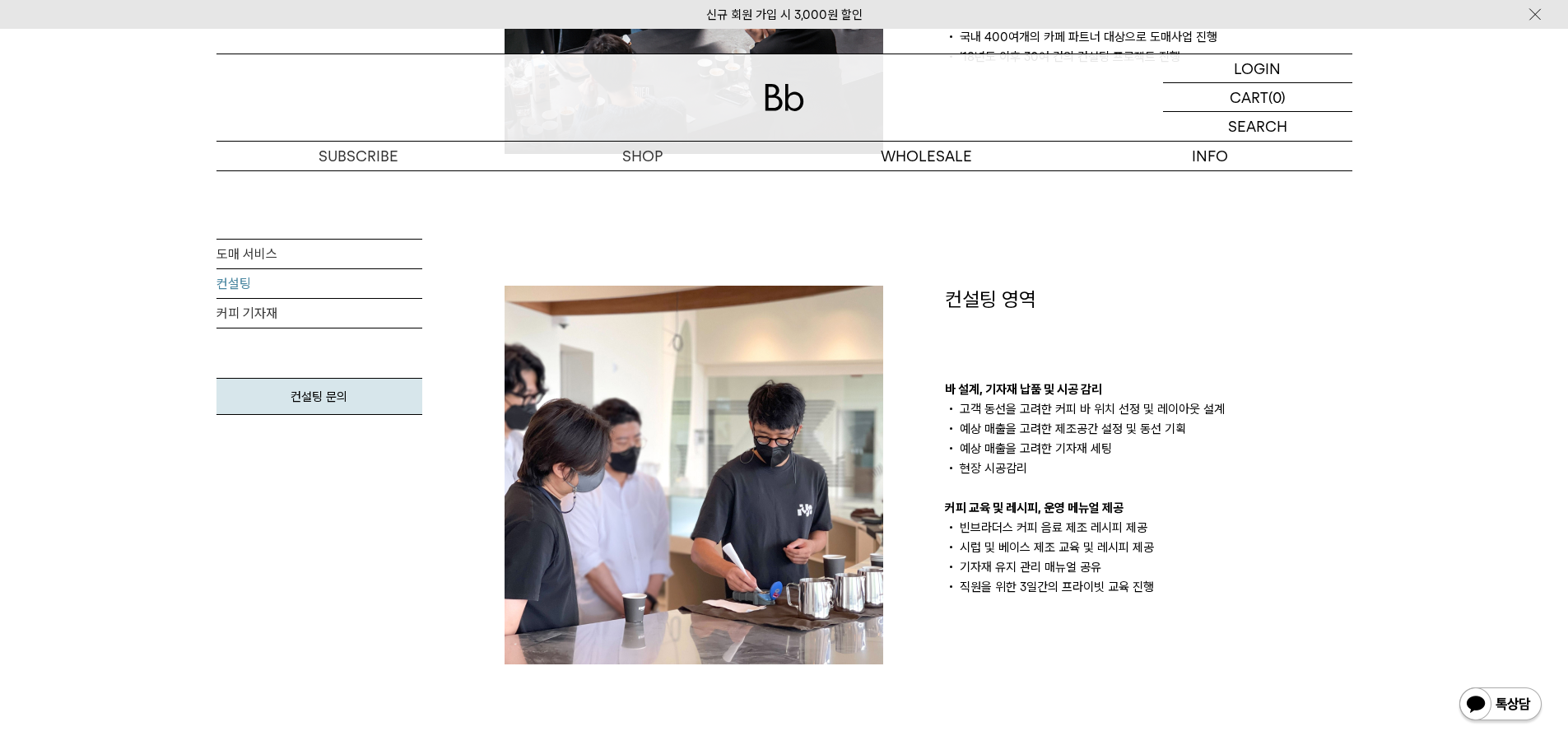
click at [923, 330] on div at bounding box center [708, 475] width 440 height 378
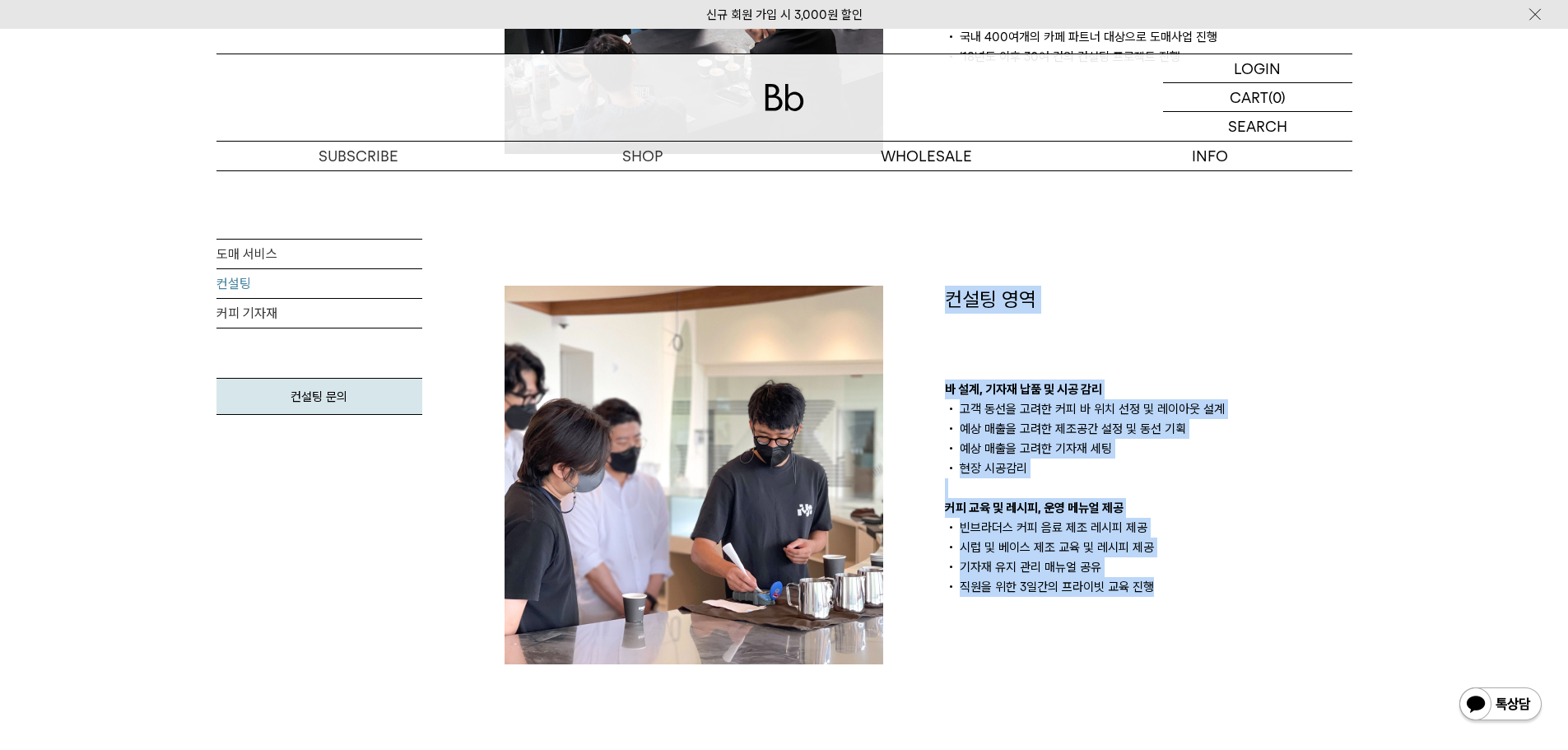
drag, startPoint x: 933, startPoint y: 287, endPoint x: 1184, endPoint y: 596, distance: 398.1
click at [1184, 596] on div "컨설팅 소개 카페 창업, 경험없이 해도 될까요? 운영 경험 없이 규모 있는 매장을 준비 중이라면 빈브라더스와 함께 의논해 보세요. 커피 바 설…" at bounding box center [929, 475] width 881 height 1399
click at [1184, 596] on li "직원을 위한 3일간의 프라이빗 교육 진행" at bounding box center [1148, 586] width 408 height 20
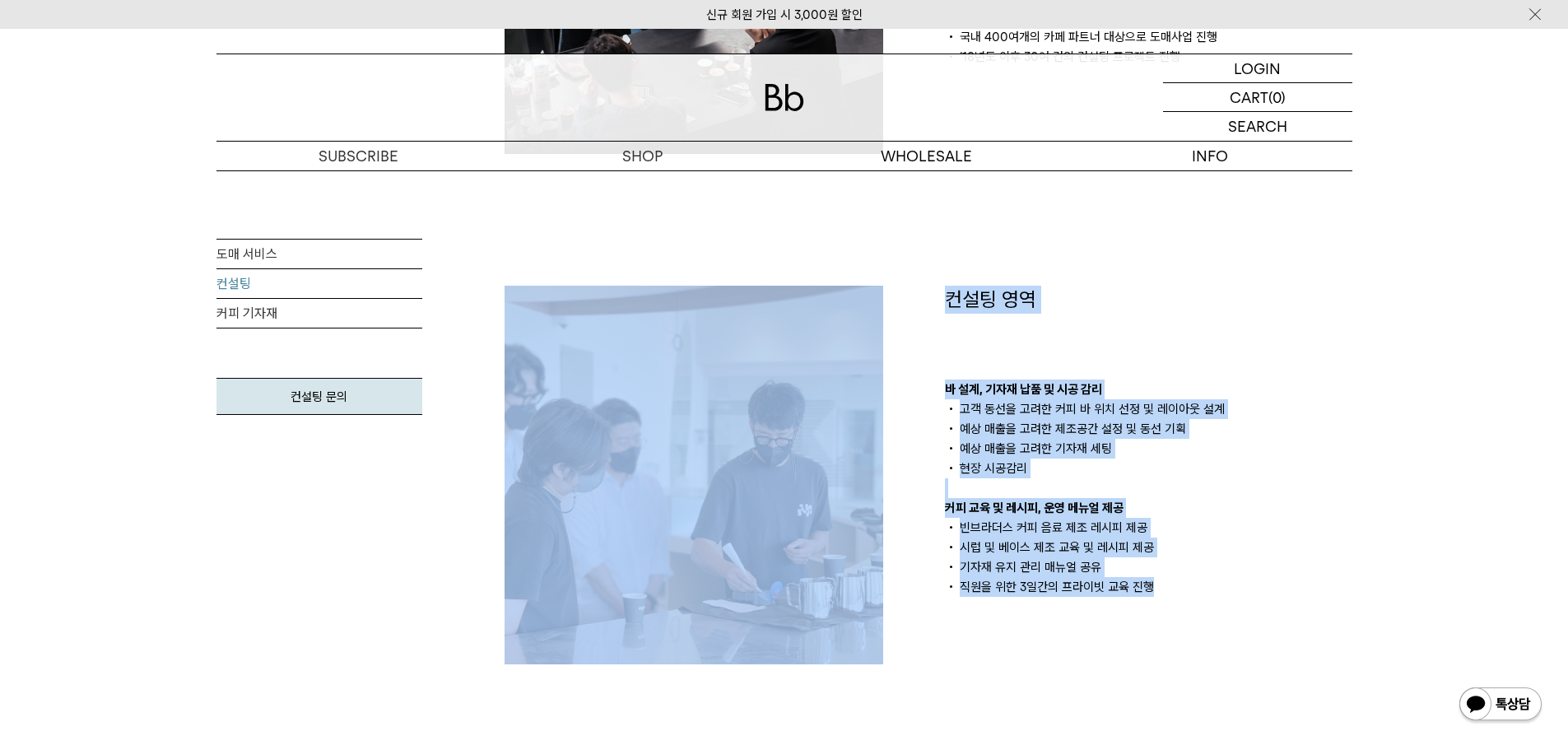
drag, startPoint x: 1184, startPoint y: 596, endPoint x: 925, endPoint y: 273, distance: 414.0
click at [925, 273] on div "컨설팅 소개 카페 창업, 경험없이 해도 될까요? 운영 경험 없이 규모 있는 매장을 준비 중이라면 빈브라더스와 함께 의논해 보세요. 커피 바 설…" at bounding box center [929, 475] width 881 height 1399
click at [935, 341] on div "컨설팅 영역 바 설계, 기자재 납품 및 시공 감리 고객 동선을 고려한 커피 바 위치 선정 및 레이아웃 설계 예상 매출을 고려한 제조공간 설정 …" at bounding box center [1148, 475] width 440 height 378
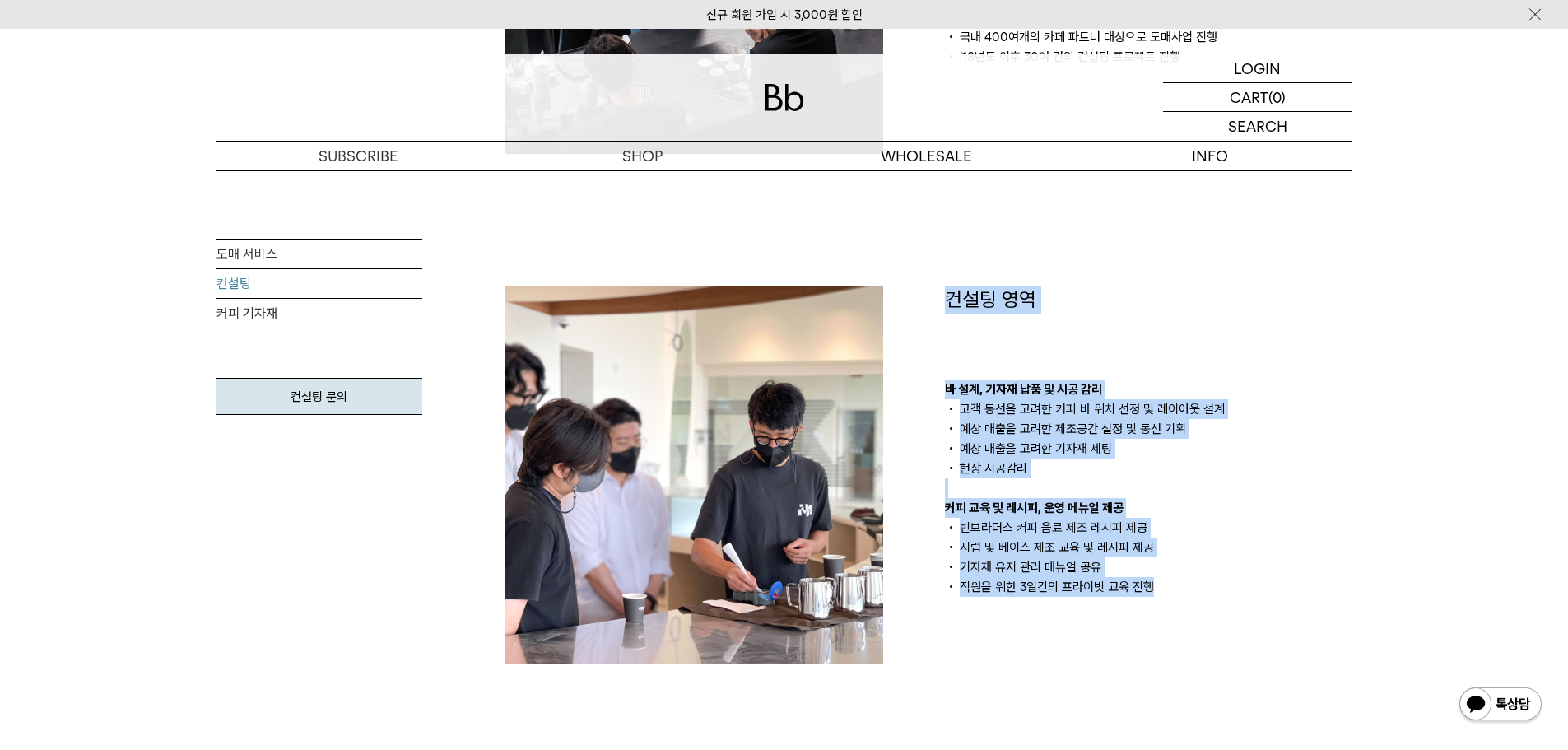
drag, startPoint x: 934, startPoint y: 293, endPoint x: 1194, endPoint y: 590, distance: 394.7
click at [1194, 589] on div "컨설팅 영역 바 설계, 기자재 납품 및 시공 감리 고객 동선을 고려한 커피 바 위치 선정 및 레이아웃 설계 예상 매출을 고려한 제조공간 설정 …" at bounding box center [1148, 475] width 440 height 378
click at [1194, 590] on li "직원을 위한 3일간의 프라이빗 교육 진행" at bounding box center [1148, 586] width 408 height 20
drag, startPoint x: 1193, startPoint y: 597, endPoint x: 916, endPoint y: 288, distance: 415.0
click at [916, 288] on div "컨설팅 소개 카페 창업, 경험없이 해도 될까요? 운영 경험 없이 규모 있는 매장을 준비 중이라면 빈브라더스와 함께 의논해 보세요. 커피 바 설…" at bounding box center [929, 475] width 881 height 1399
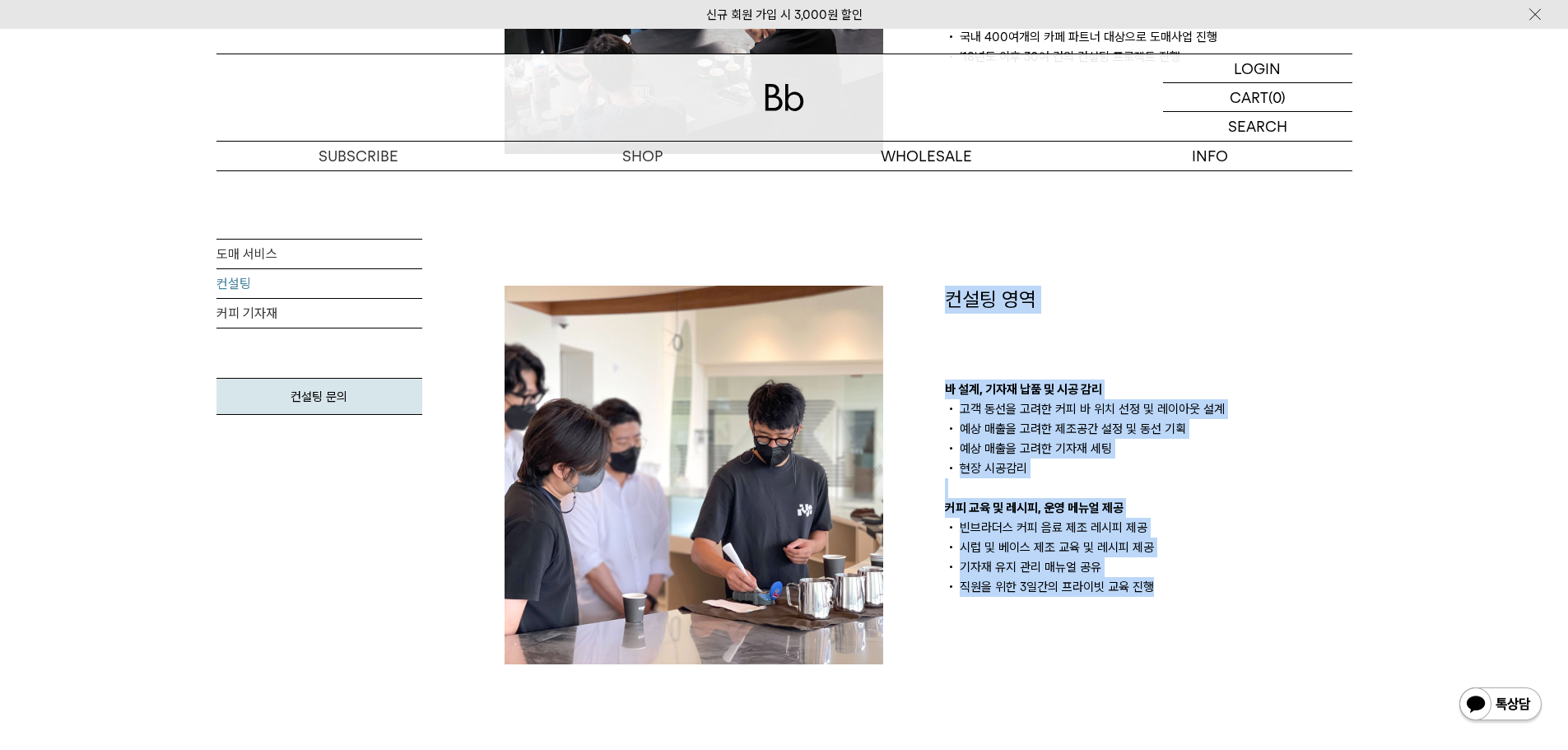
click at [945, 325] on div "컨설팅 영역 바 설계, 기자재 납품 및 시공 감리 고객 동선을 고려한 커피 바 위치 선정 및 레이아웃 설계 예상 매출을 고려한 제조공간 설정 …" at bounding box center [1148, 441] width 408 height 311
drag, startPoint x: 950, startPoint y: 300, endPoint x: 1176, endPoint y: 602, distance: 377.2
click at [1176, 602] on div "컨설팅 영역 바 설계, 기자재 납품 및 시공 감리 고객 동선을 고려한 커피 바 위치 선정 및 레이아웃 설계 예상 매출을 고려한 제조공간 설정 …" at bounding box center [1148, 475] width 440 height 378
click at [1176, 602] on div "컨설팅 영역 바 설계, 기자재 납품 및 시공 감리 고객 동선을 고려한 커피 바 위치 선정 및 레이아웃 설계 예상 매출을 고려한 제조공간 설정 …" at bounding box center [1148, 475] width 440 height 378
drag, startPoint x: 943, startPoint y: 288, endPoint x: 1159, endPoint y: 586, distance: 368.0
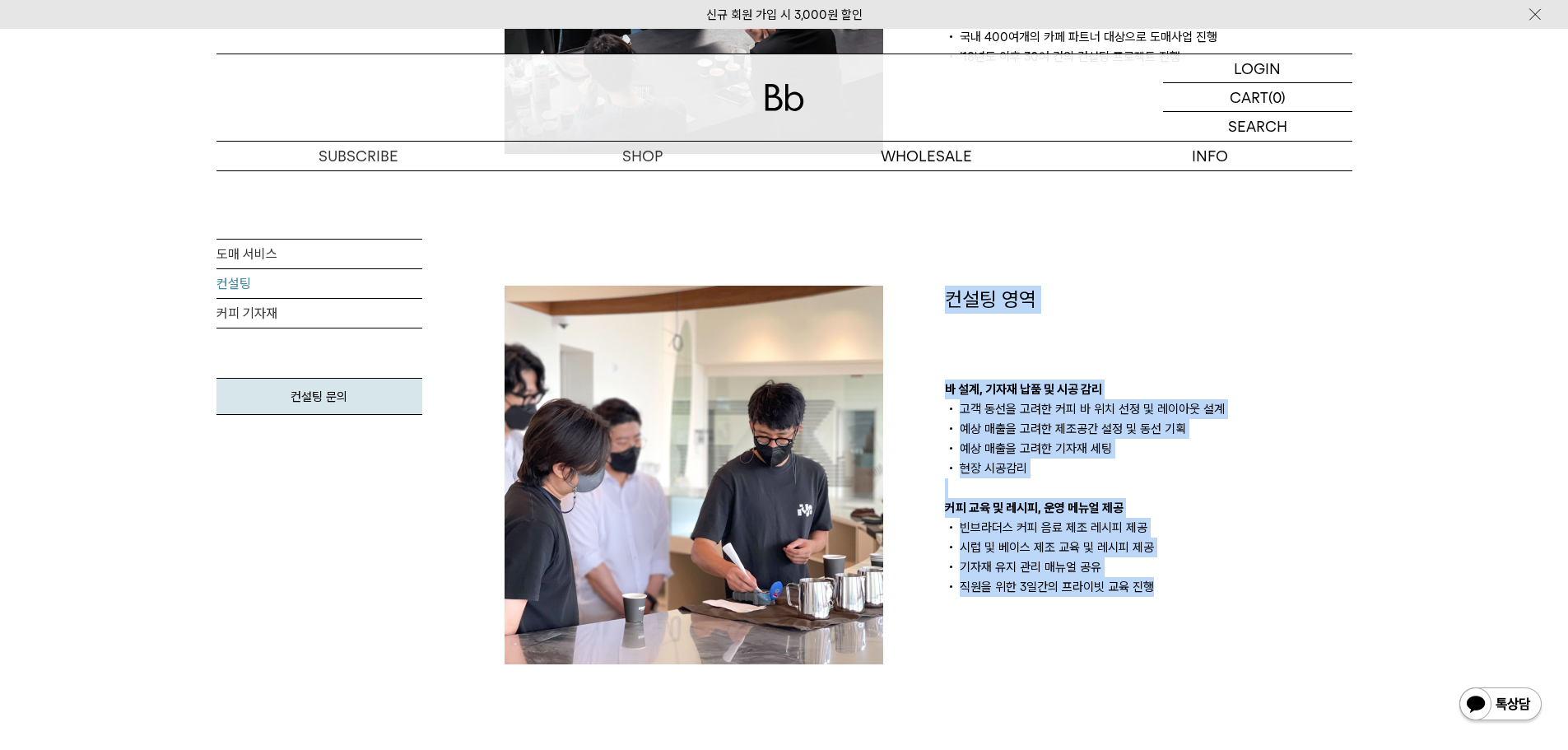
click at [1159, 585] on div "컨설팅 영역 바 설계, 기자재 납품 및 시공 감리 고객 동선을 고려한 커피 바 위치 선정 및 레이아웃 설계 예상 매출을 고려한 제조공간 설정 …" at bounding box center [1148, 475] width 440 height 378
click at [1159, 585] on li "직원을 위한 3일간의 프라이빗 교육 진행" at bounding box center [1148, 586] width 408 height 20
drag, startPoint x: 1163, startPoint y: 596, endPoint x: 928, endPoint y: 305, distance: 374.0
click at [929, 305] on div "컨설팅 영역 바 설계, 기자재 납품 및 시공 감리 고객 동선을 고려한 커피 바 위치 선정 및 레이아웃 설계 예상 매출을 고려한 제조공간 설정 …" at bounding box center [1148, 475] width 440 height 378
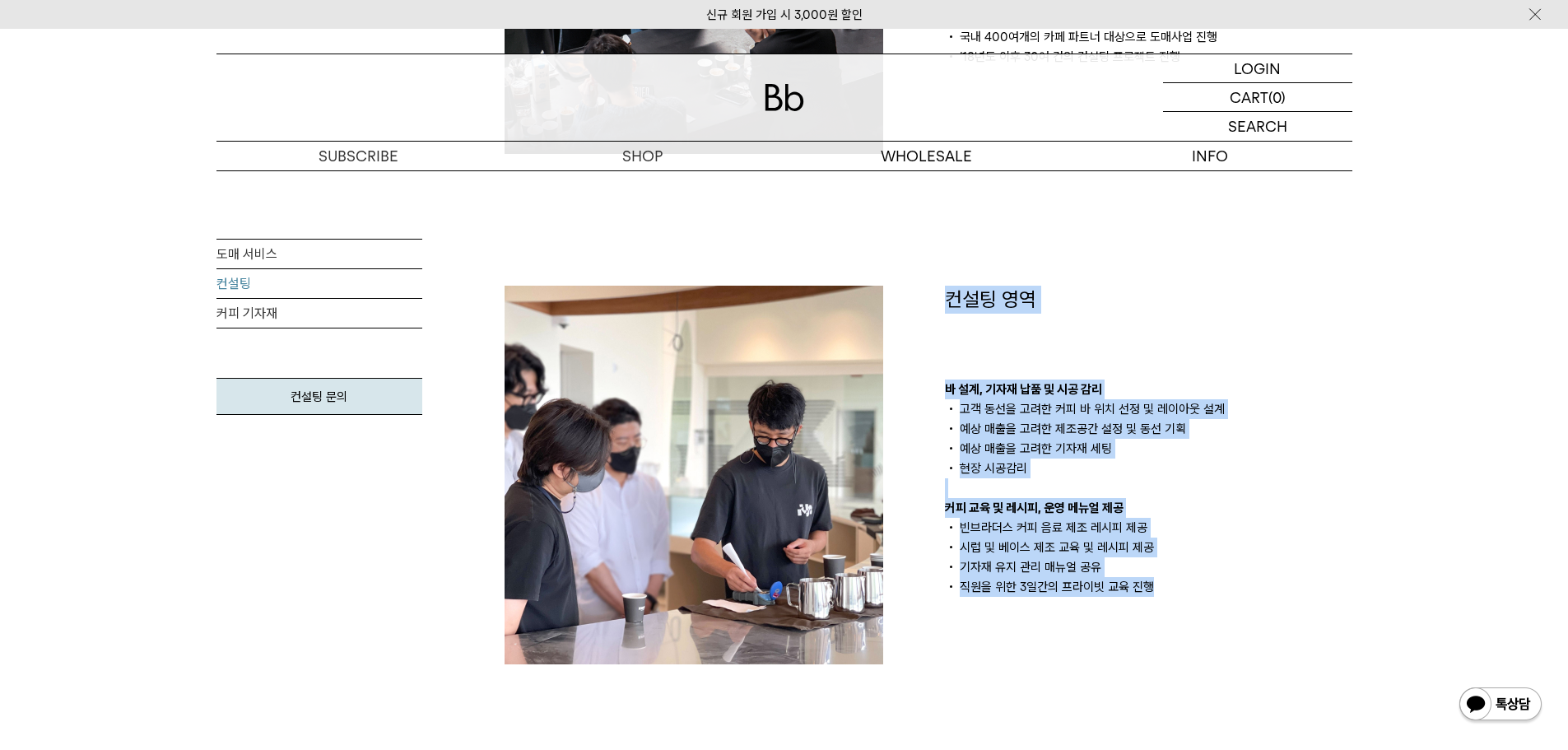
drag, startPoint x: 973, startPoint y: 323, endPoint x: 1195, endPoint y: 603, distance: 357.3
click at [1196, 608] on div "컨설팅 소개 카페 창업, 경험없이 해도 될까요? 운영 경험 없이 규모 있는 매장을 준비 중이라면 빈브라더스와 함께 의논해 보세요. 커피 바 설…" at bounding box center [929, 475] width 881 height 1399
click at [1194, 602] on div "컨설팅 영역 바 설계, 기자재 납품 및 시공 감리 고객 동선을 고려한 커피 바 위치 선정 및 레이아웃 설계 예상 매출을 고려한 제조공간 설정 …" at bounding box center [1148, 475] width 440 height 378
drag, startPoint x: 1191, startPoint y: 599, endPoint x: 934, endPoint y: 296, distance: 397.3
click at [934, 296] on div "컨설팅 영역 바 설계, 기자재 납품 및 시공 감리 고객 동선을 고려한 커피 바 위치 선정 및 레이아웃 설계 예상 매출을 고려한 제조공간 설정 …" at bounding box center [1148, 475] width 440 height 378
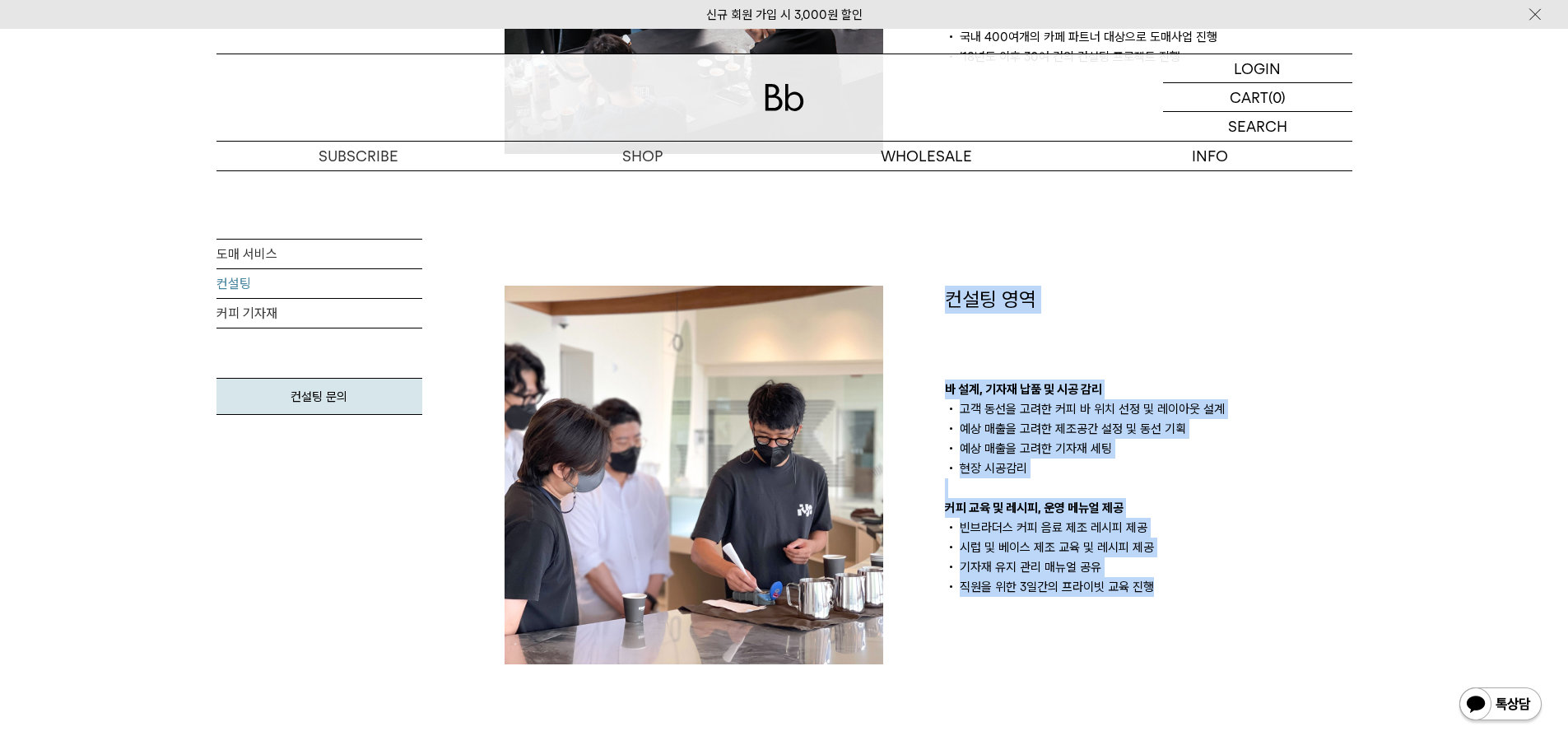
click at [929, 315] on div "컨설팅 영역 바 설계, 기자재 납품 및 시공 감리 고객 동선을 고려한 커피 바 위치 선정 및 레이아웃 설계 예상 매출을 고려한 제조공간 설정 …" at bounding box center [1148, 475] width 440 height 378
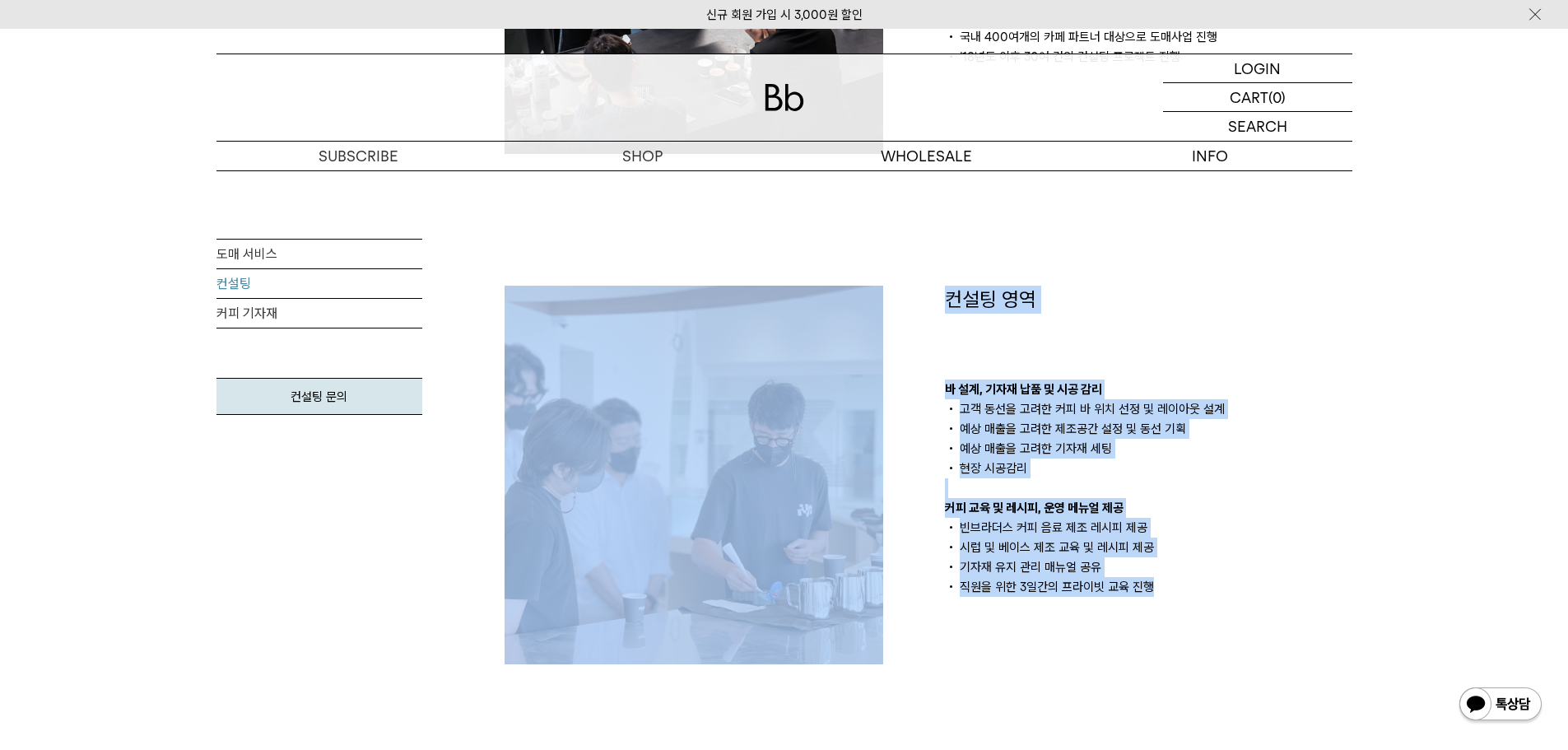
drag, startPoint x: 925, startPoint y: 272, endPoint x: 1171, endPoint y: 603, distance: 412.4
click at [1167, 604] on div "컨설팅 소개 카페 창업, 경험없이 해도 될까요? 운영 경험 없이 규모 있는 매장을 준비 중이라면 빈브라더스와 함께 의논해 보세요. 커피 바 설…" at bounding box center [929, 475] width 881 height 1399
click at [1171, 602] on div "컨설팅 영역 바 설계, 기자재 납품 및 시공 감리 고객 동선을 고려한 커피 바 위치 선정 및 레이아웃 설계 예상 매출을 고려한 제조공간 설정 …" at bounding box center [1148, 475] width 440 height 378
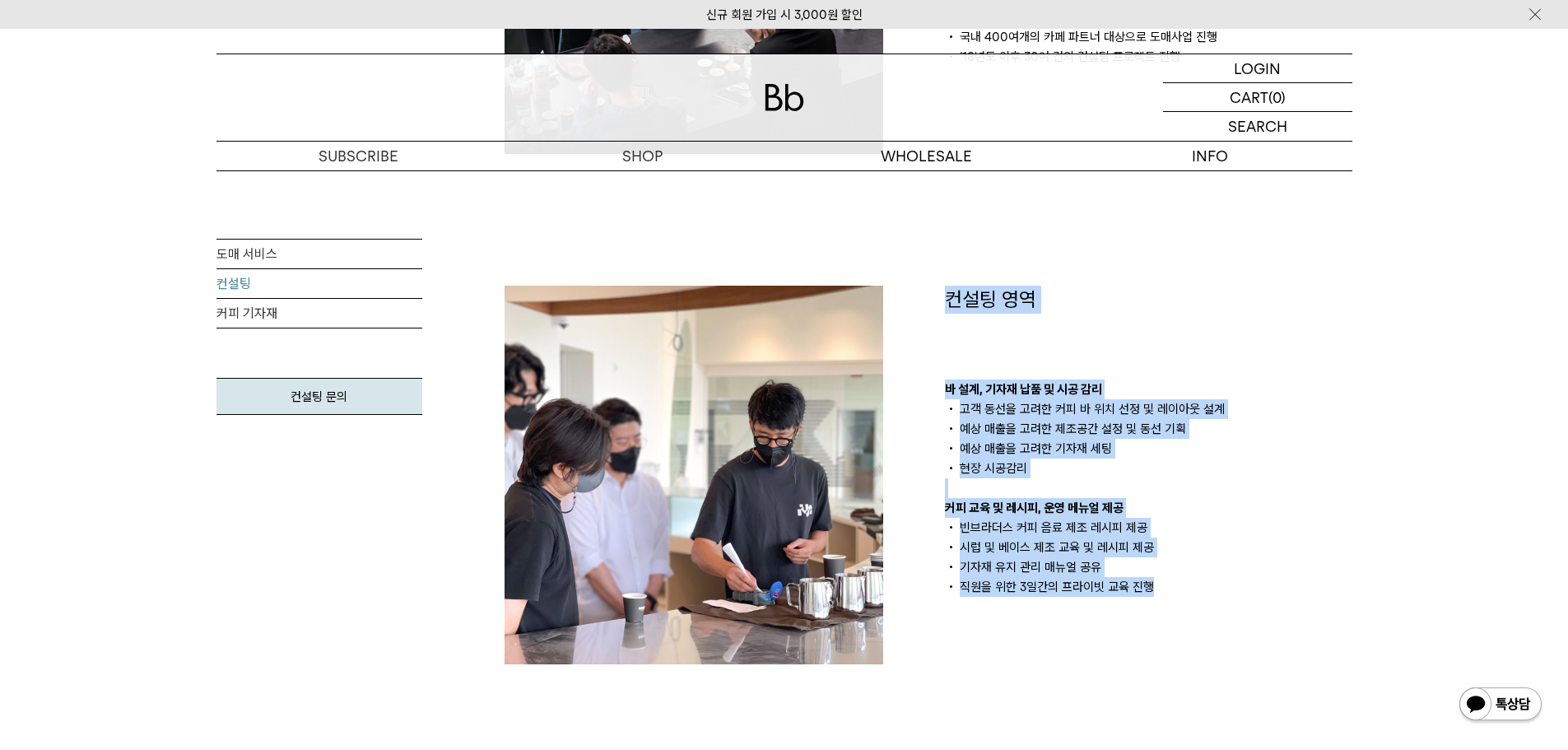
drag, startPoint x: 1190, startPoint y: 593, endPoint x: 922, endPoint y: 291, distance: 403.8
click at [922, 291] on div "컨설팅 소개 카페 창업, 경험없이 해도 될까요? 운영 경험 없이 규모 있는 매장을 준비 중이라면 빈브라더스와 함께 의논해 보세요. 커피 바 설…" at bounding box center [929, 475] width 881 height 1399
click at [923, 295] on div at bounding box center [708, 475] width 440 height 378
drag, startPoint x: 932, startPoint y: 275, endPoint x: 1210, endPoint y: 596, distance: 424.6
click at [1210, 596] on div "컨설팅 소개 카페 창업, 경험없이 해도 될까요? 운영 경험 없이 규모 있는 매장을 준비 중이라면 빈브라더스와 함께 의논해 보세요. 커피 바 설…" at bounding box center [929, 475] width 881 height 1399
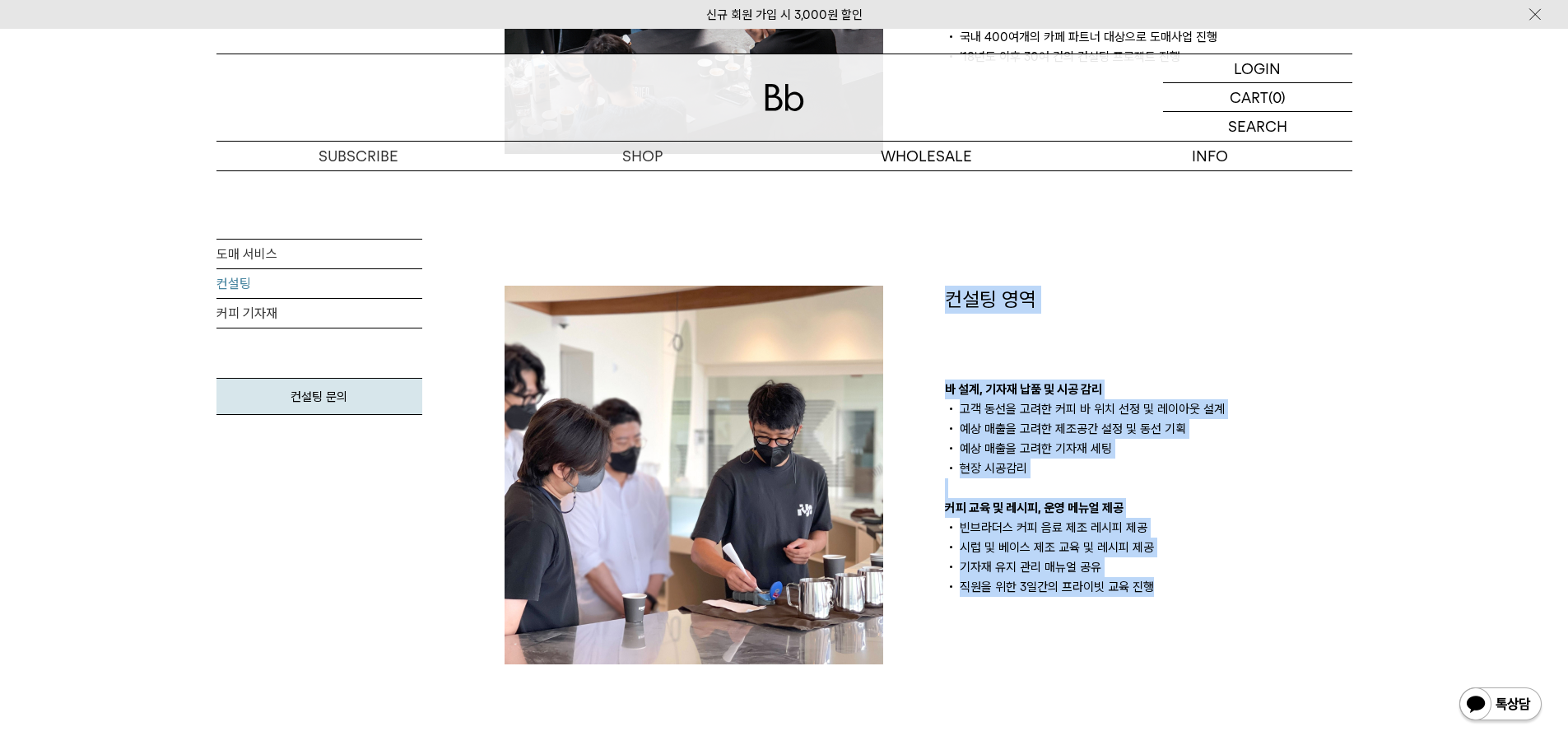
click at [1210, 596] on li "직원을 위한 3일간의 프라이빗 교육 진행" at bounding box center [1148, 586] width 408 height 20
drag, startPoint x: 1191, startPoint y: 566, endPoint x: 939, endPoint y: 287, distance: 376.0
click at [939, 287] on div "컨설팅 영역 바 설계, 기자재 납품 및 시공 감리 고객 동선을 고려한 커피 바 위치 선정 및 레이아웃 설계 예상 매출을 고려한 제조공간 설정 …" at bounding box center [1148, 475] width 440 height 378
click at [935, 337] on div "컨설팅 영역 바 설계, 기자재 납품 및 시공 감리 고객 동선을 고려한 커피 바 위치 선정 및 레이아웃 설계 예상 매출을 고려한 제조공간 설정 …" at bounding box center [1148, 475] width 440 height 378
drag, startPoint x: 941, startPoint y: 292, endPoint x: 1199, endPoint y: 608, distance: 407.9
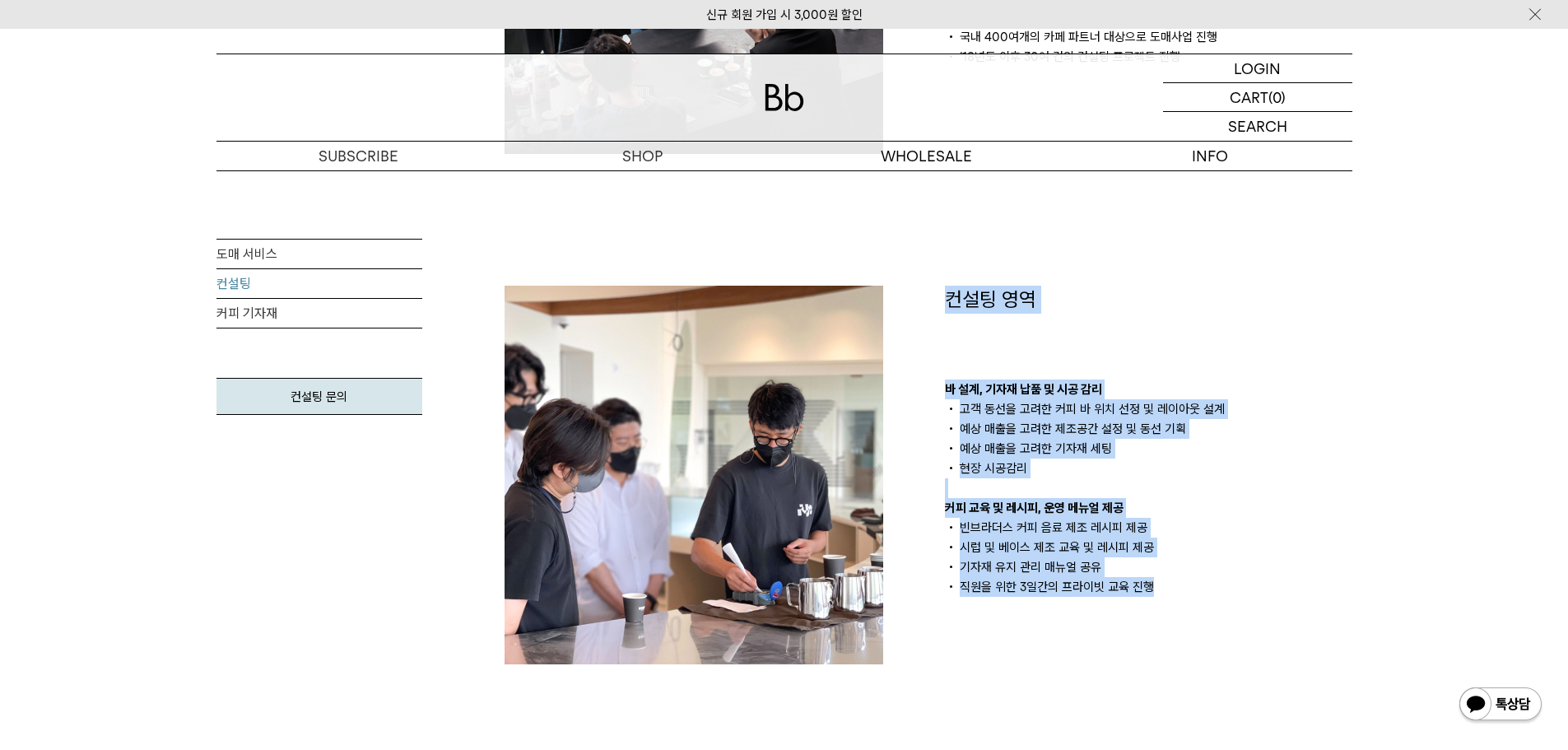
click at [1202, 613] on div "컨설팅 영역 바 설계, 기자재 납품 및 시공 감리 고객 동선을 고려한 커피 바 위치 선정 및 레이아웃 설계 예상 매출을 고려한 제조공간 설정 …" at bounding box center [1148, 475] width 440 height 378
click at [1196, 602] on div "컨설팅 영역 바 설계, 기자재 납품 및 시공 감리 고객 동선을 고려한 커피 바 위치 선정 및 레이아웃 설계 예상 매출을 고려한 제조공간 설정 …" at bounding box center [1148, 475] width 440 height 378
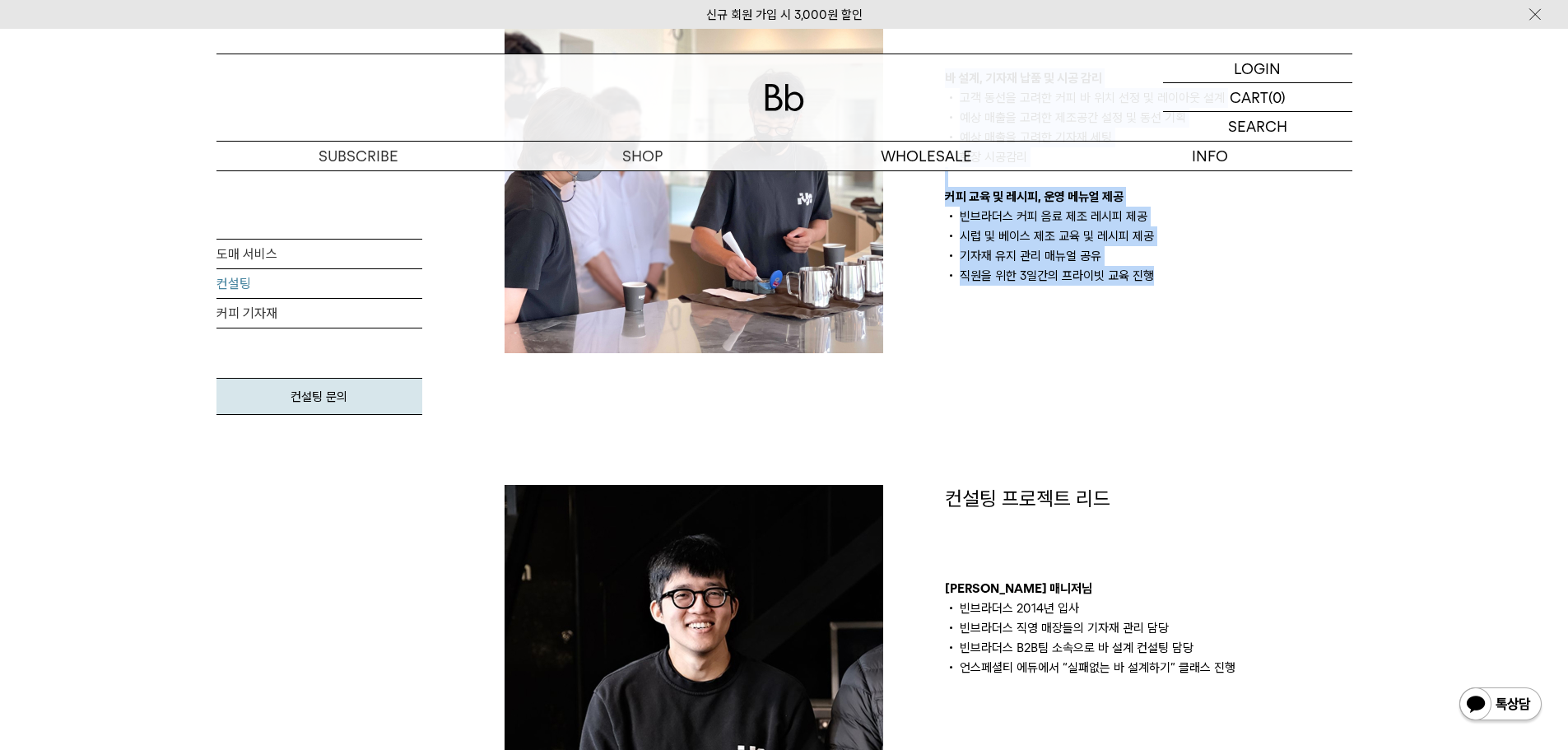
scroll to position [1235, 0]
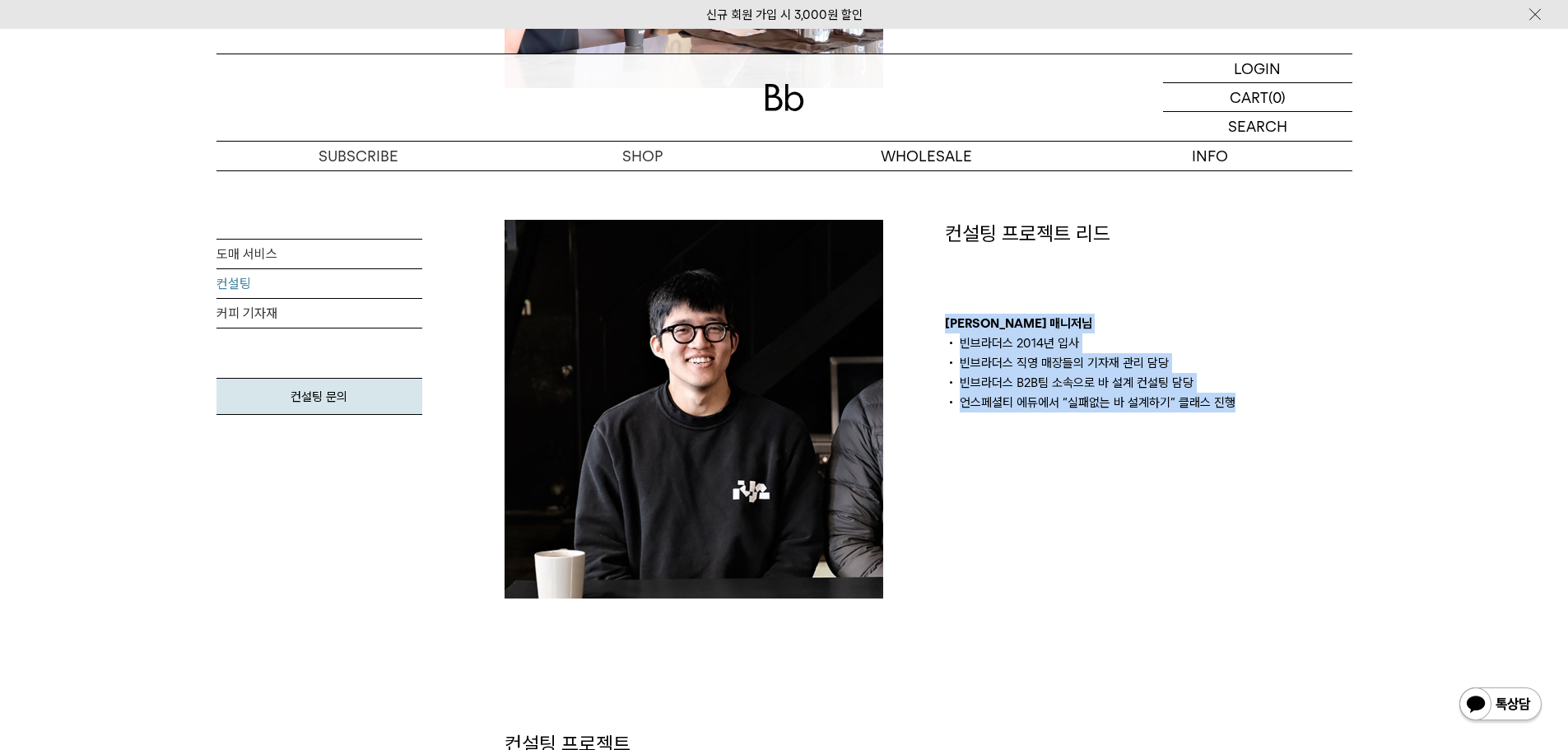
drag, startPoint x: 1242, startPoint y: 403, endPoint x: 941, endPoint y: 316, distance: 313.3
click at [935, 319] on div "컨설팅 프로젝트 리드 김의성 매니저님 빈브라더스 2014년 입사 빈브라더스 직영 매장들의 기자재 관리 담당 빈브라더스 B2B팀 소속으로 바 설…" at bounding box center [1148, 408] width 440 height 378
click at [1176, 321] on p "[PERSON_NAME] 매니저님" at bounding box center [1148, 323] width 408 height 20
click at [1008, 286] on div "컨설팅 프로젝트 리드 김의성 매니저님 빈브라더스 2014년 입사 빈브라더스 직영 매장들의 기자재 관리 담당 빈브라더스 B2B팀 소속으로 바 설…" at bounding box center [1148, 316] width 408 height 192
drag, startPoint x: 1159, startPoint y: 299, endPoint x: 1256, endPoint y: 396, distance: 137.2
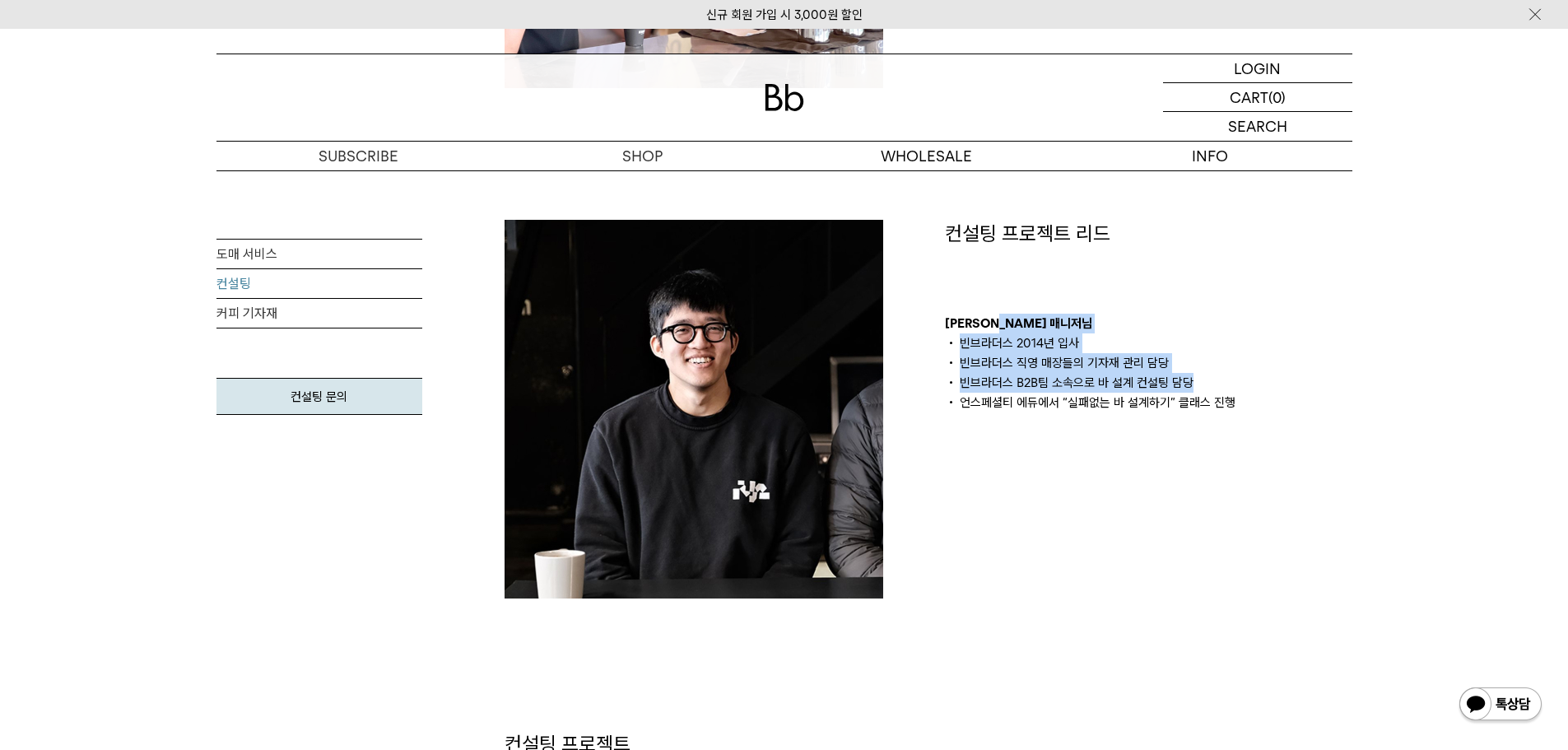
click at [1161, 301] on div "컨설팅 프로젝트 리드 김의성 매니저님 빈브라더스 2014년 입사 빈브라더스 직영 매장들의 기자재 관리 담당 빈브라더스 B2B팀 소속으로 바 설…" at bounding box center [1148, 316] width 408 height 192
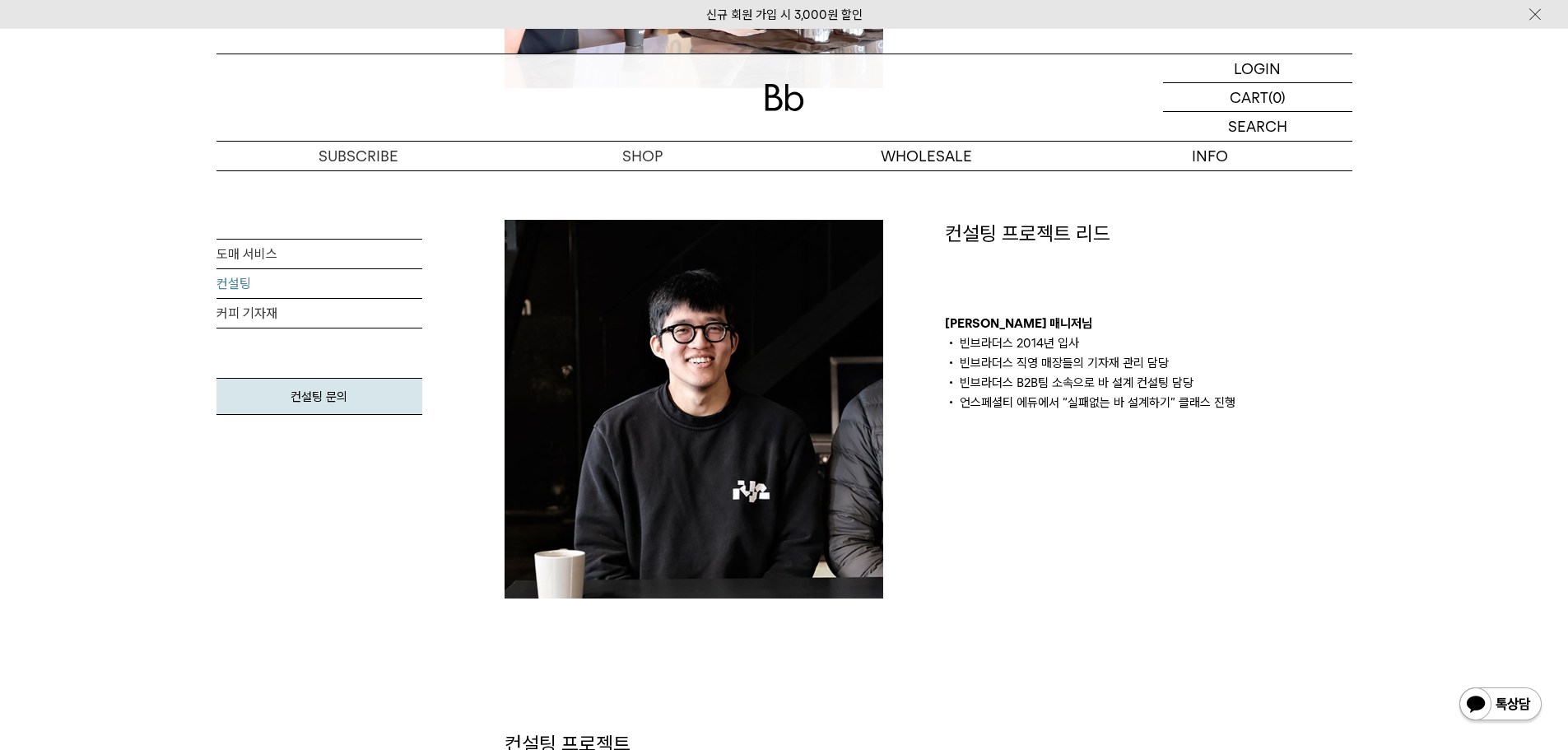
click at [1261, 424] on div "컨설팅 프로젝트 리드 김의성 매니저님 빈브라더스 2014년 입사 빈브라더스 직영 매장들의 기자재 관리 담당 빈브라더스 B2B팀 소속으로 바 설…" at bounding box center [1148, 408] width 440 height 378
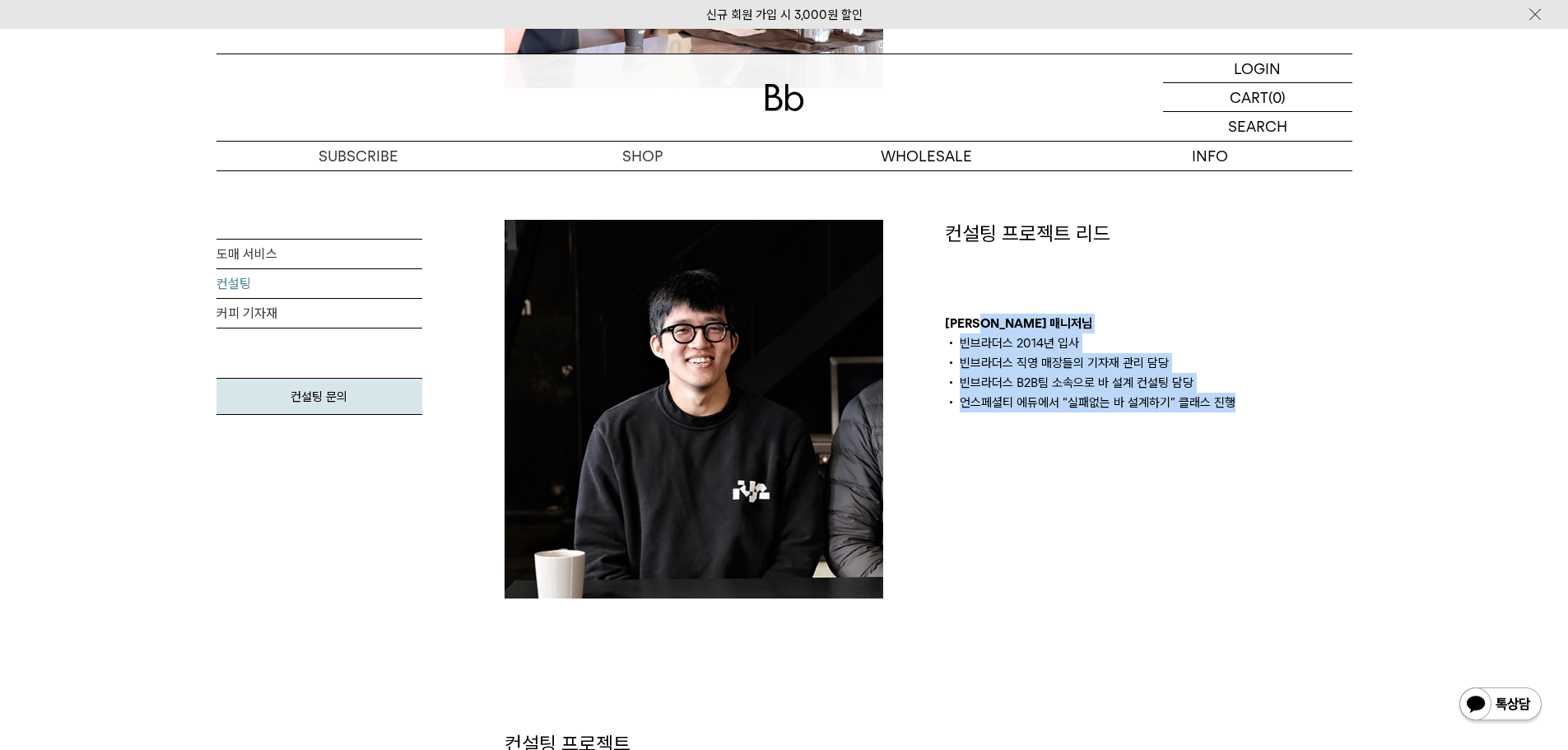
drag, startPoint x: 1262, startPoint y: 419, endPoint x: 947, endPoint y: 292, distance: 339.6
click at [951, 292] on div "컨설팅 프로젝트 리드 김의성 매니저님 빈브라더스 2014년 입사 빈브라더스 직영 매장들의 기자재 관리 담당 빈브라더스 B2B팀 소속으로 바 설…" at bounding box center [1148, 408] width 440 height 378
drag, startPoint x: 1197, startPoint y: 332, endPoint x: 1233, endPoint y: 390, distance: 68.3
click at [1197, 333] on li "빈브라더스 2014년 입사" at bounding box center [1148, 342] width 408 height 20
click at [1258, 428] on div "컨설팅 프로젝트 리드 김의성 매니저님 빈브라더스 2014년 입사 빈브라더스 직영 매장들의 기자재 관리 담당 빈브라더스 B2B팀 소속으로 바 설…" at bounding box center [1148, 408] width 440 height 378
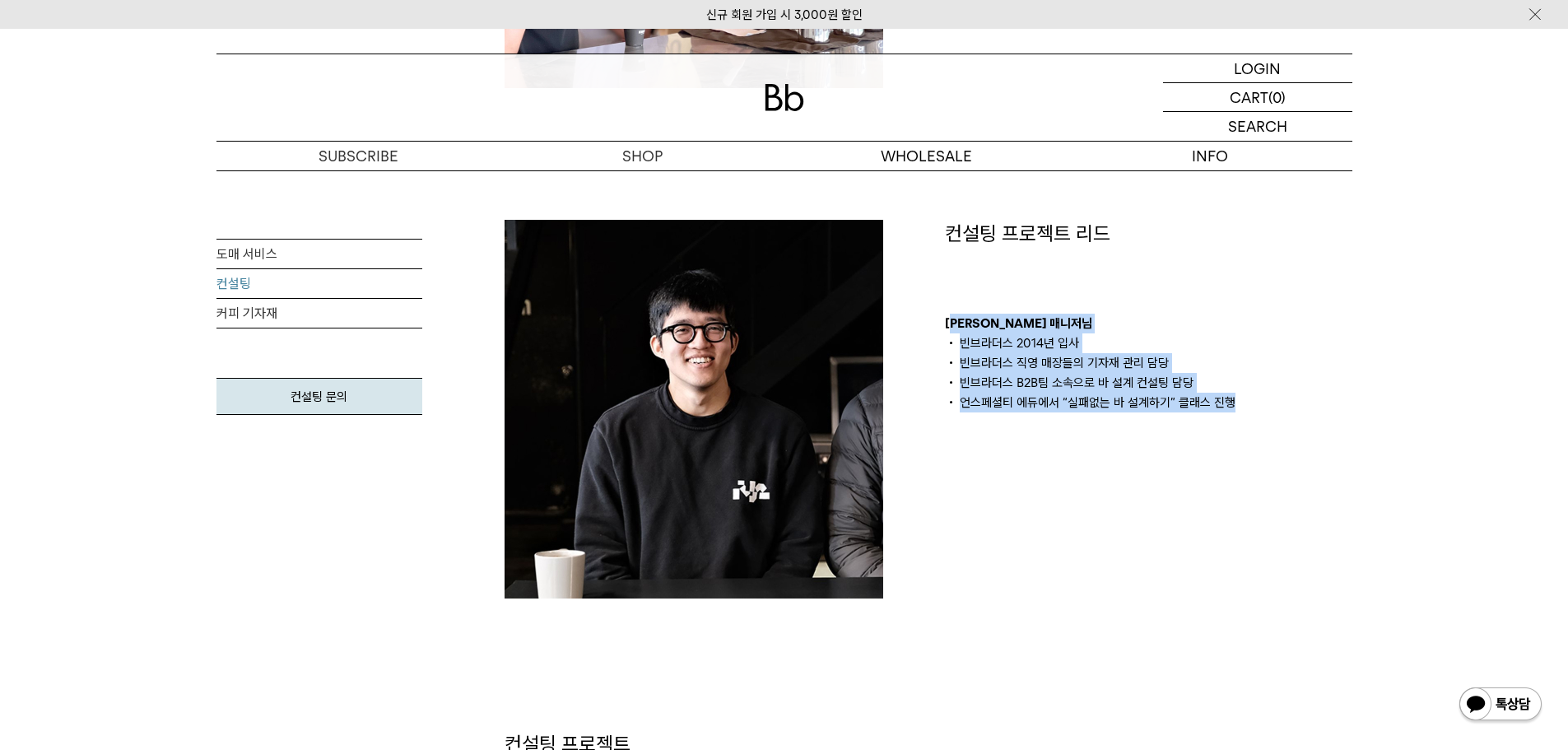
click at [1266, 422] on div "컨설팅 프로젝트 리드 김의성 매니저님 빈브라더스 2014년 입사 빈브라더스 직영 매장들의 기자재 관리 담당 빈브라더스 B2B팀 소속으로 바 설…" at bounding box center [1148, 408] width 440 height 378
click at [1278, 421] on div "컨설팅 프로젝트 리드 김의성 매니저님 빈브라더스 2014년 입사 빈브라더스 직영 매장들의 기자재 관리 담당 빈브라더스 B2B팀 소속으로 바 설…" at bounding box center [1148, 408] width 440 height 378
drag, startPoint x: 1256, startPoint y: 406, endPoint x: 1086, endPoint y: 305, distance: 197.7
click at [1093, 310] on div "컨설팅 프로젝트 리드 김의성 매니저님 빈브라더스 2014년 입사 빈브라더스 직영 매장들의 기자재 관리 담당 빈브라더스 B2B팀 소속으로 바 설…" at bounding box center [1148, 408] width 440 height 378
click at [1237, 339] on li "빈브라더스 2014년 입사" at bounding box center [1148, 342] width 408 height 20
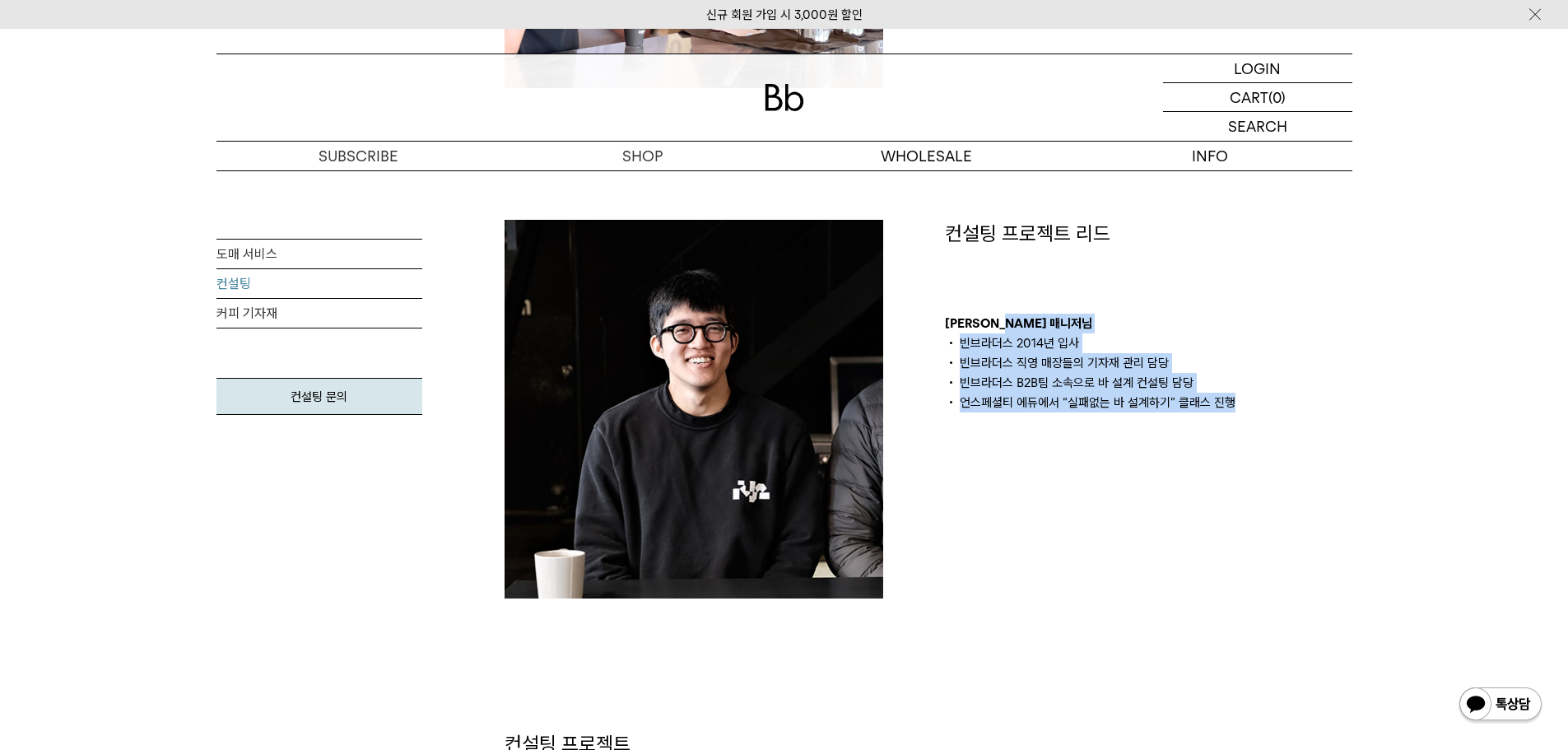
drag, startPoint x: 1292, startPoint y: 425, endPoint x: 1085, endPoint y: 285, distance: 249.9
click at [1050, 244] on div "컨설팅 프로젝트 리드 김의성 매니저님 빈브라더스 2014년 입사 빈브라더스 직영 매장들의 기자재 관리 담당 빈브라더스 B2B팀 소속으로 바 설…" at bounding box center [1148, 408] width 440 height 378
click at [1259, 384] on li "빈브라더스 B2B팀 소속으로 바 설계 컨설팅 담당" at bounding box center [1148, 382] width 408 height 20
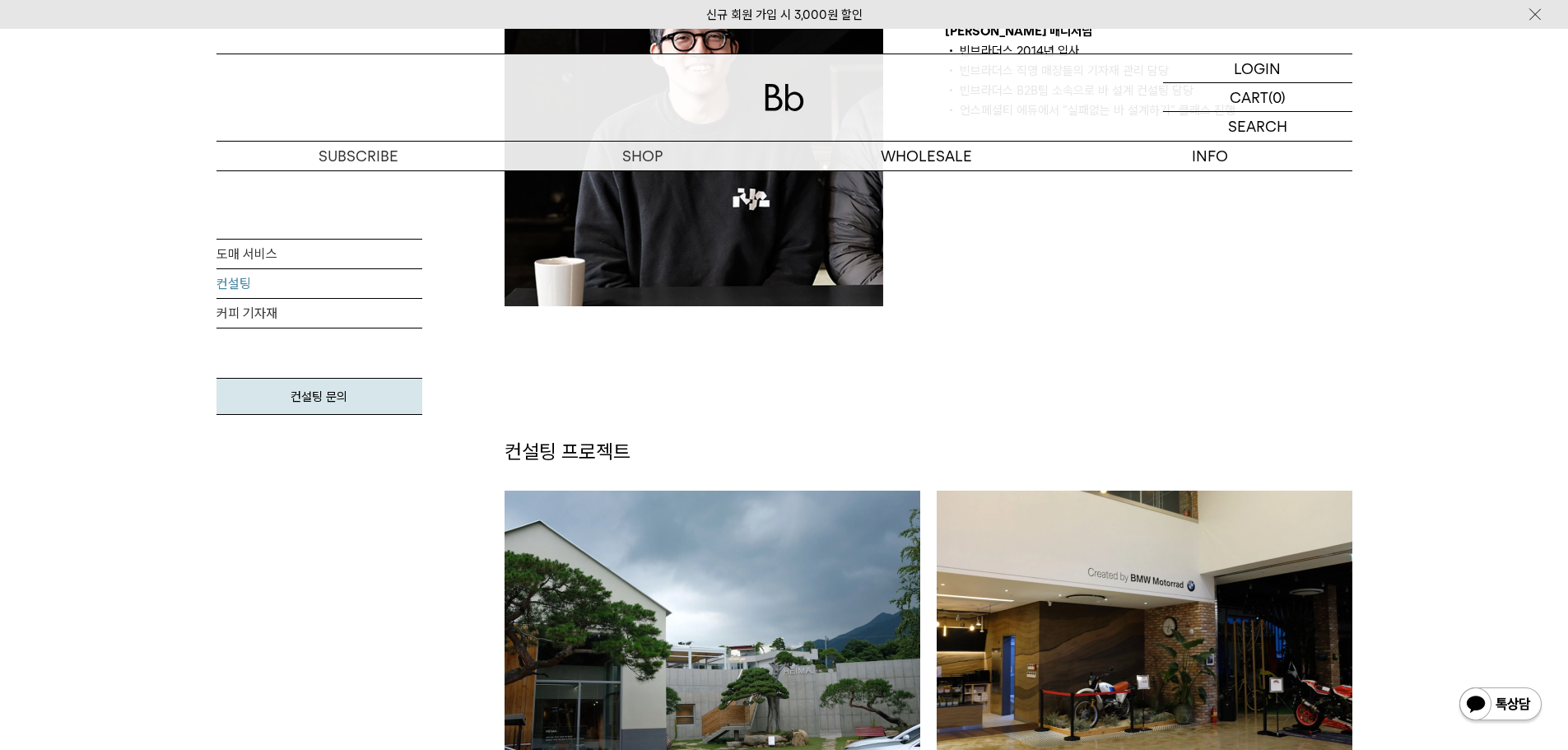
scroll to position [1728, 0]
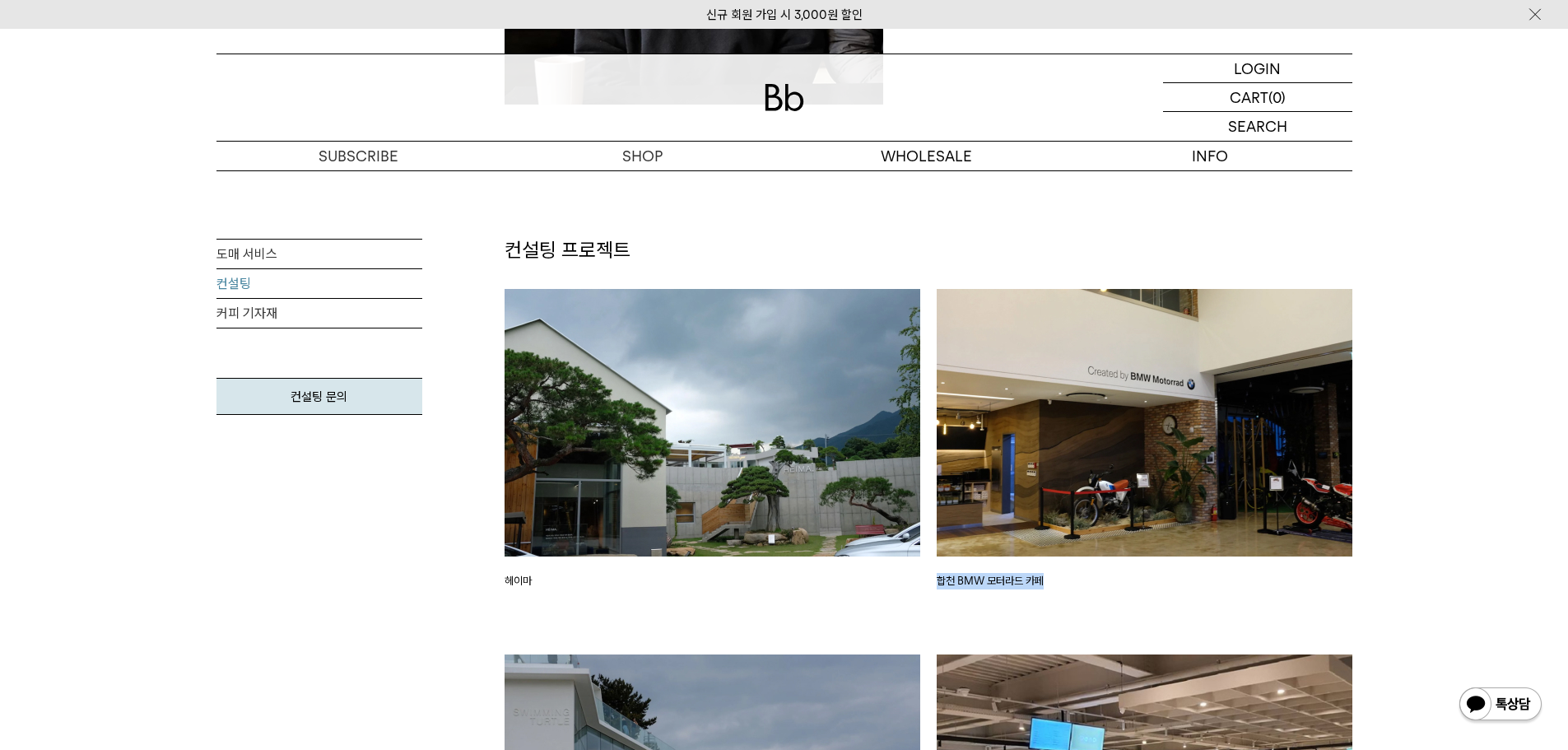
drag, startPoint x: 1008, startPoint y: 583, endPoint x: 1092, endPoint y: 583, distance: 84.0
click at [1092, 583] on div "합천 BMW 모터라드 카페" at bounding box center [1144, 472] width 432 height 366
click at [1132, 596] on div "합천 BMW 모터라드 카페" at bounding box center [1144, 472] width 432 height 366
click at [1126, 594] on div "합천 BMW 모터라드 카페" at bounding box center [1144, 472] width 432 height 366
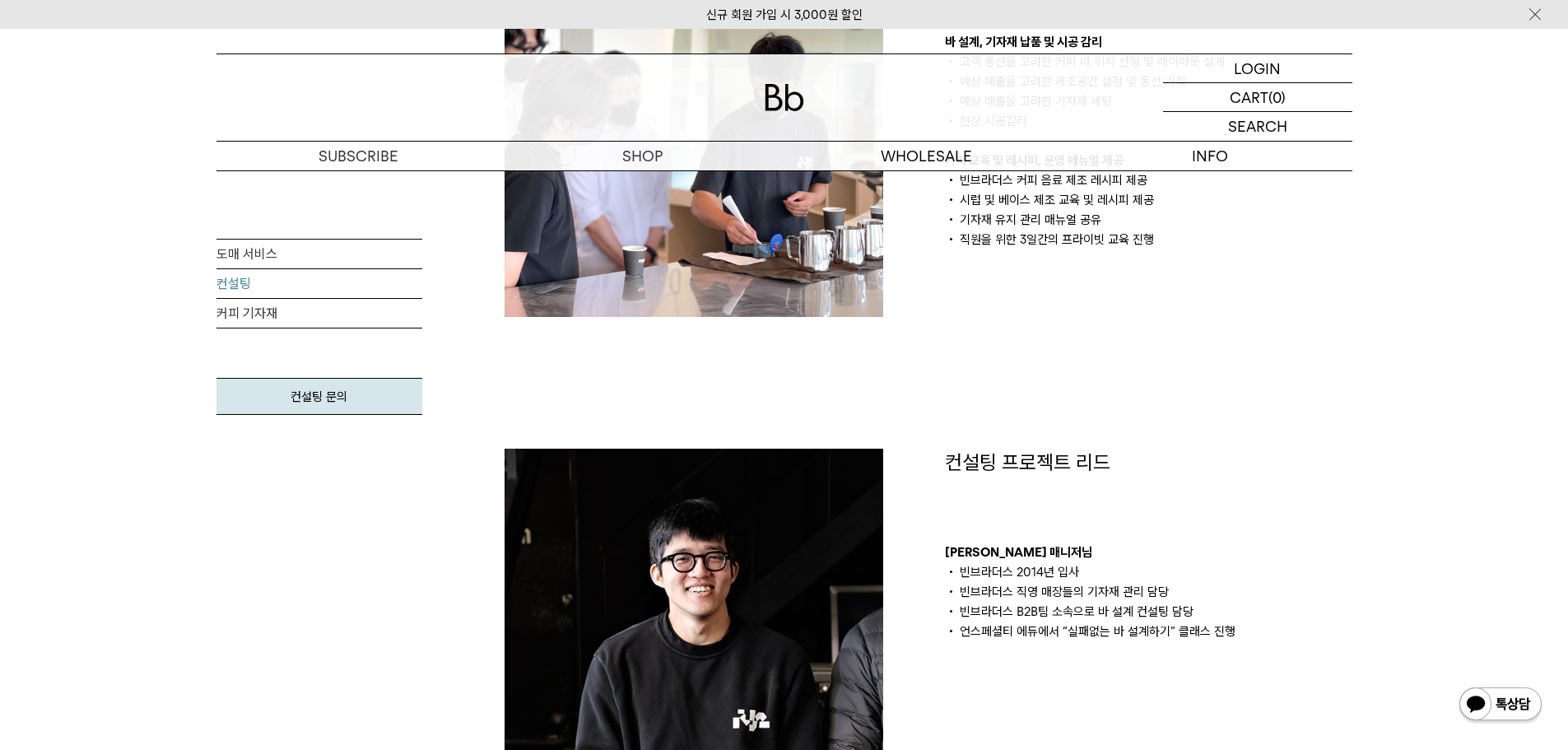
scroll to position [823, 0]
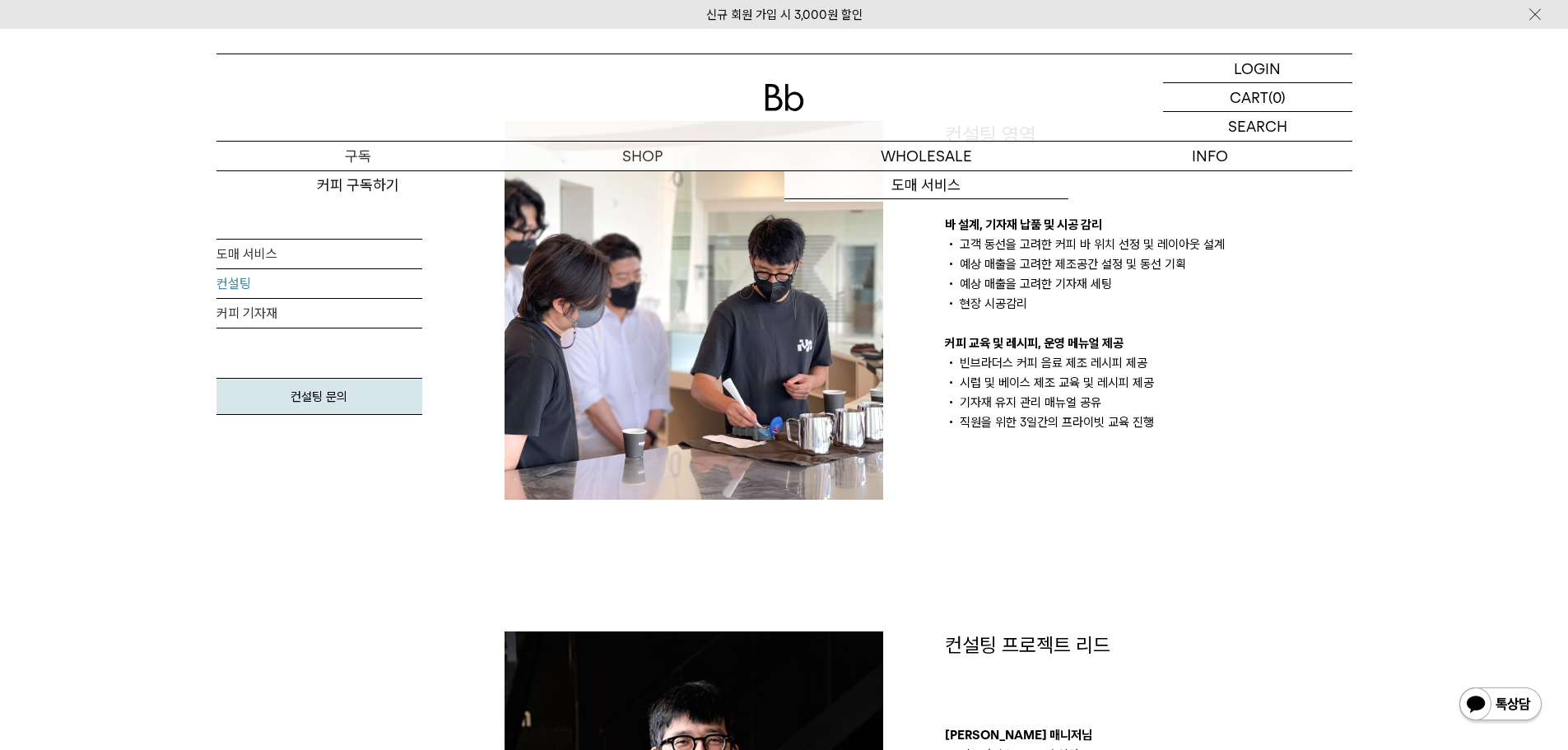
click at [221, 143] on p "구독" at bounding box center [358, 156] width 284 height 29
